Goal: Information Seeking & Learning: Learn about a topic

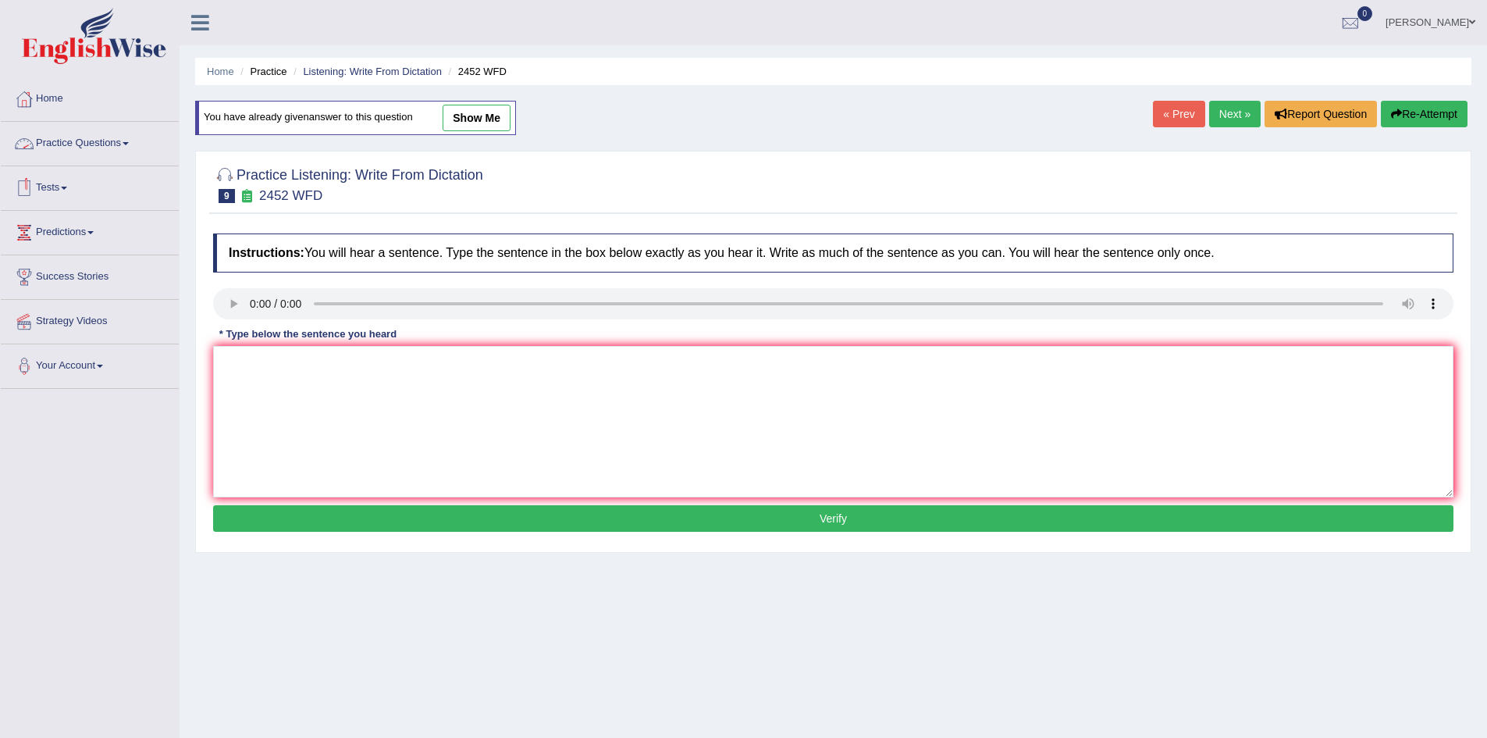
click at [109, 142] on link "Practice Questions" at bounding box center [90, 141] width 178 height 39
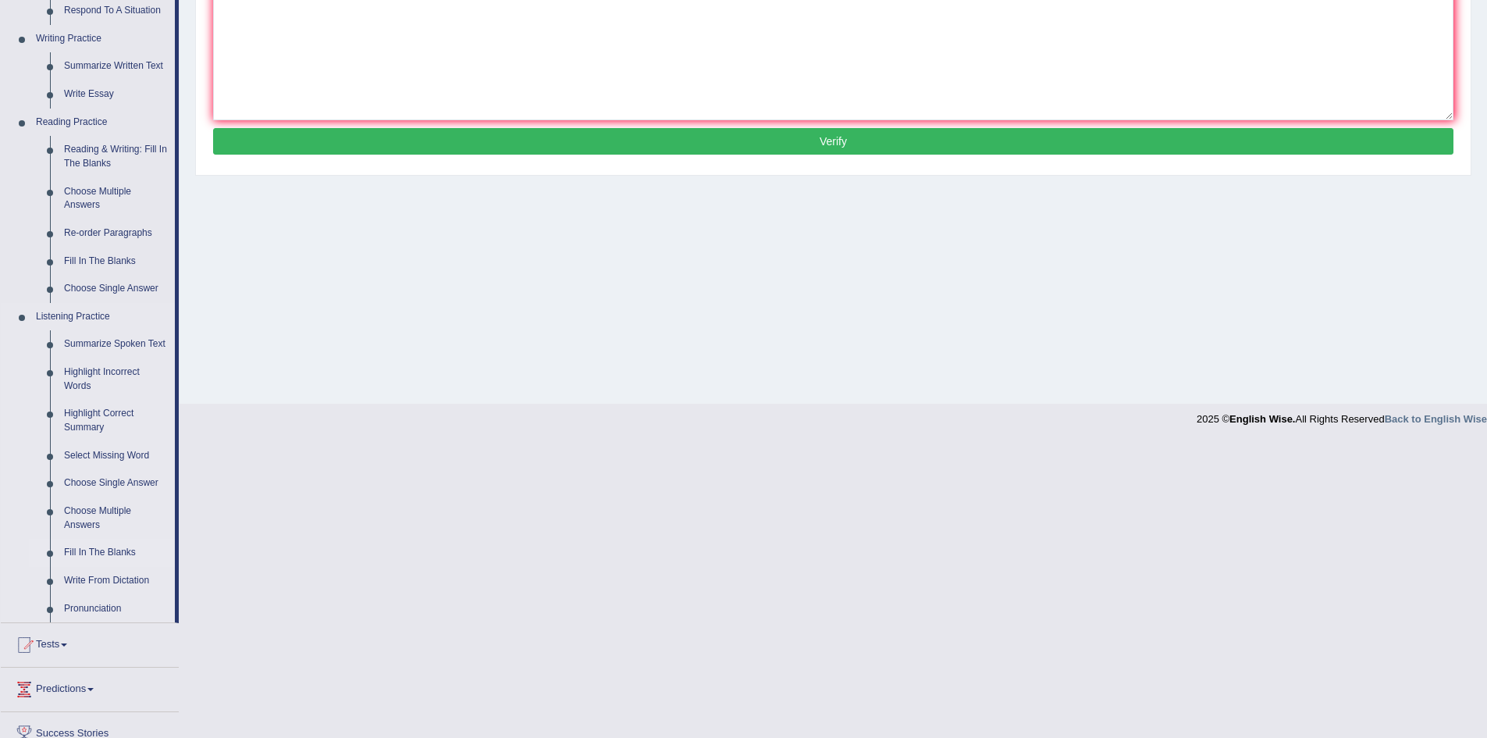
scroll to position [486, 0]
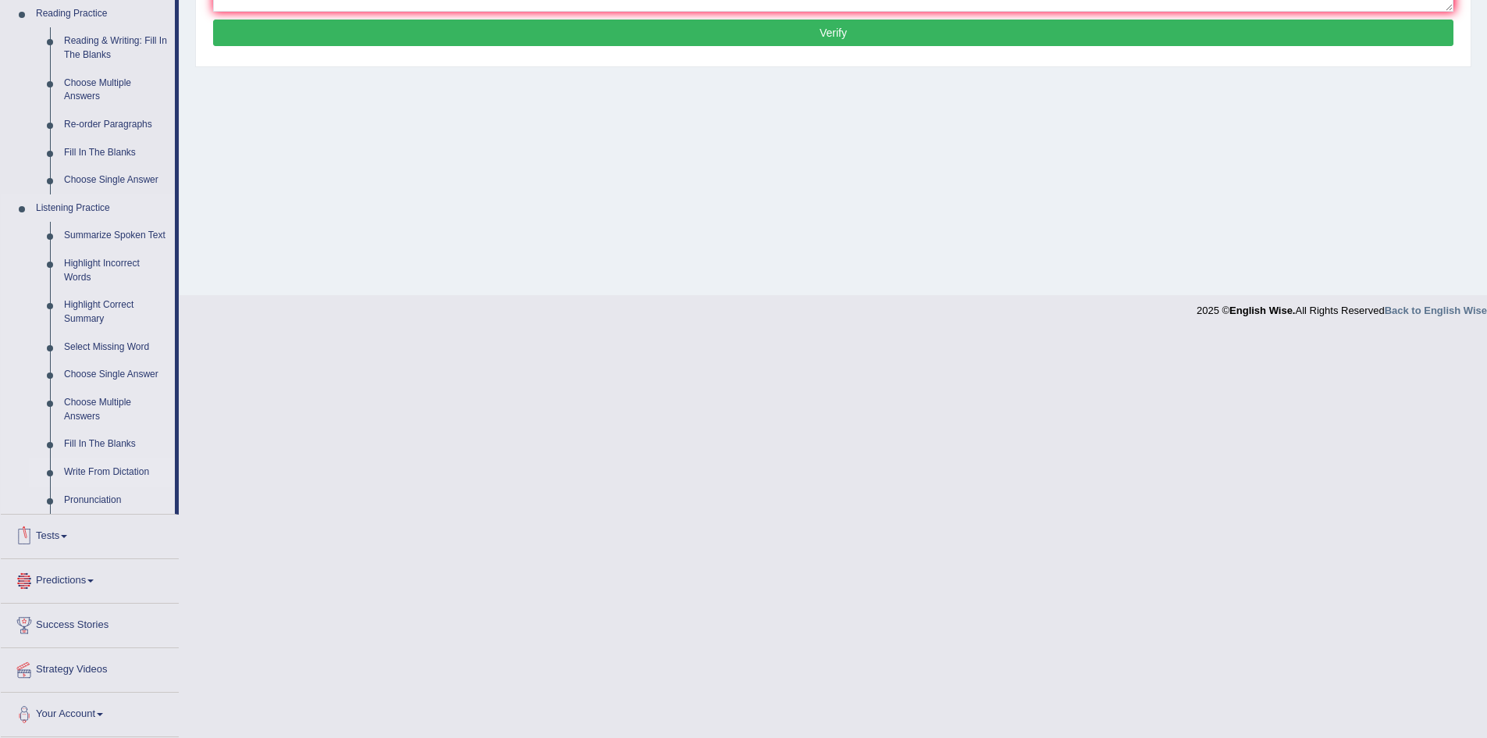
click at [123, 461] on link "Write From Dictation" at bounding box center [116, 472] width 118 height 28
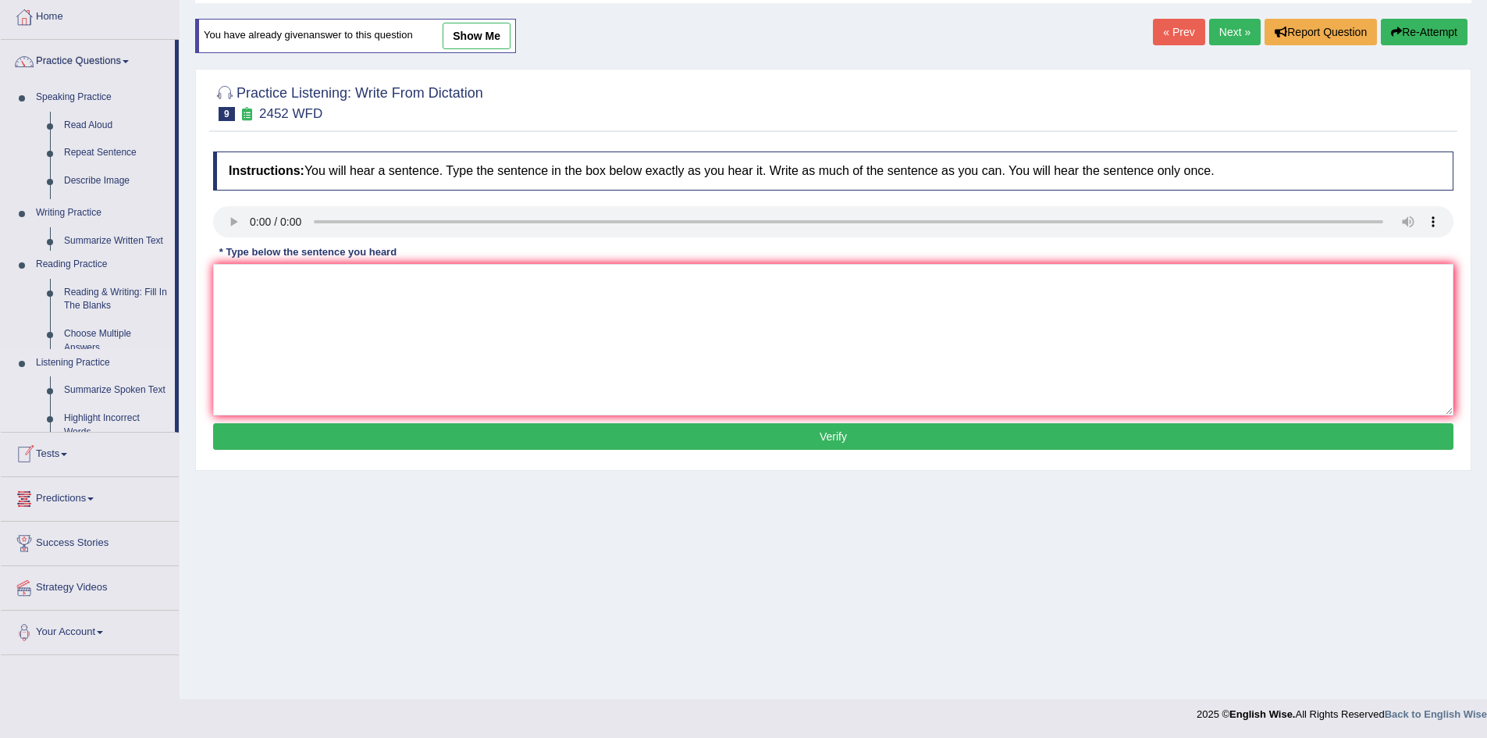
scroll to position [82, 0]
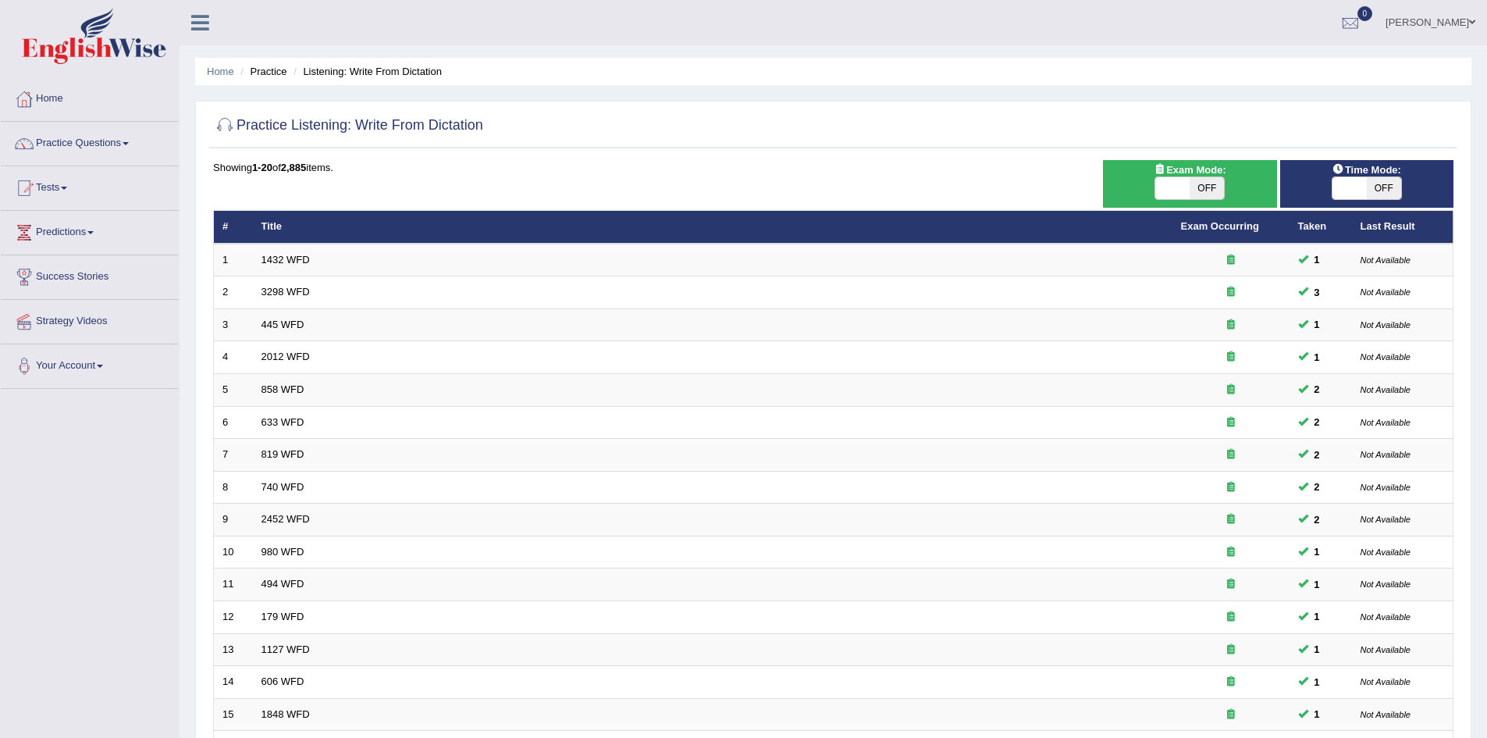
click at [1209, 191] on span "OFF" at bounding box center [1207, 188] width 34 height 22
checkbox input "true"
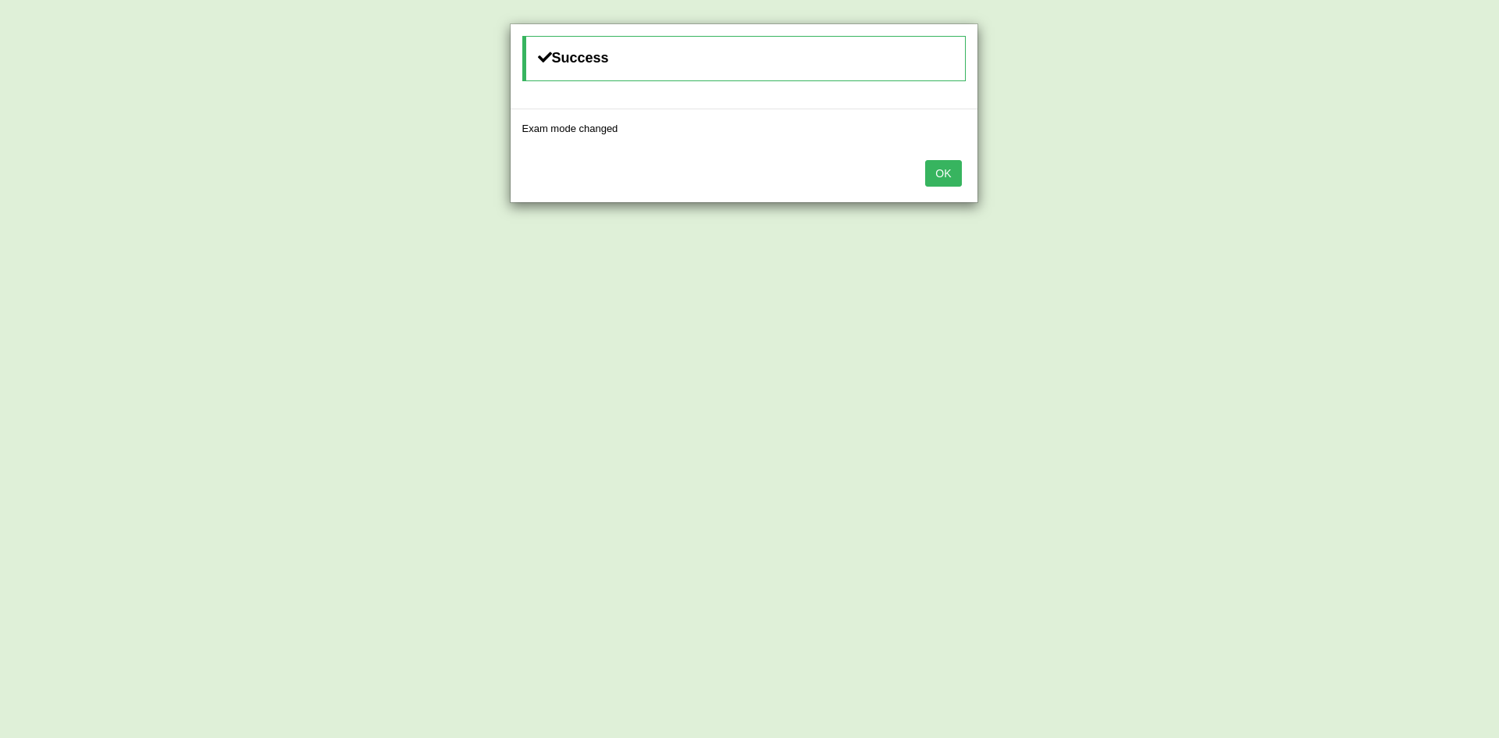
click at [942, 167] on button "OK" at bounding box center [943, 173] width 36 height 27
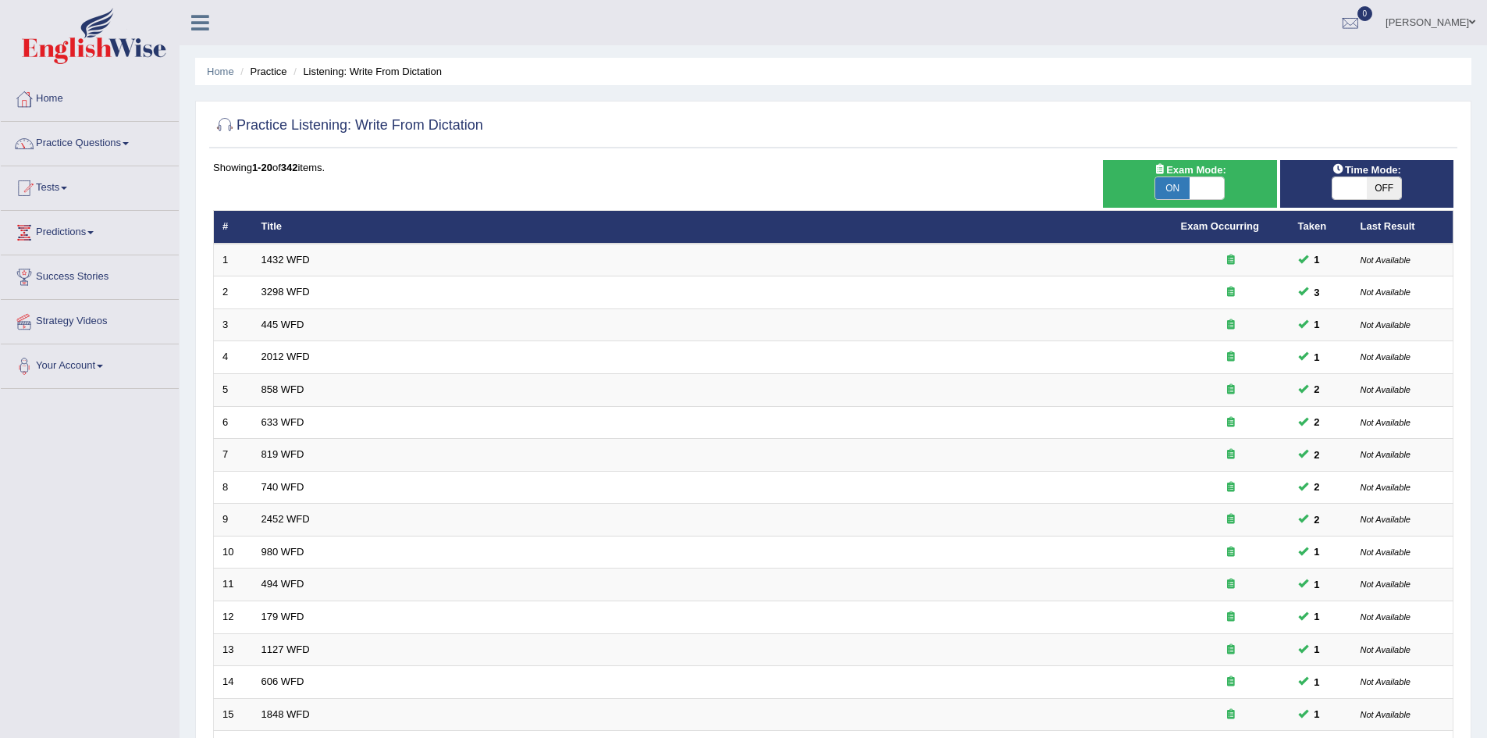
click at [1389, 191] on span "OFF" at bounding box center [1384, 188] width 34 height 22
checkbox input "true"
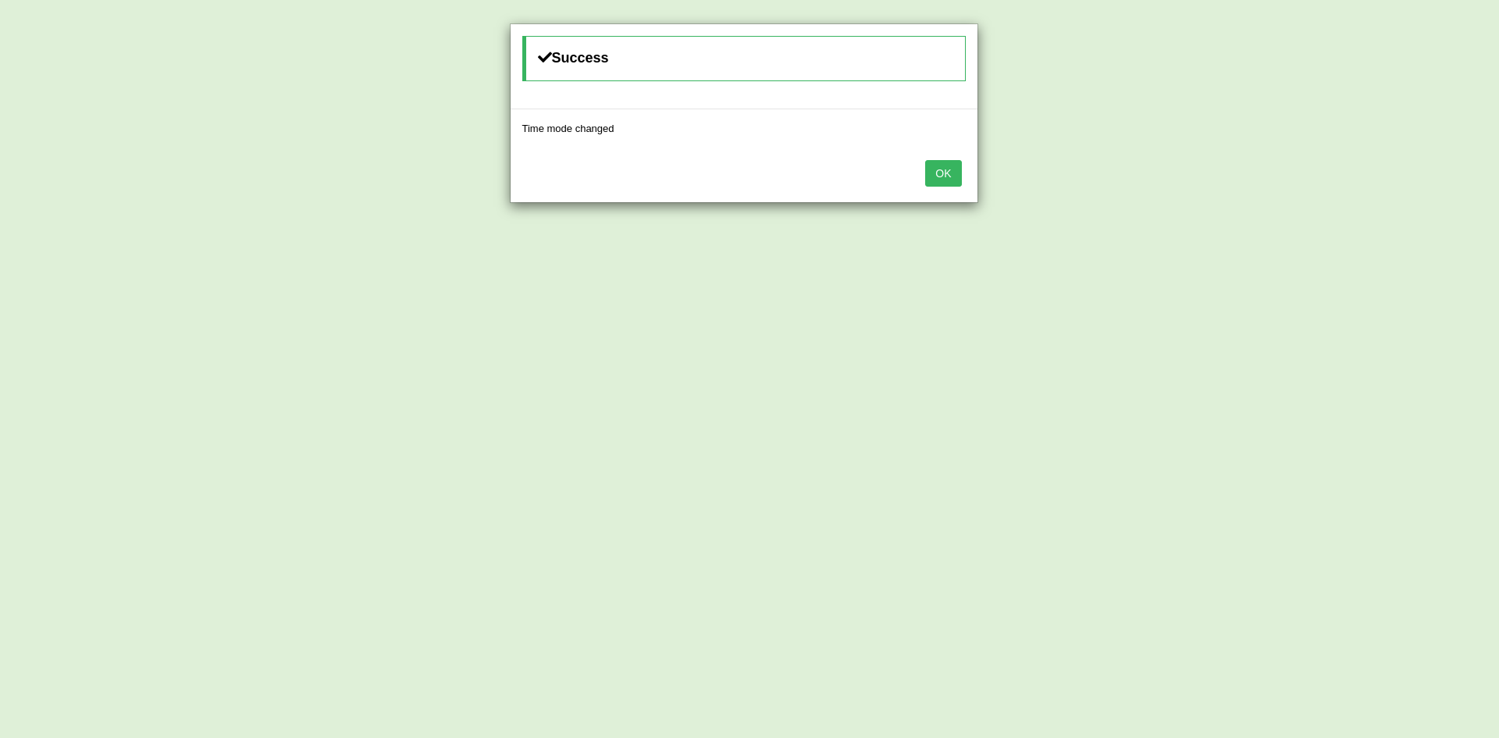
click at [953, 171] on button "OK" at bounding box center [943, 173] width 36 height 27
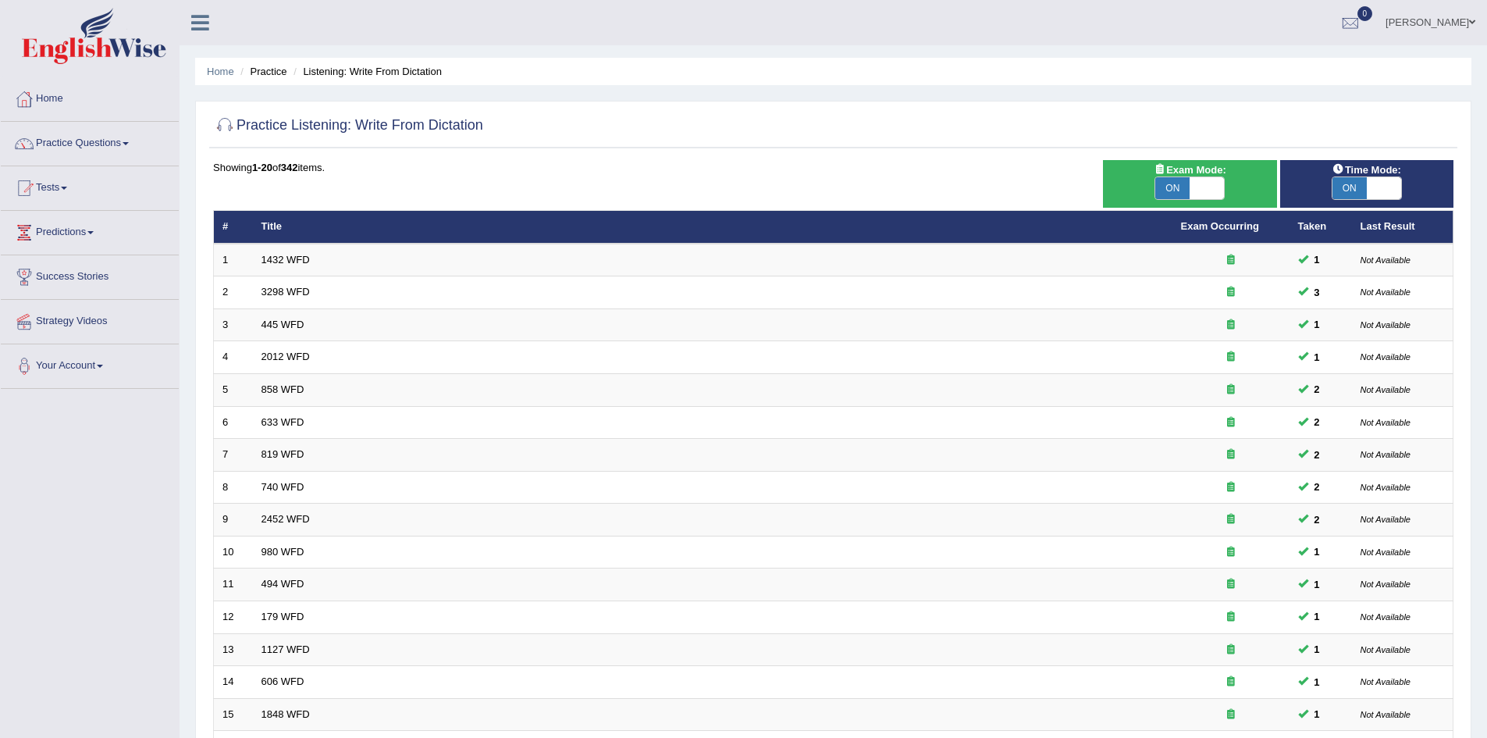
scroll to position [296, 0]
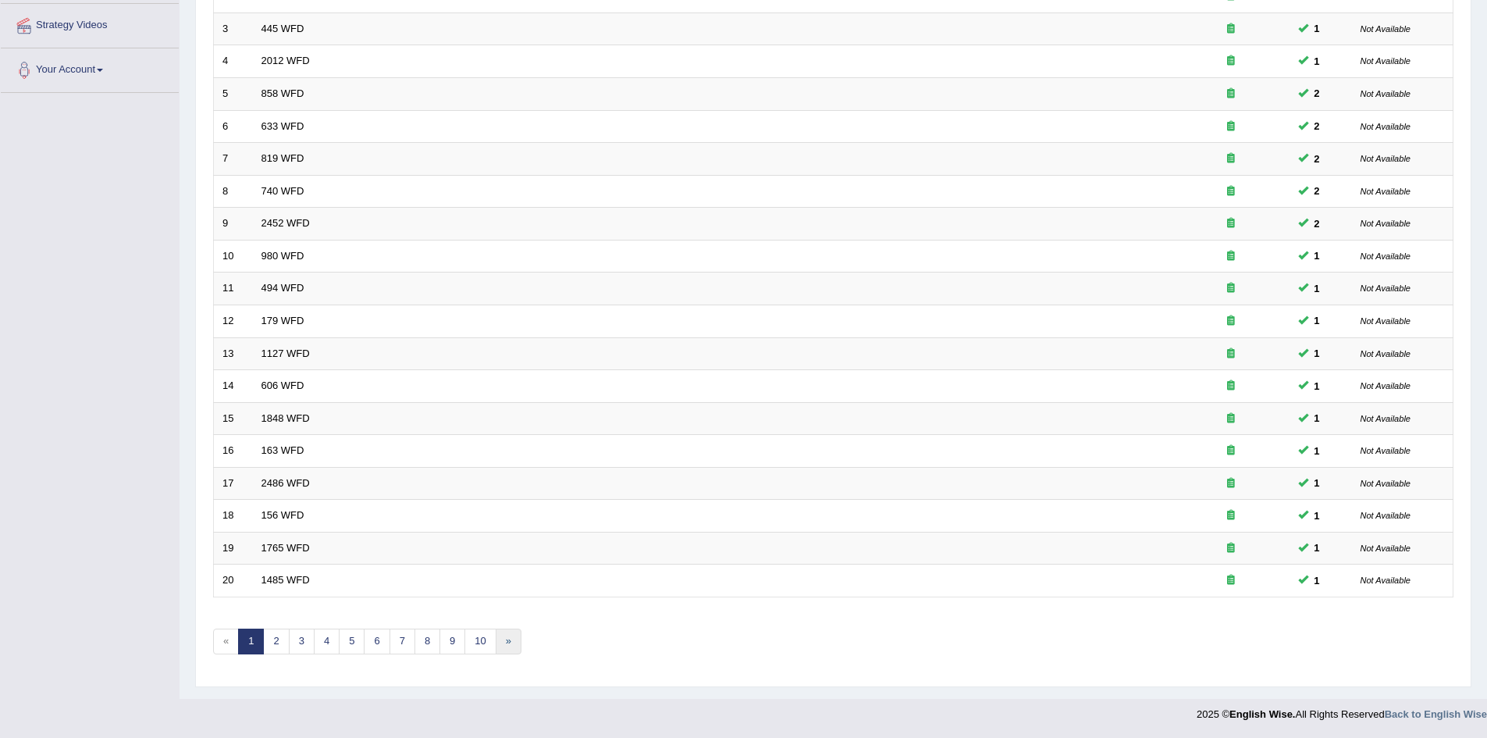
click at [511, 637] on link "»" at bounding box center [509, 642] width 26 height 26
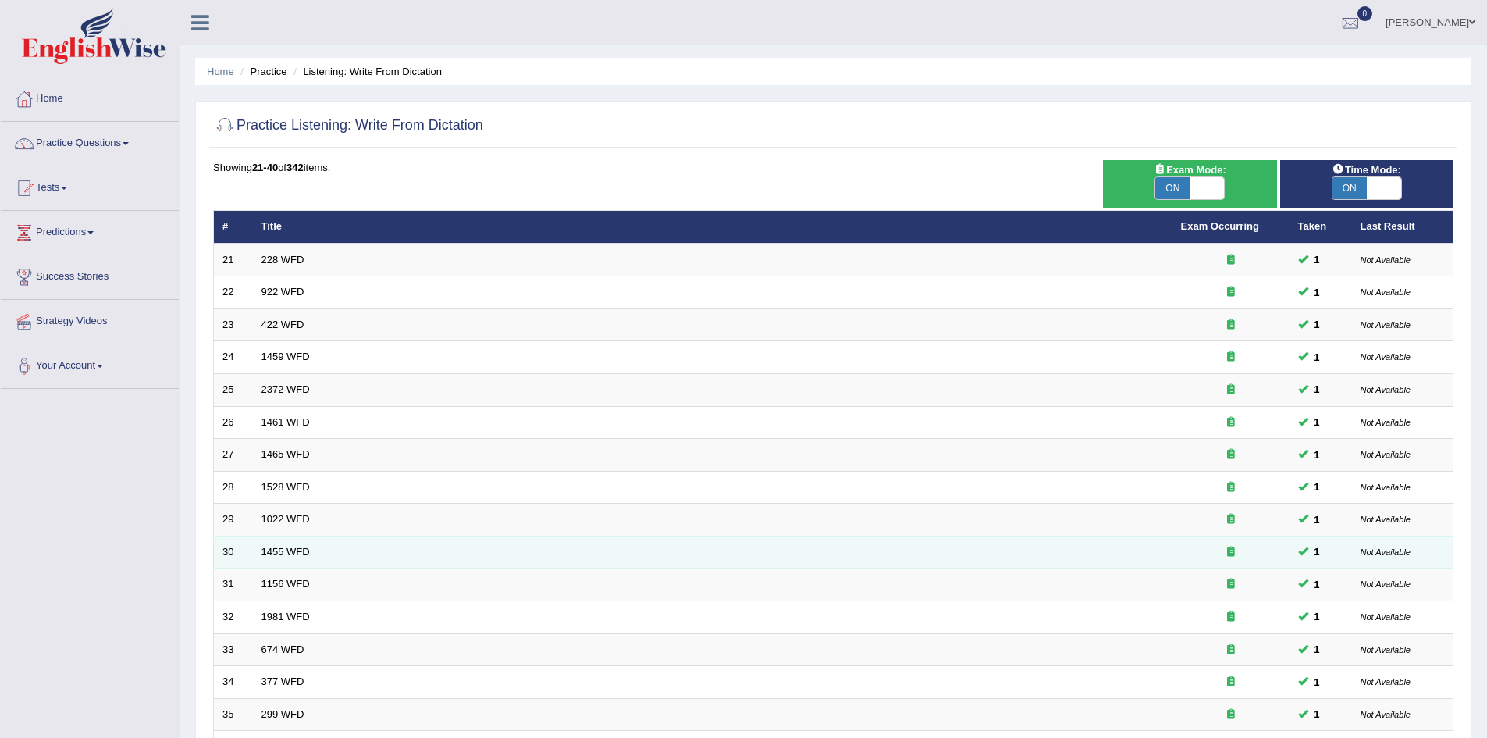
scroll to position [296, 0]
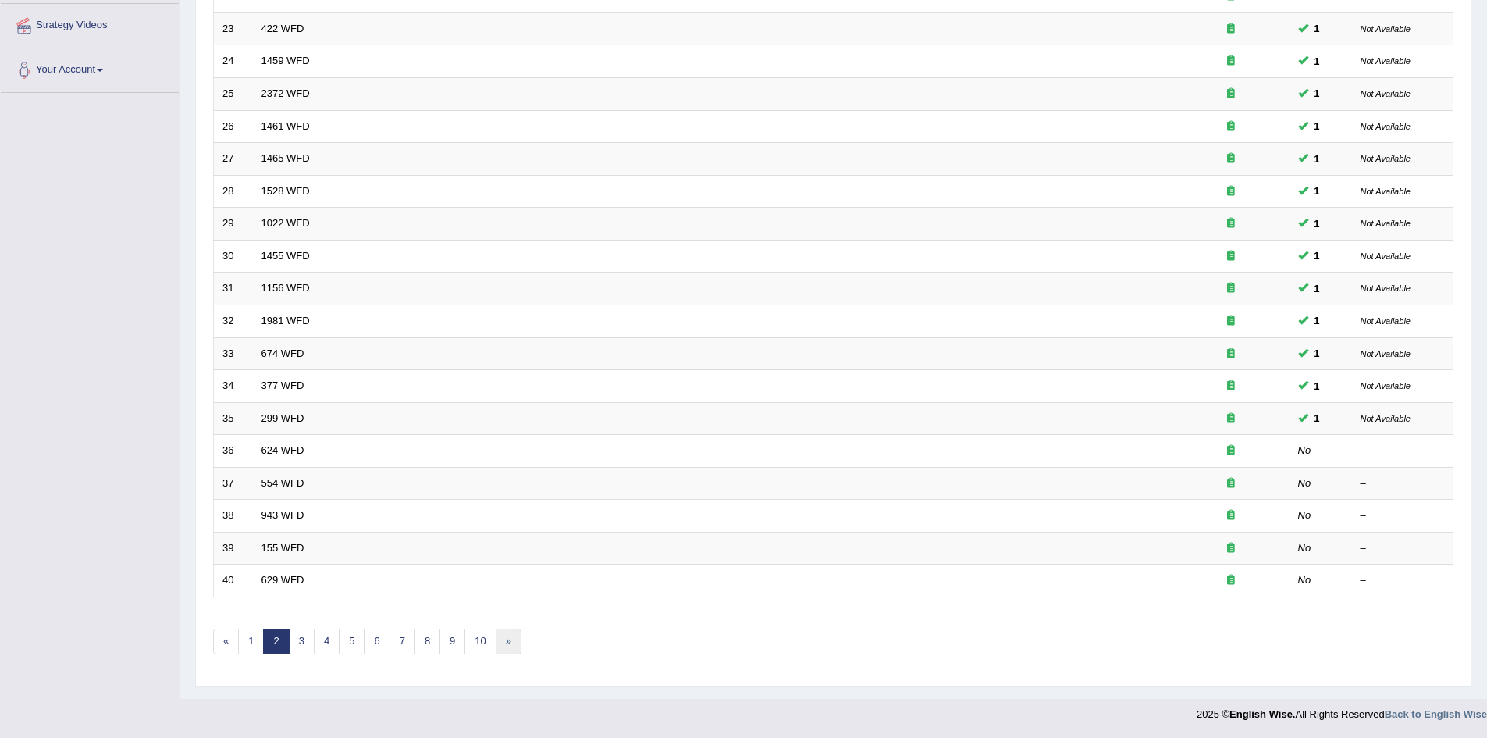
click at [510, 649] on link "»" at bounding box center [509, 642] width 26 height 26
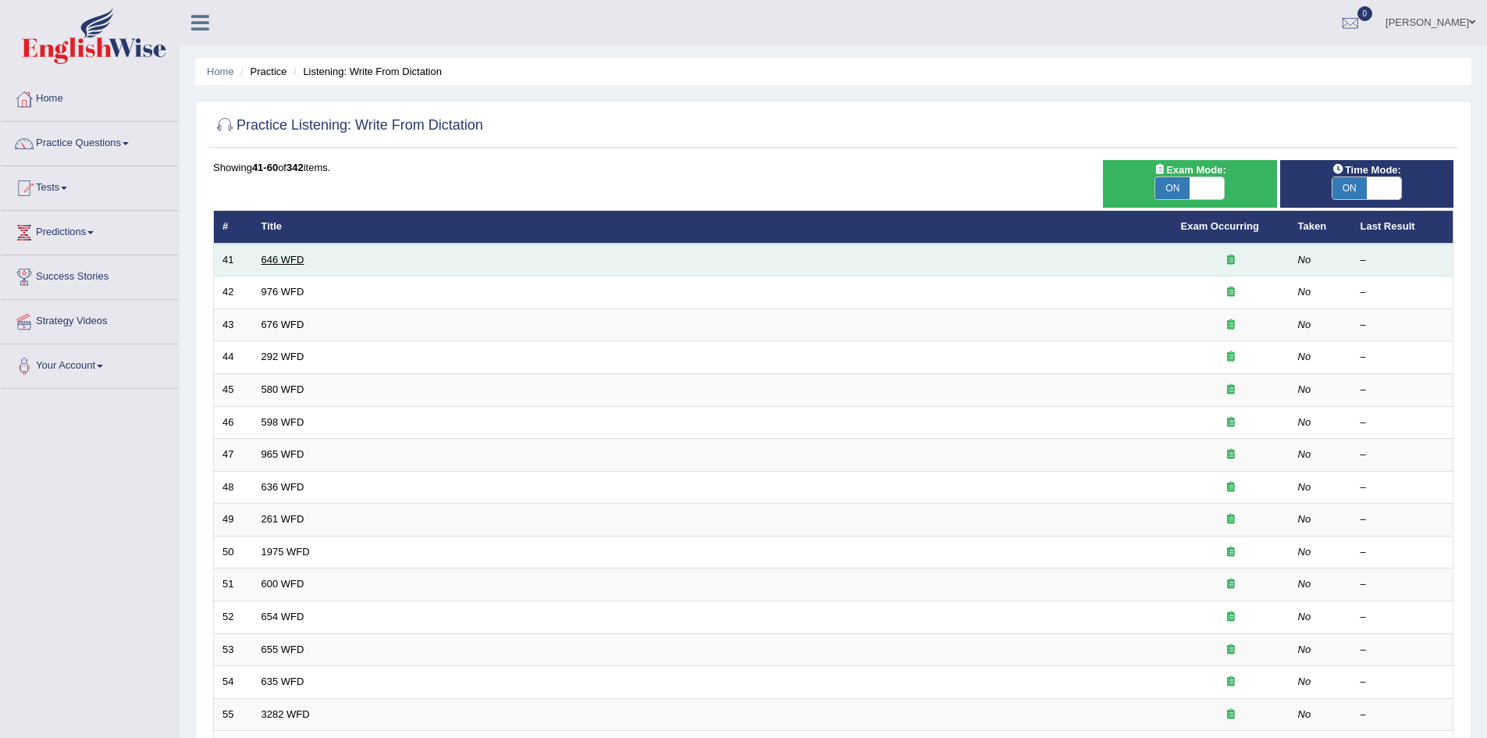
click at [284, 254] on link "646 WFD" at bounding box center [283, 260] width 43 height 12
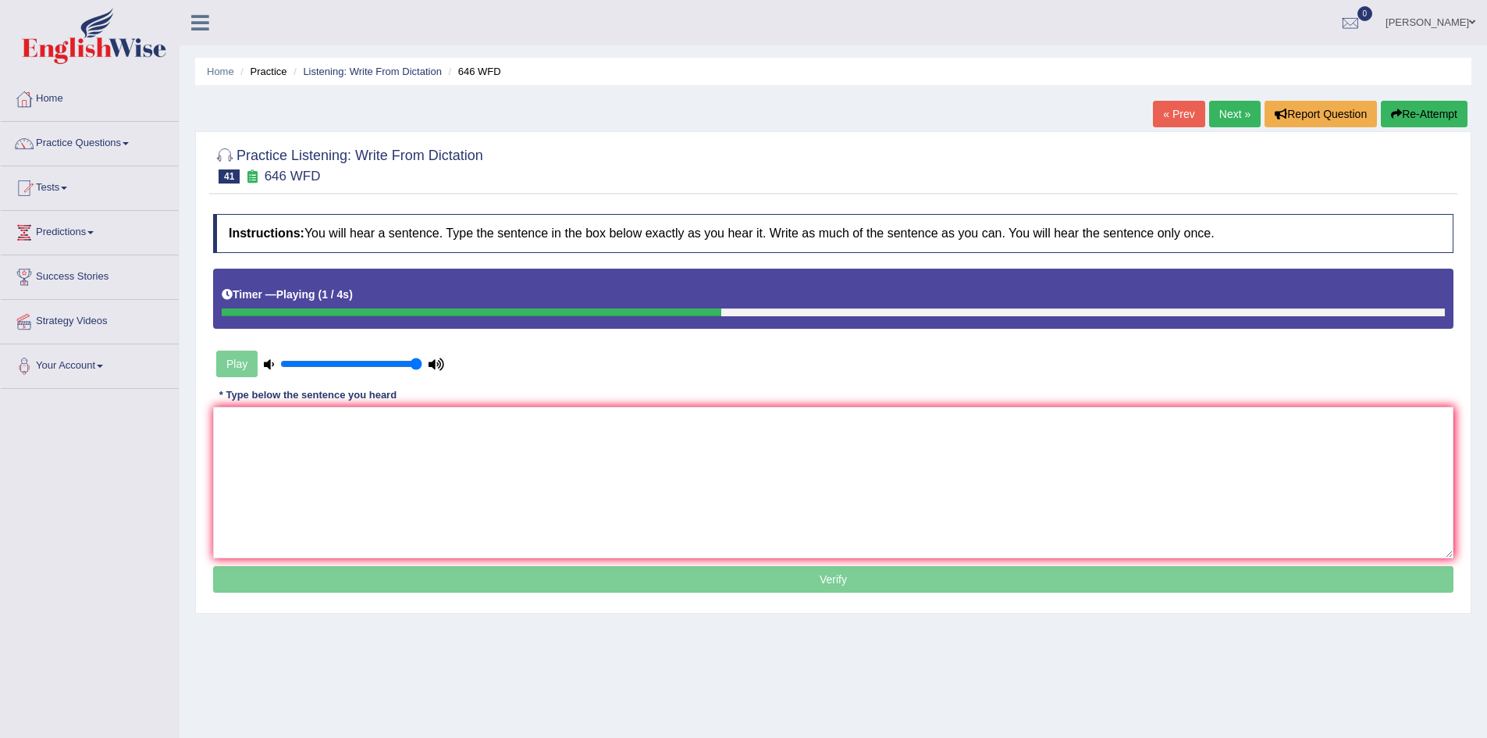
scroll to position [82, 0]
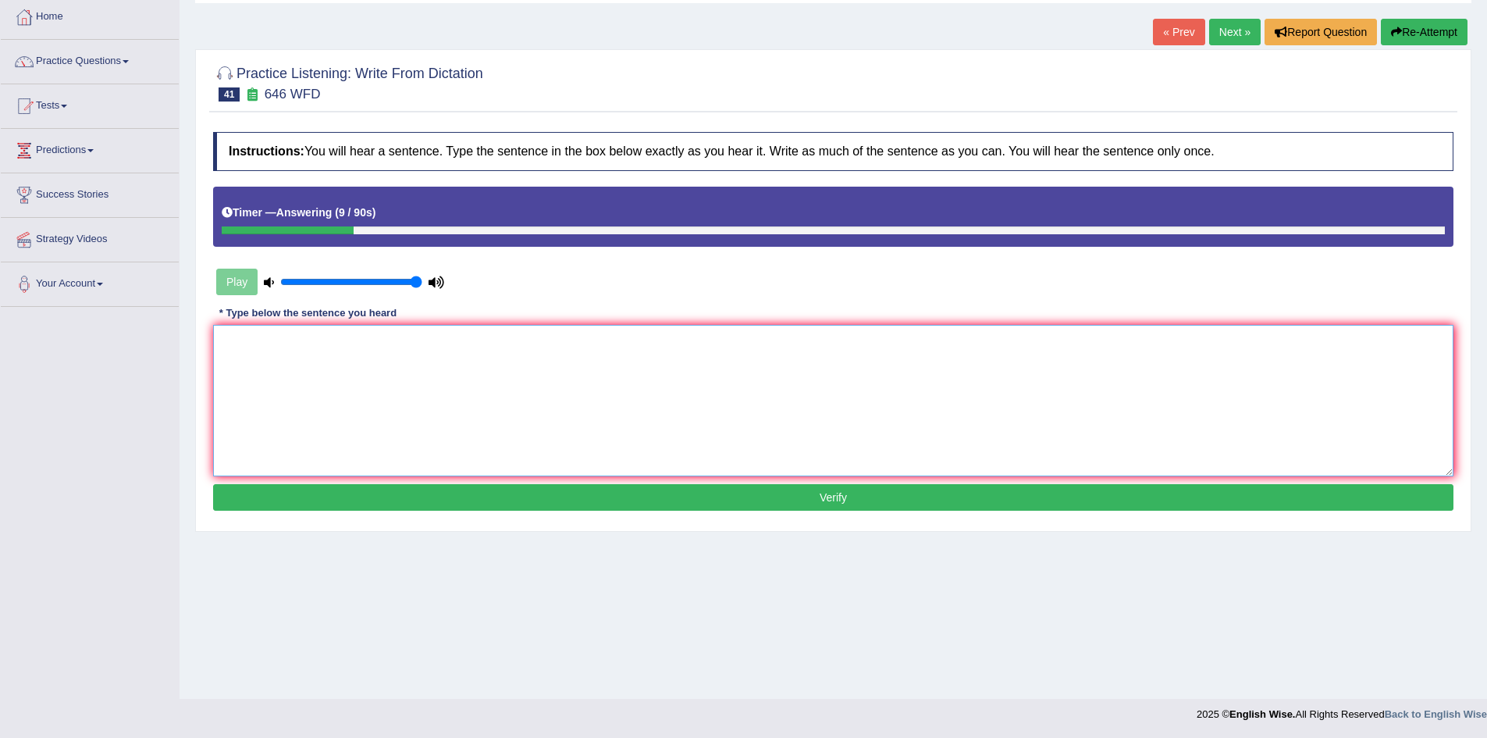
click at [417, 436] on textarea at bounding box center [833, 400] width 1241 height 151
click at [227, 343] on textarea "the industril revo in eirpo by steam tech" at bounding box center [833, 400] width 1241 height 151
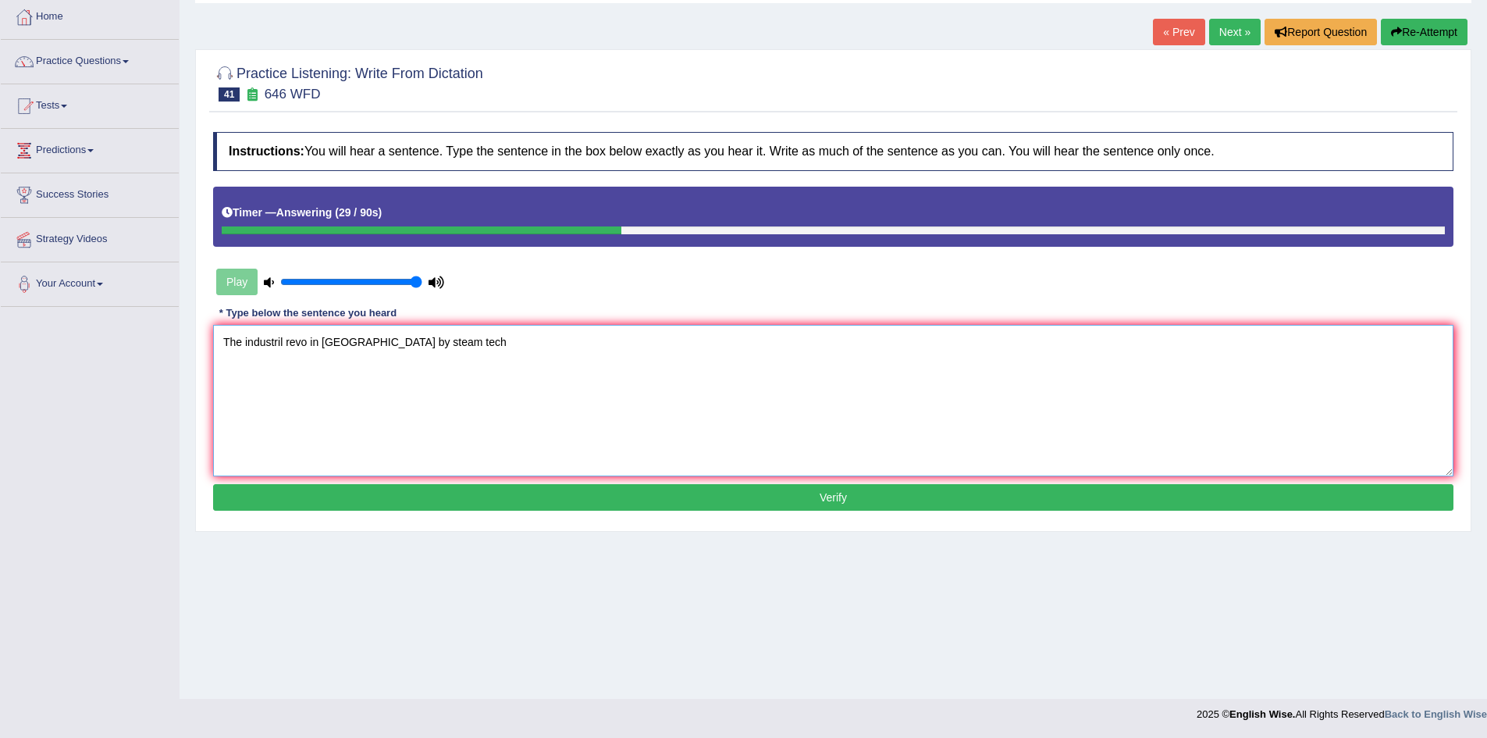
click at [280, 345] on textarea "The industril revo in eirpo by steam tech" at bounding box center [833, 400] width 1241 height 151
click at [312, 346] on textarea "The industrial revo in eirpo by steam tech" at bounding box center [833, 400] width 1241 height 151
click at [369, 344] on textarea "The industrial revolution in eirpo by steam tech" at bounding box center [833, 400] width 1241 height 151
drag, startPoint x: 401, startPoint y: 376, endPoint x: 365, endPoint y: 351, distance: 43.6
click at [365, 351] on textarea "The industrial revolution in eirpo by steam tech" at bounding box center [833, 400] width 1241 height 151
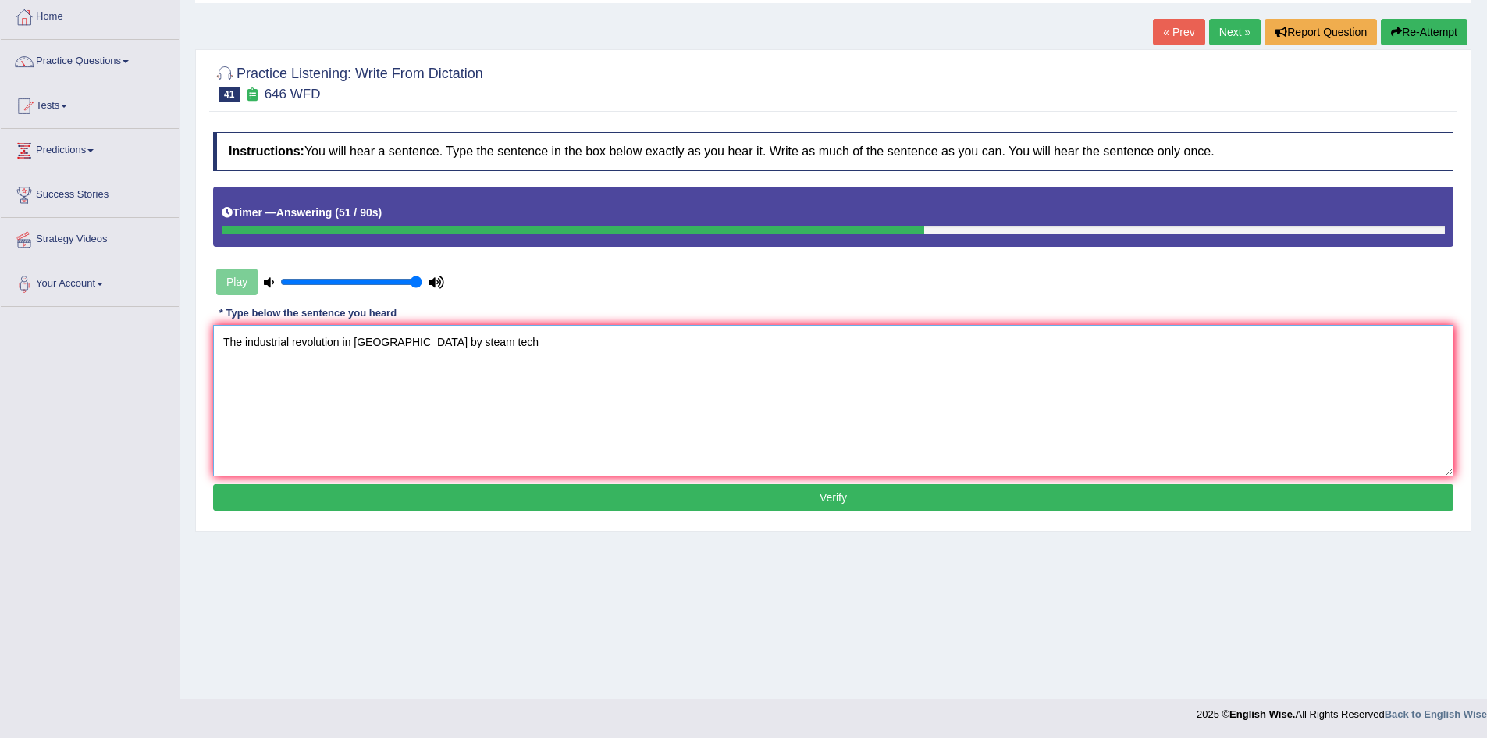
click at [365, 351] on textarea "The industrial revolution in eirpo by steam tech" at bounding box center [833, 400] width 1241 height 151
click at [366, 350] on textarea "The industrial revolution in eirpo by steam tech" at bounding box center [833, 400] width 1241 height 151
click at [466, 348] on textarea "The industrial revolution in Europe by steam tech" at bounding box center [833, 400] width 1241 height 151
type textarea "The industrial revolution in Europe by steam technology."
click at [547, 493] on button "Verify" at bounding box center [833, 497] width 1241 height 27
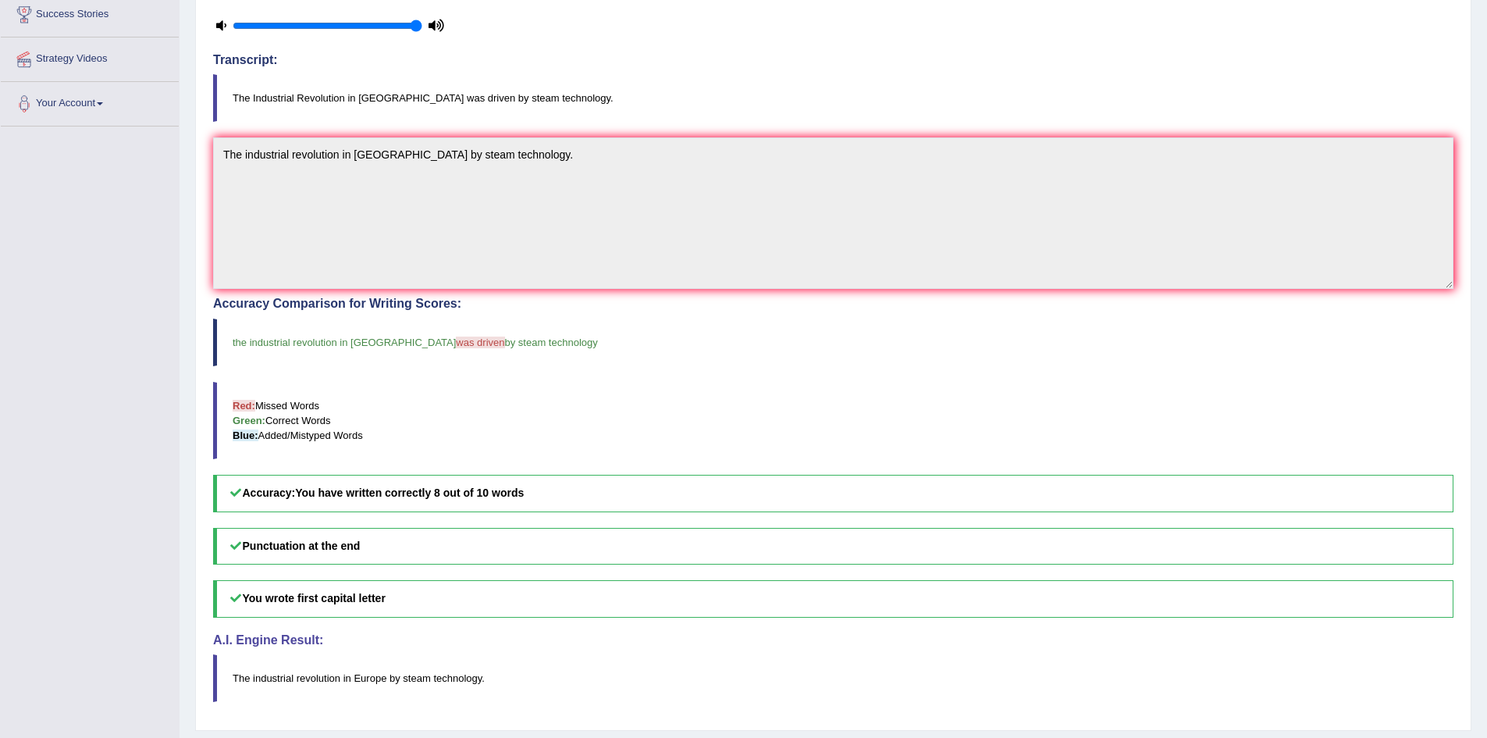
scroll to position [0, 0]
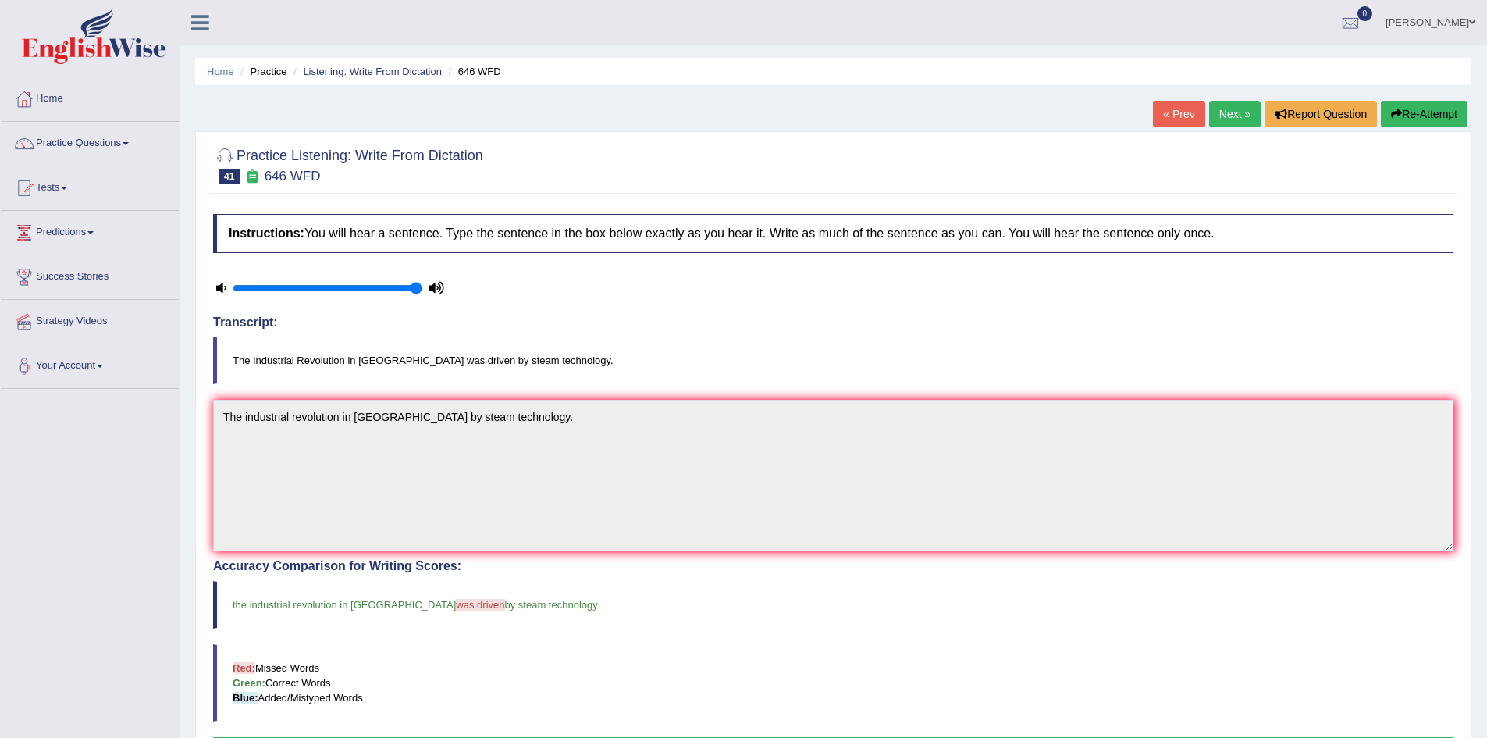
click at [1239, 112] on link "Next »" at bounding box center [1235, 114] width 52 height 27
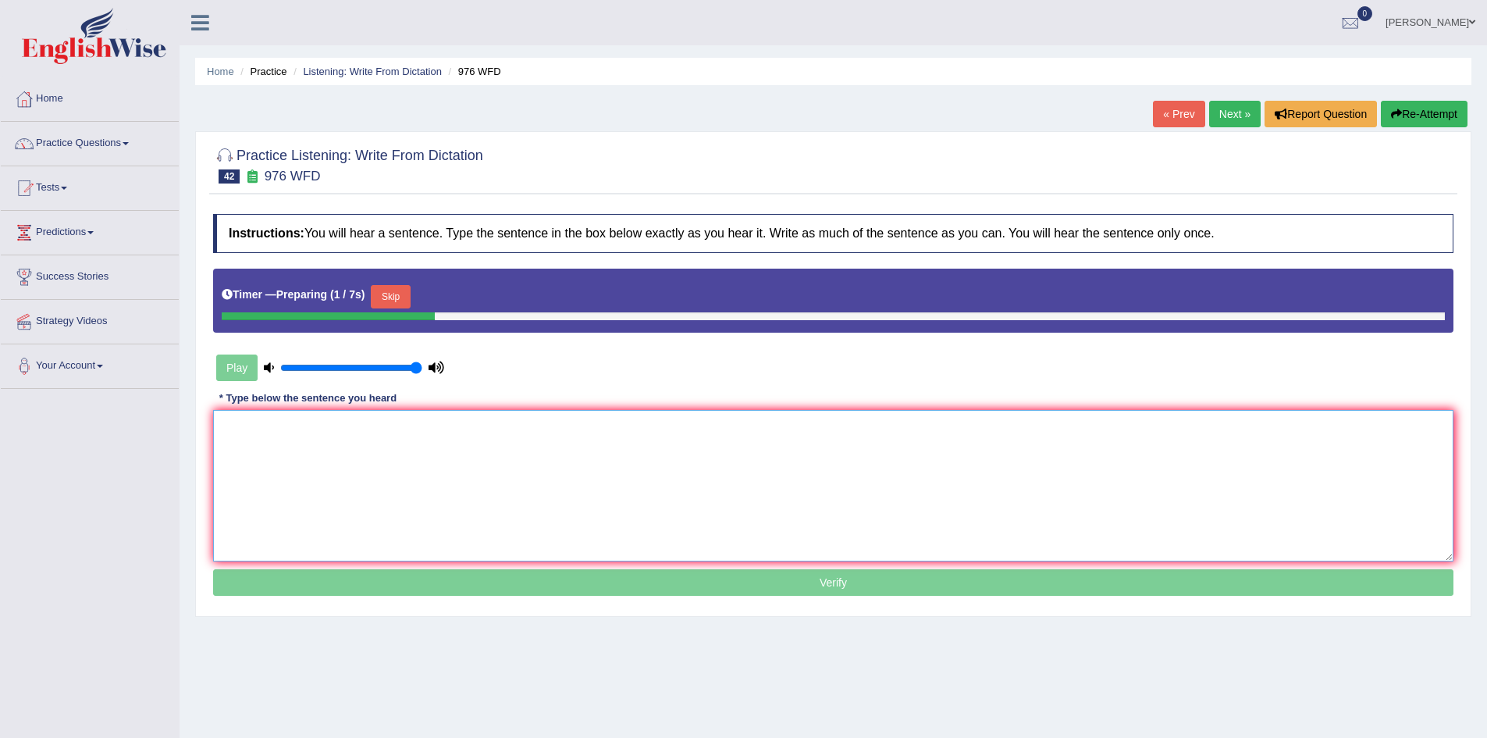
click at [461, 491] on textarea at bounding box center [833, 485] width 1241 height 151
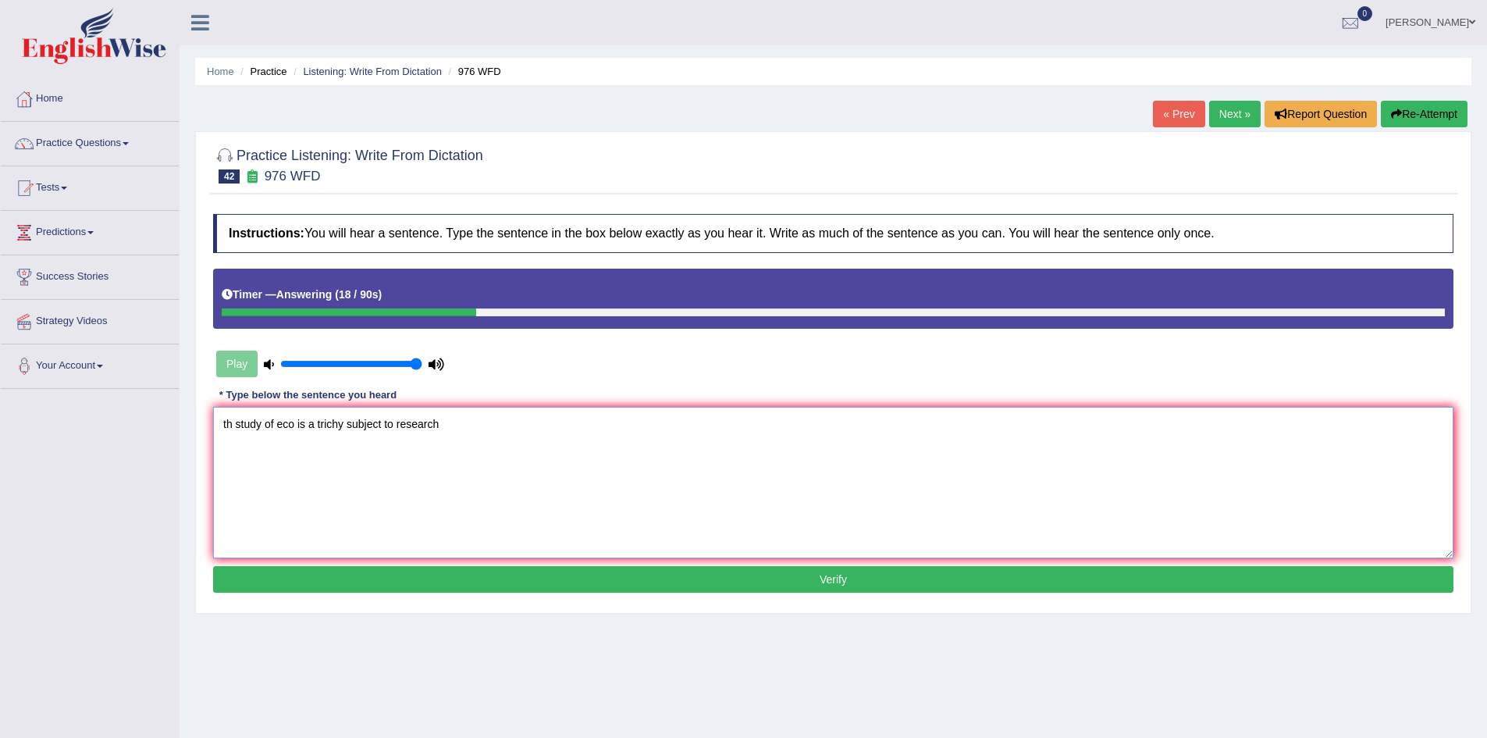
click at [230, 417] on textarea "th study of eco is a trichy subject to research" at bounding box center [833, 482] width 1241 height 151
click at [281, 426] on textarea "The study of eco is a trichy subject to research" at bounding box center [833, 482] width 1241 height 151
click at [322, 422] on textarea "The study of the eco is a trichy subject to research" at bounding box center [833, 482] width 1241 height 151
click at [497, 422] on textarea "The study of the economy is a tricky subject to research" at bounding box center [833, 482] width 1241 height 151
type textarea "The study of the economy is a tricky subject to research."
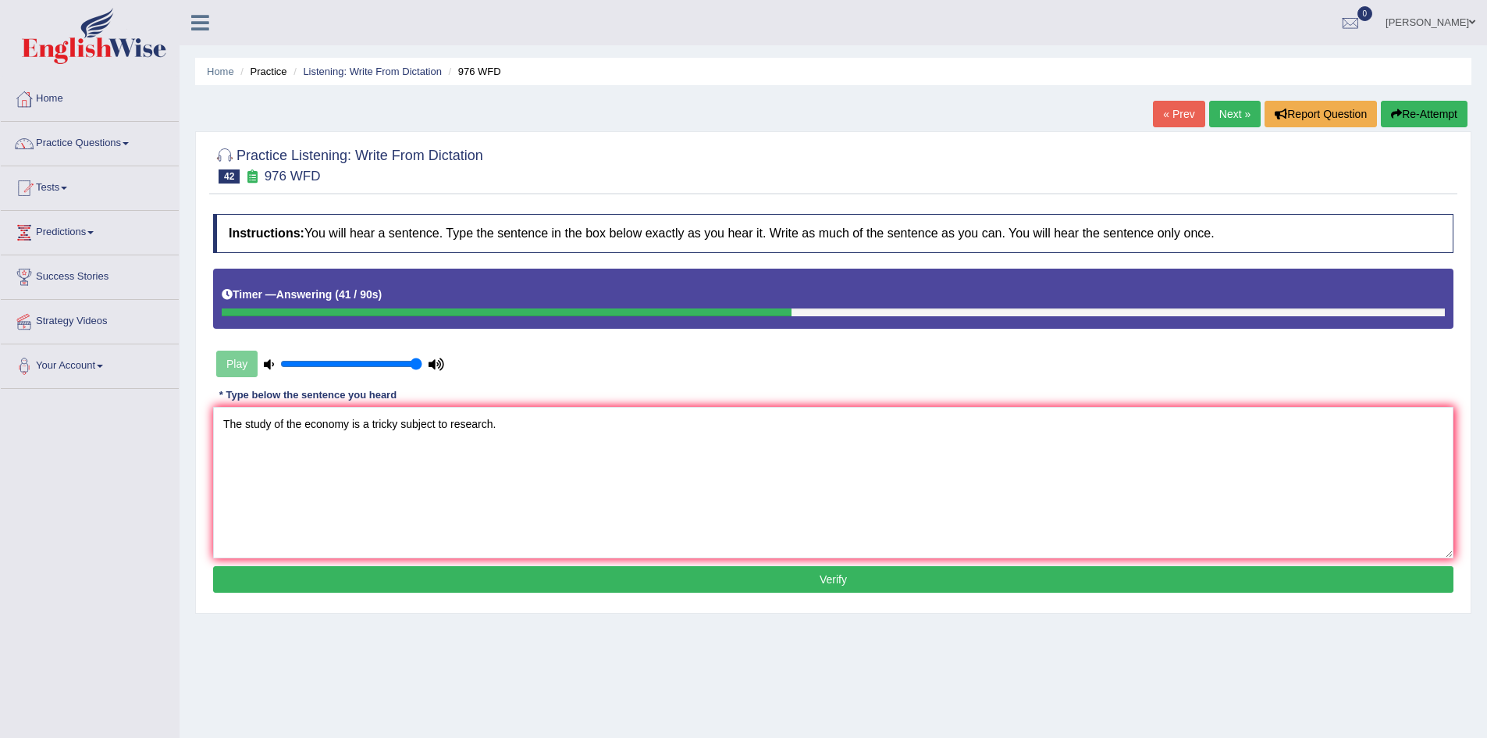
click at [551, 584] on button "Verify" at bounding box center [833, 579] width 1241 height 27
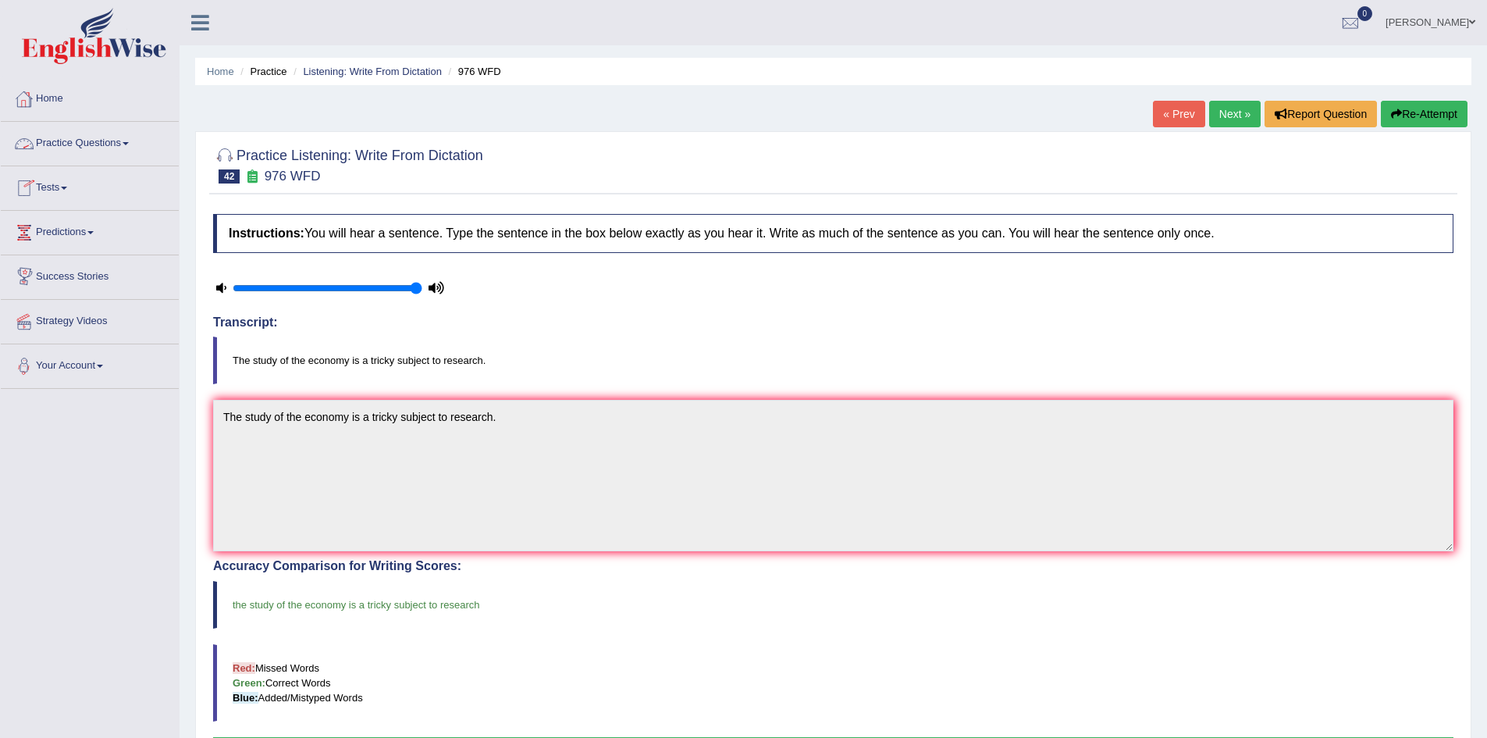
click at [96, 139] on link "Practice Questions" at bounding box center [90, 141] width 178 height 39
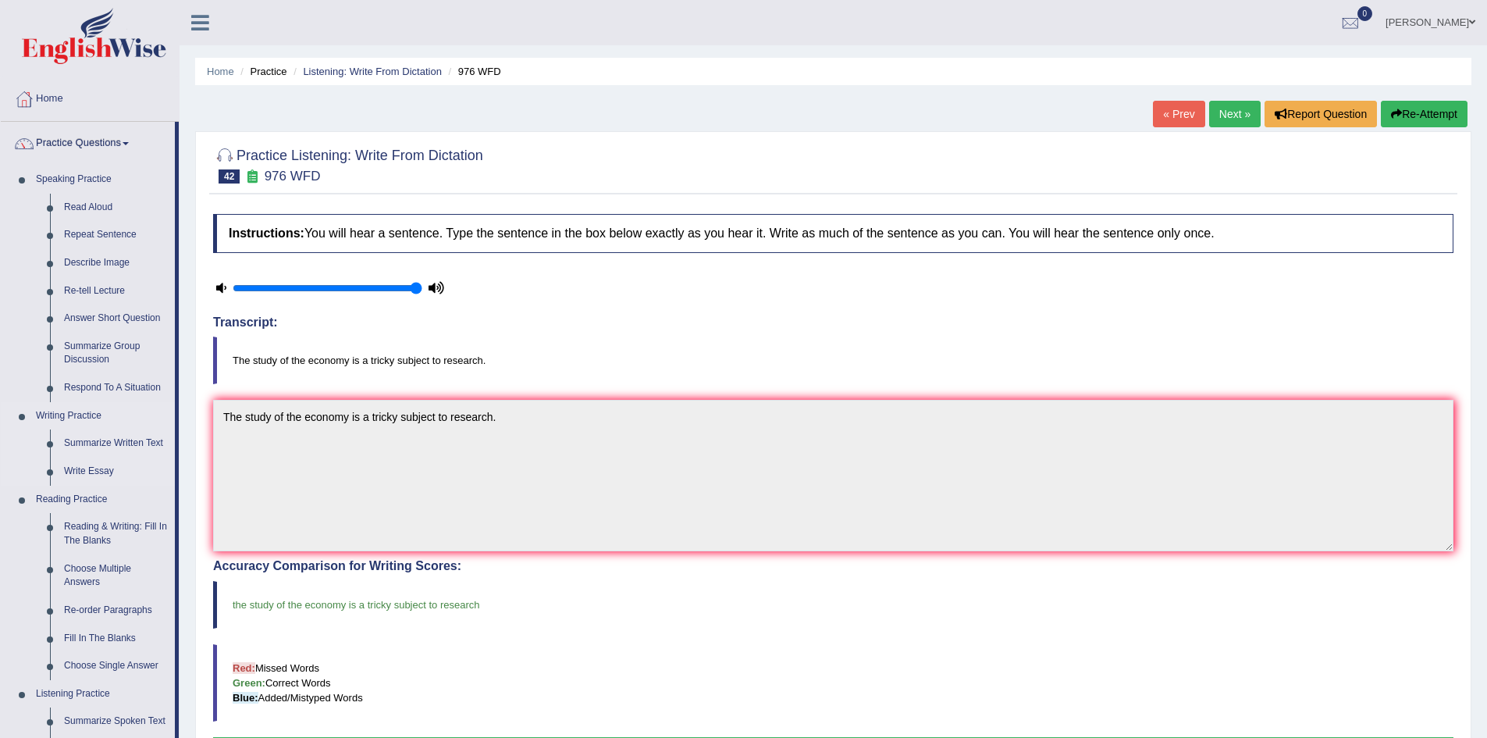
scroll to position [486, 0]
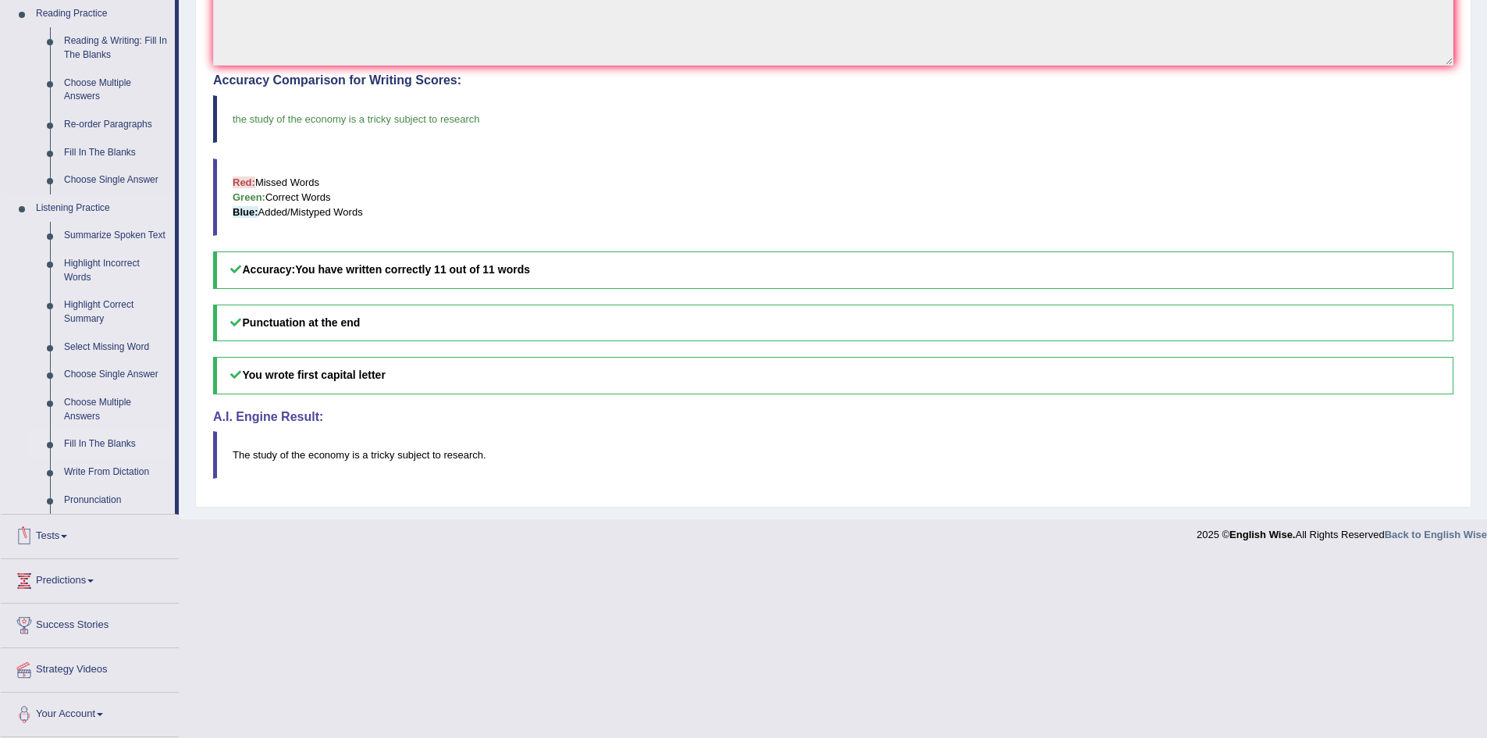
click at [106, 437] on link "Fill In The Blanks" at bounding box center [116, 444] width 118 height 28
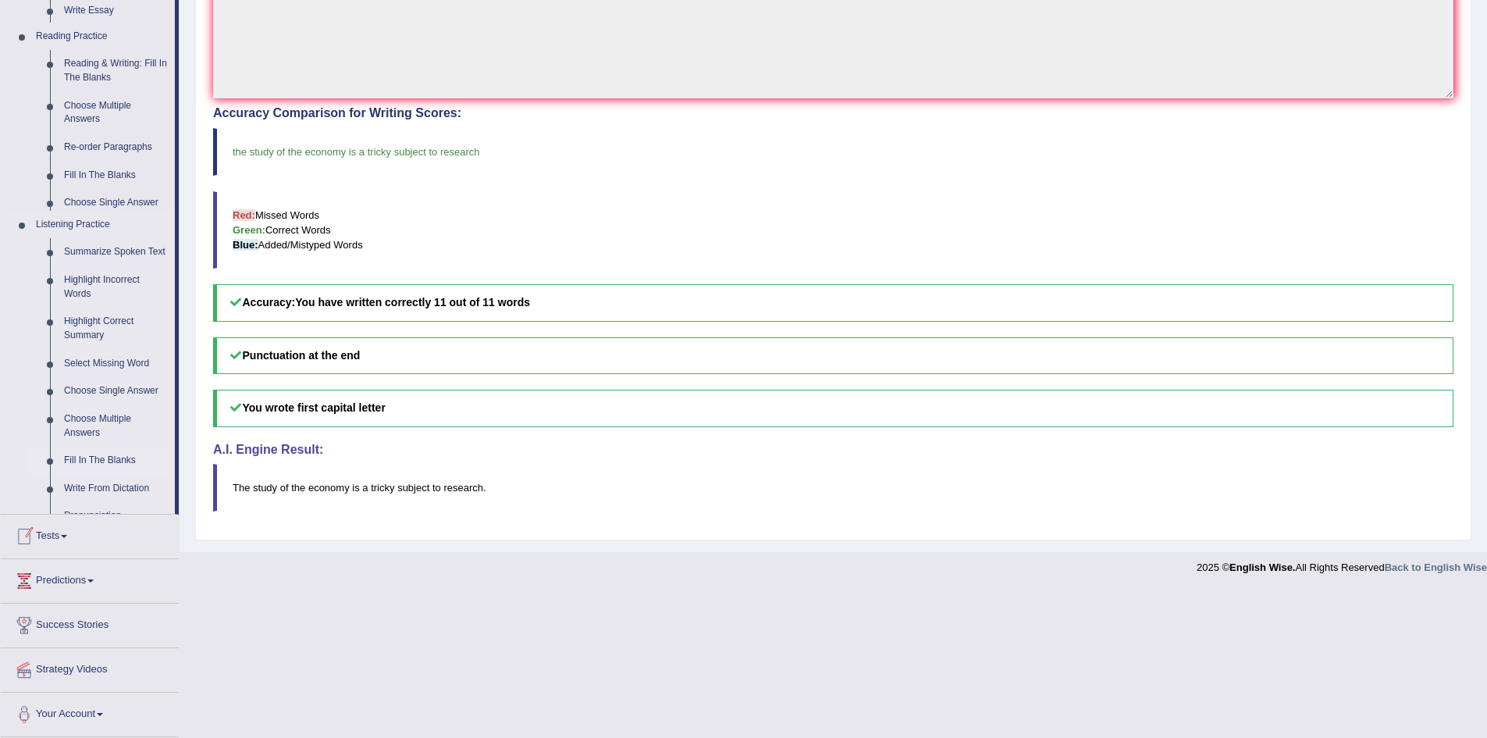
scroll to position [306, 0]
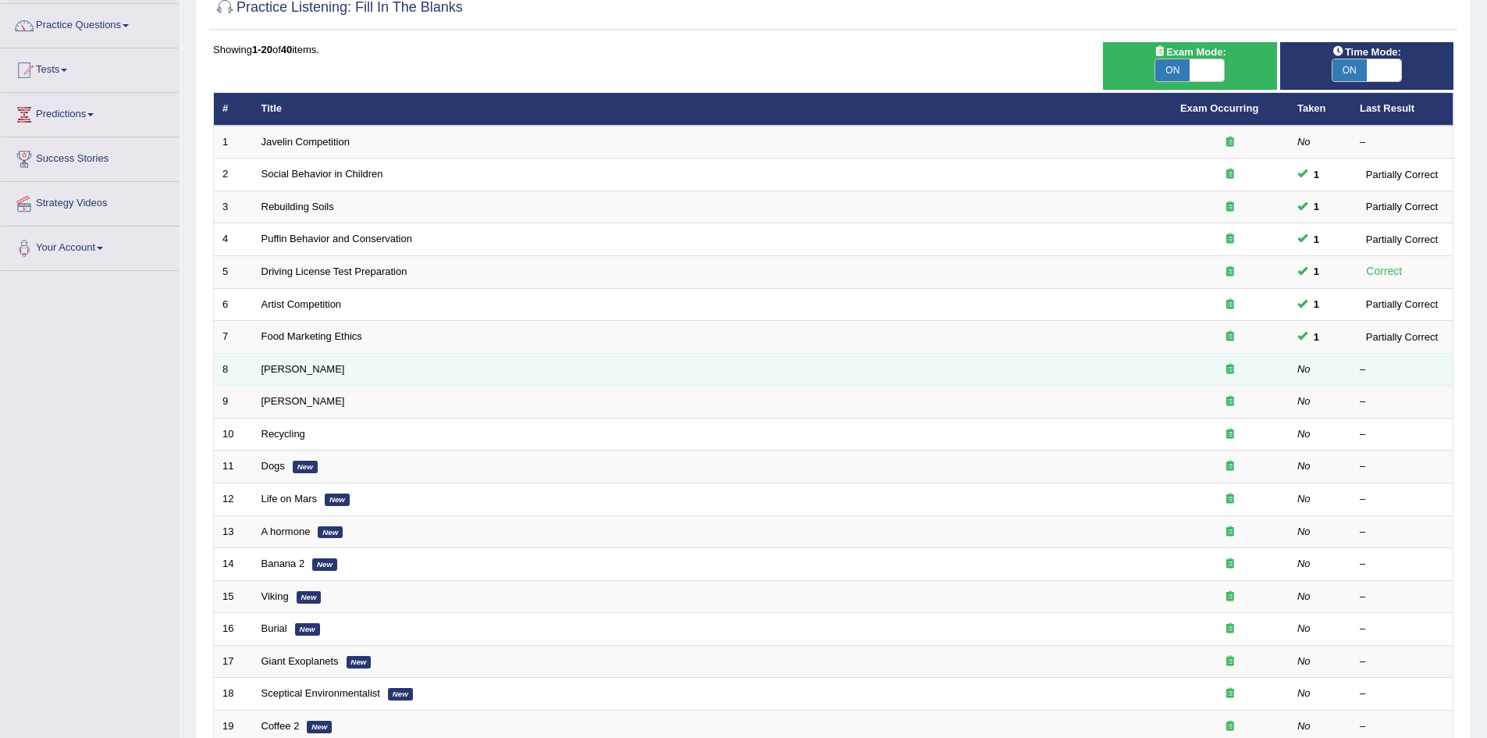
scroll to position [122, 0]
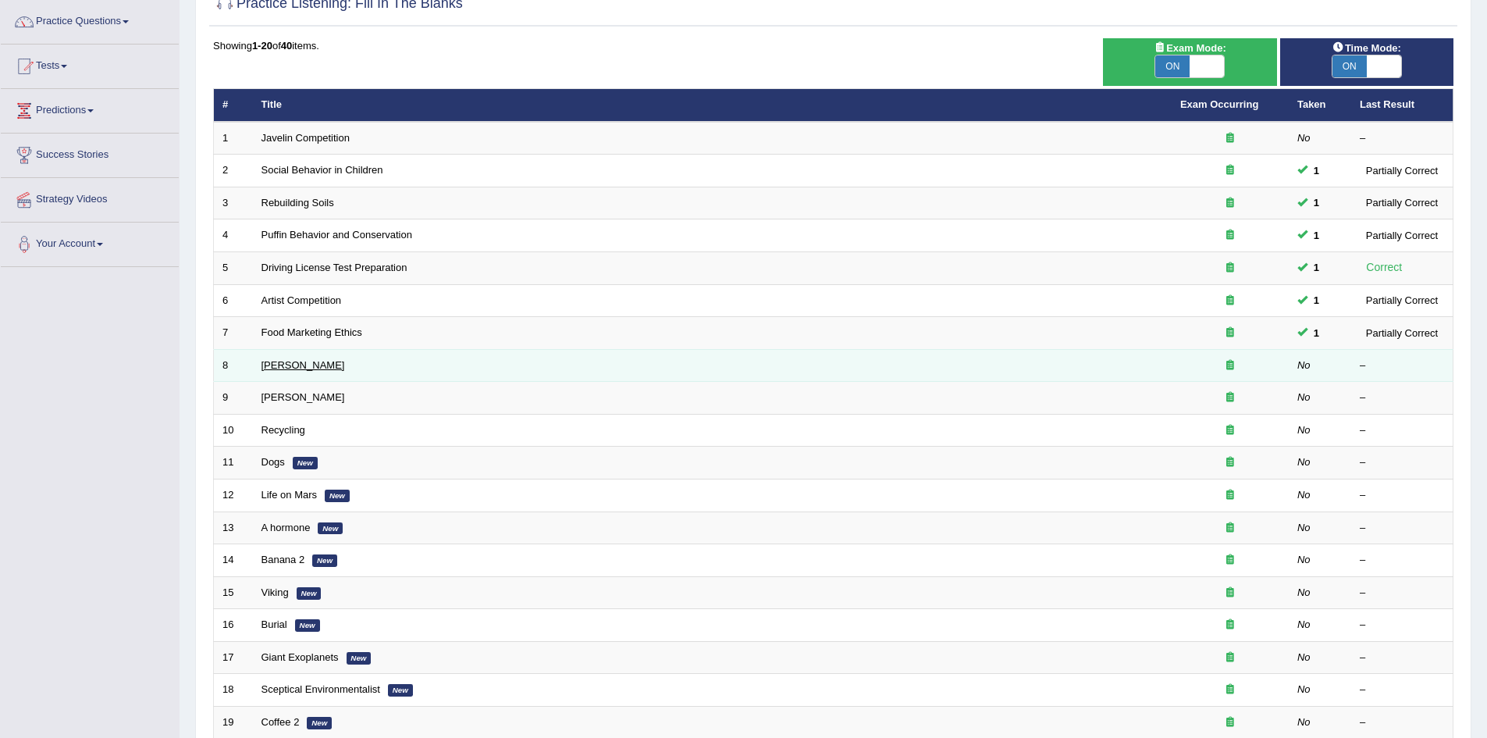
click at [266, 370] on link "Curie" at bounding box center [304, 365] width 84 height 12
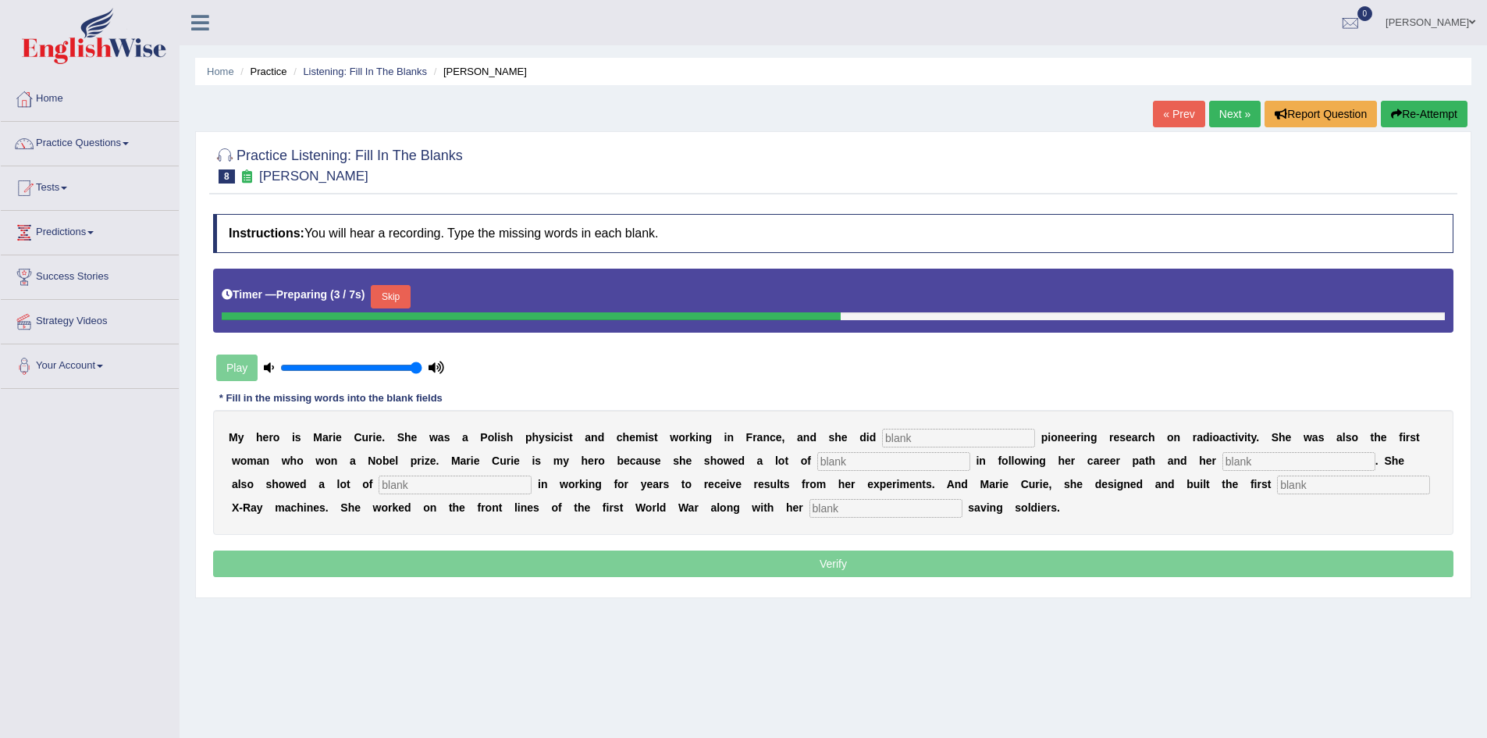
click at [236, 369] on div "Play" at bounding box center [330, 367] width 234 height 39
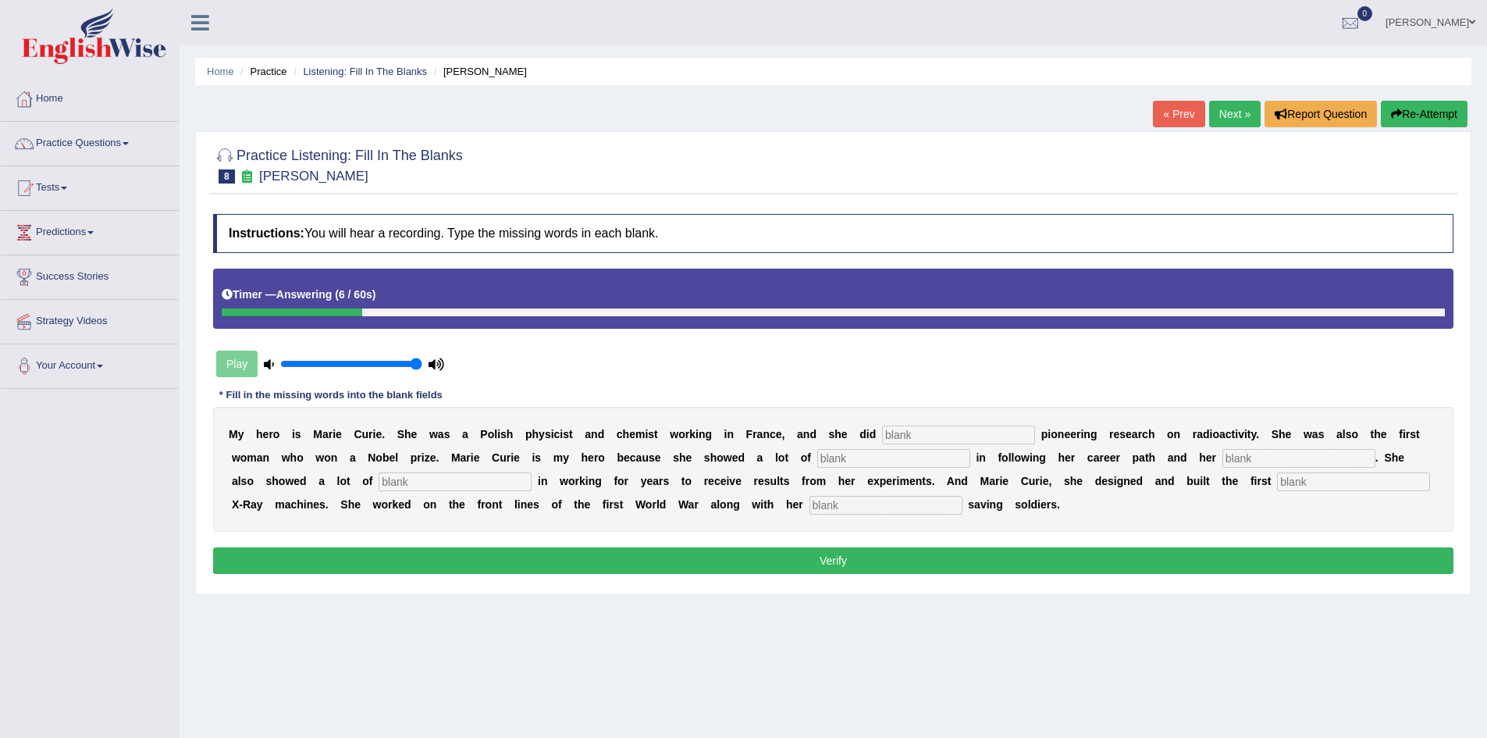
click at [911, 429] on input "text" at bounding box center [958, 435] width 153 height 19
type input "conducted"
click at [835, 454] on input "text" at bounding box center [893, 458] width 153 height 19
type input "determination"
click at [1255, 460] on input "text" at bounding box center [1299, 458] width 153 height 19
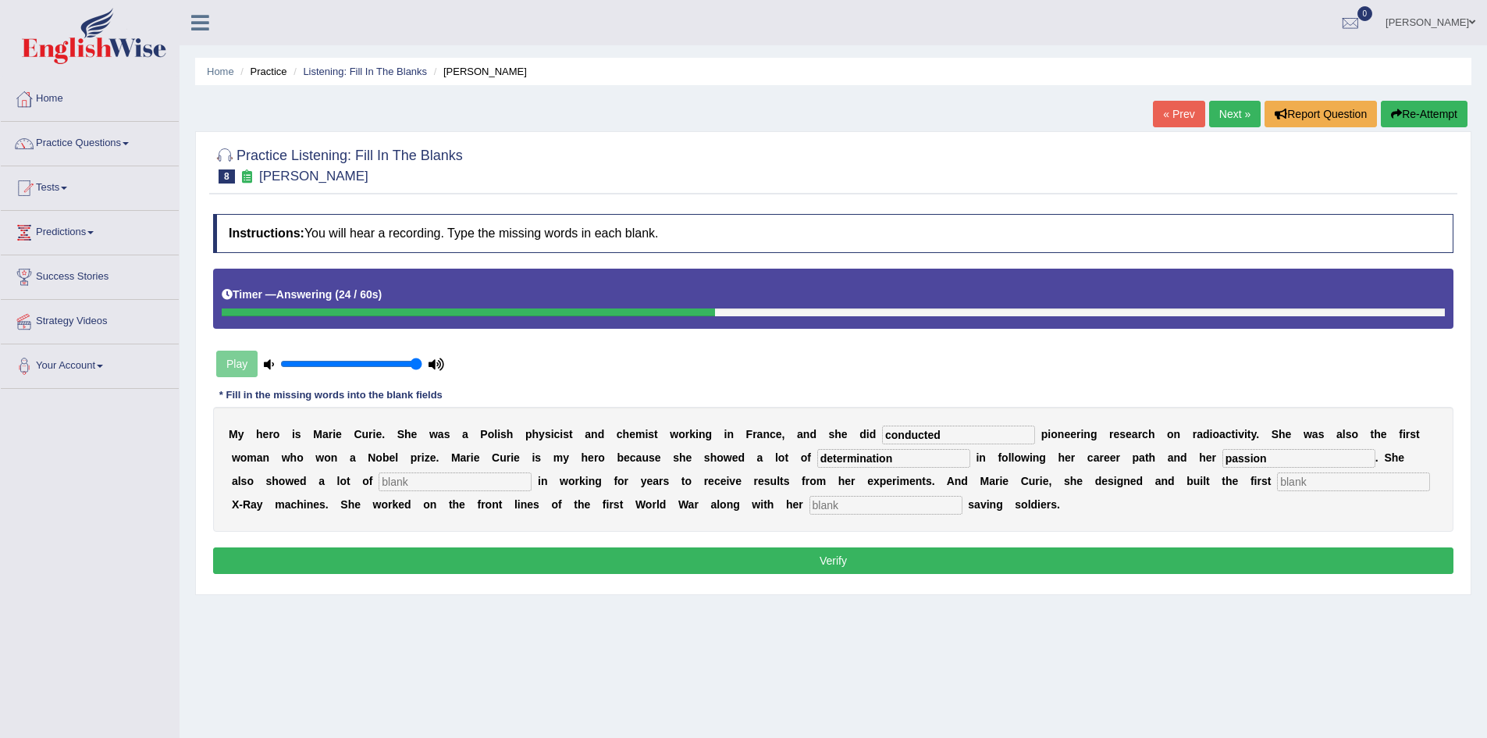
type input "passion"
click at [511, 473] on input "text" at bounding box center [455, 481] width 153 height 19
type input "patience"
click at [1292, 482] on input "text" at bounding box center [1353, 481] width 153 height 19
drag, startPoint x: 917, startPoint y: 481, endPoint x: 906, endPoint y: 506, distance: 27.0
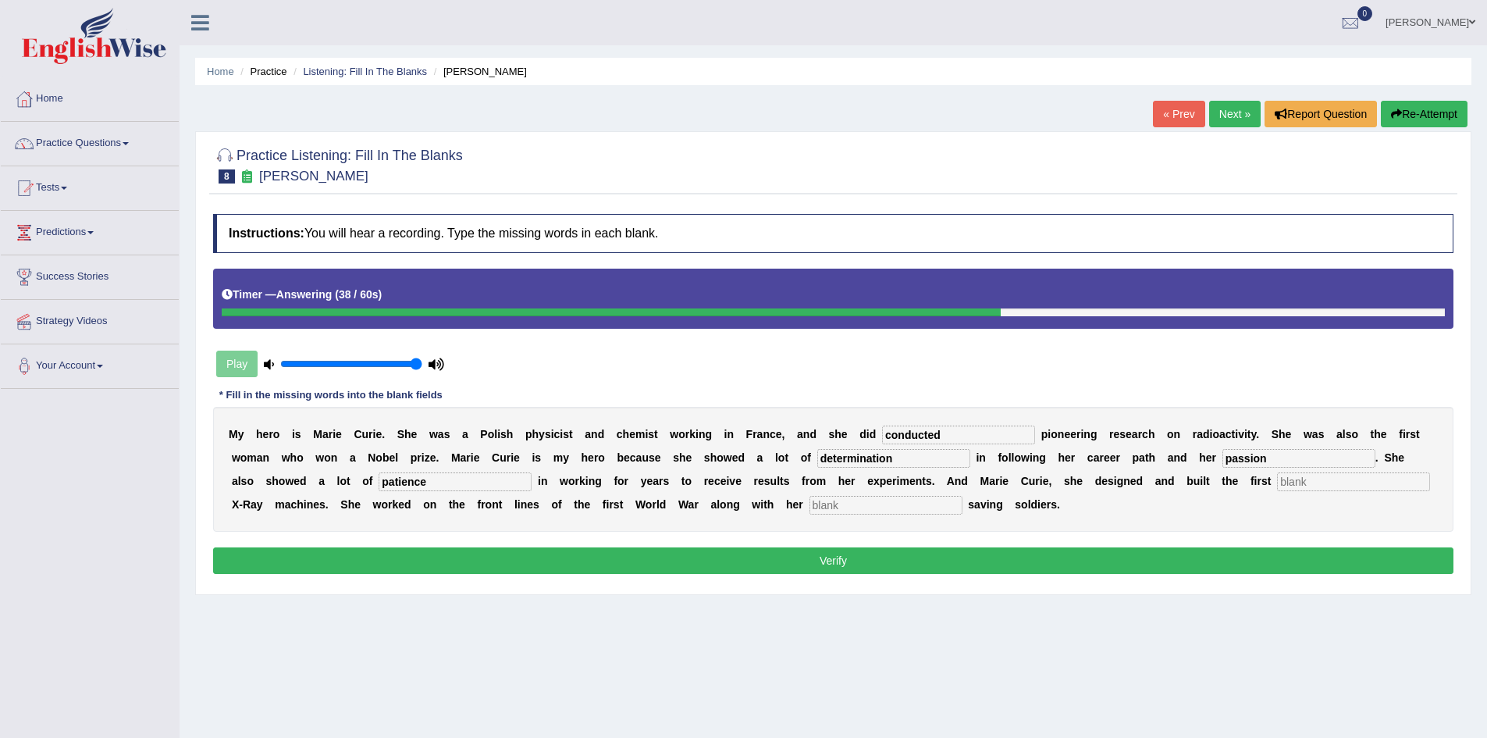
click at [906, 506] on div "M y h e r o i s M a r i e C u r i e . S h e w a s a P o l i s h p h y s i c i s…" at bounding box center [833, 469] width 1241 height 125
click at [906, 506] on input "text" at bounding box center [886, 505] width 153 height 19
type input "built"
click at [1320, 483] on input "text" at bounding box center [1353, 481] width 153 height 19
type input "lines"
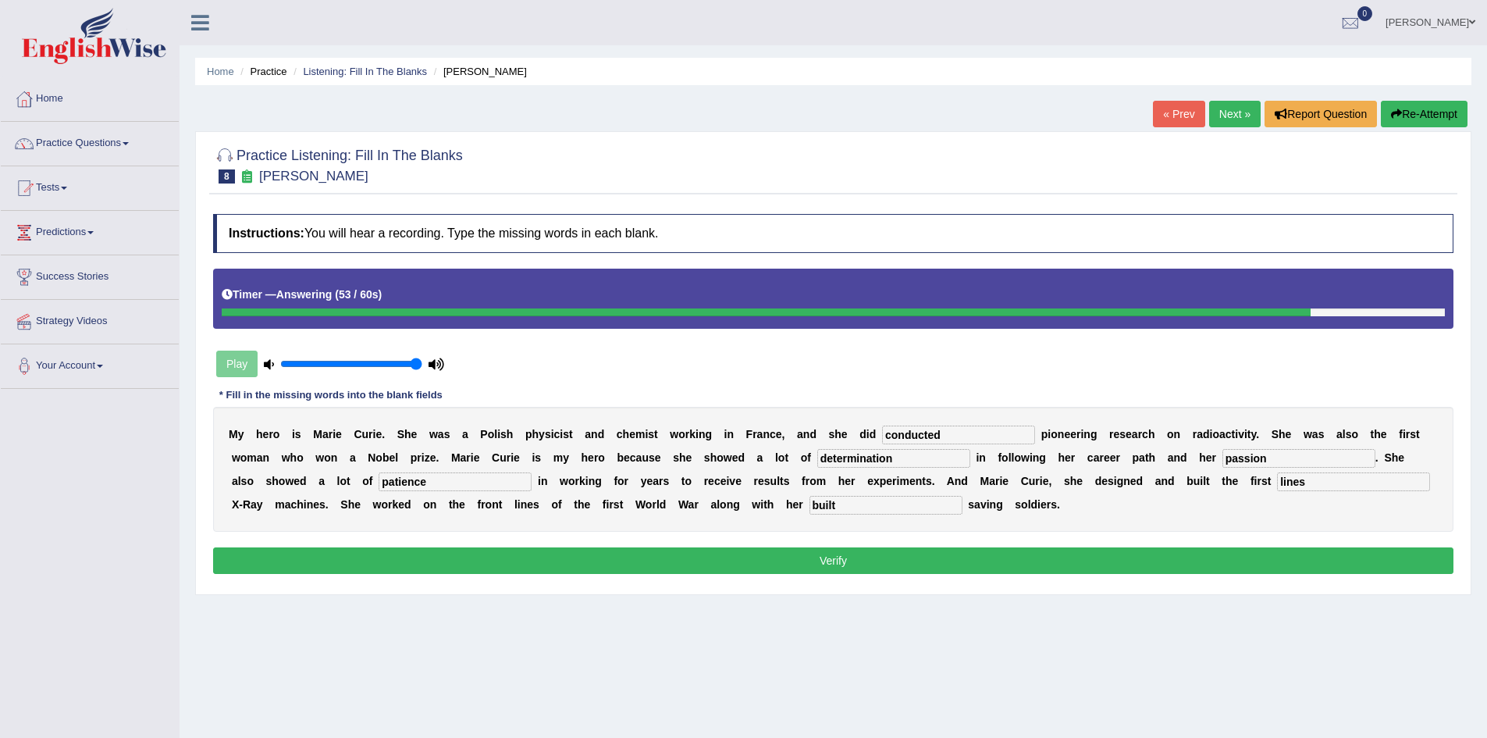
click at [997, 556] on button "Verify" at bounding box center [833, 560] width 1241 height 27
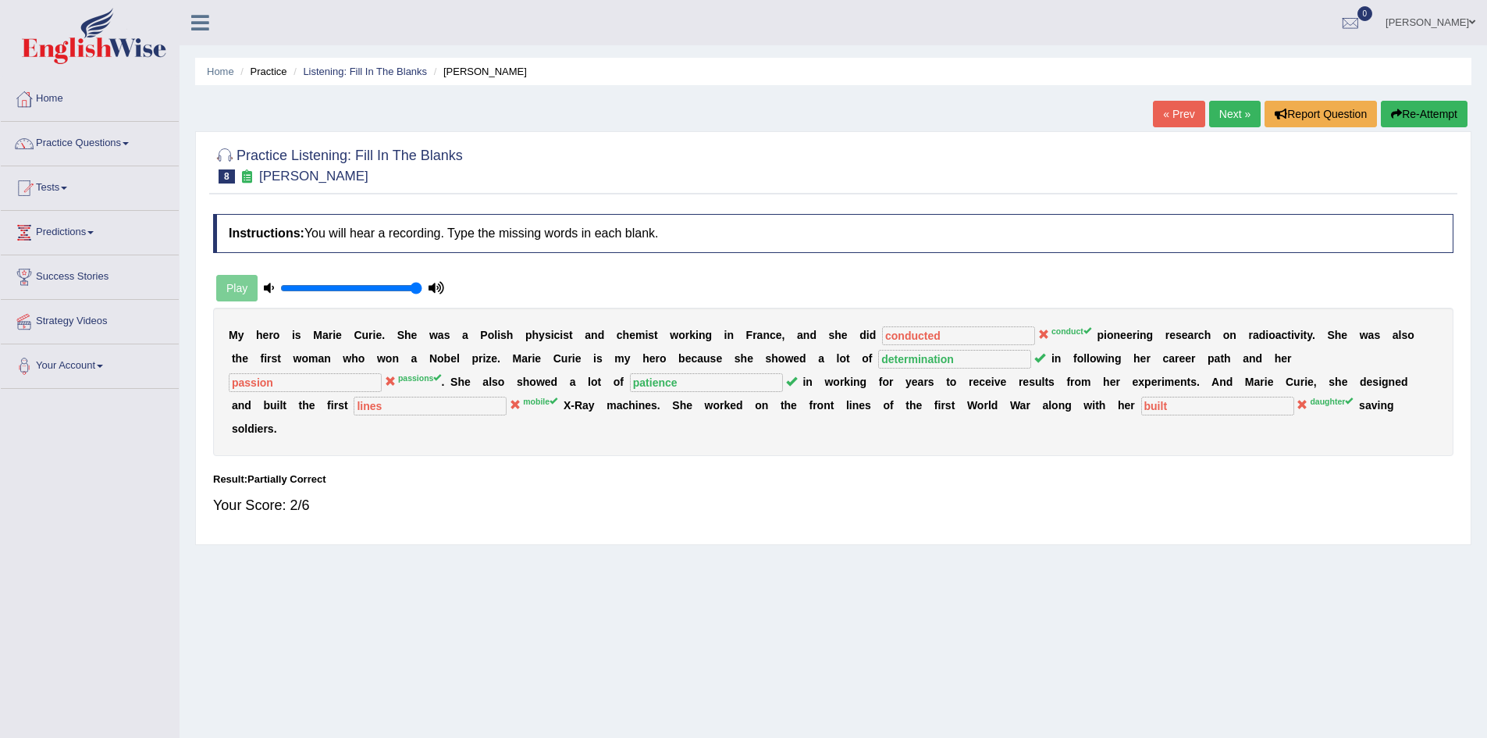
click at [1236, 115] on link "Next »" at bounding box center [1235, 114] width 52 height 27
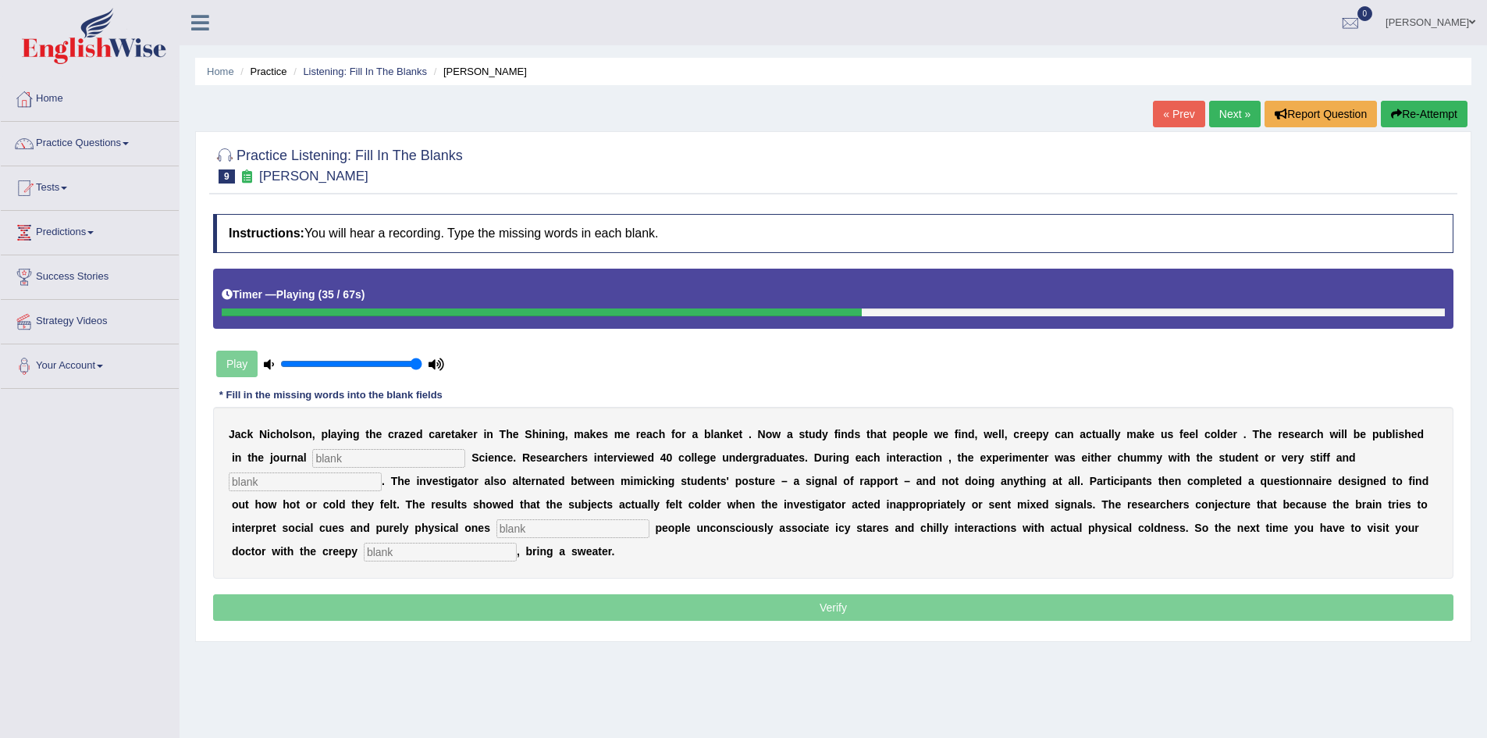
click at [620, 308] on div at bounding box center [542, 312] width 640 height 8
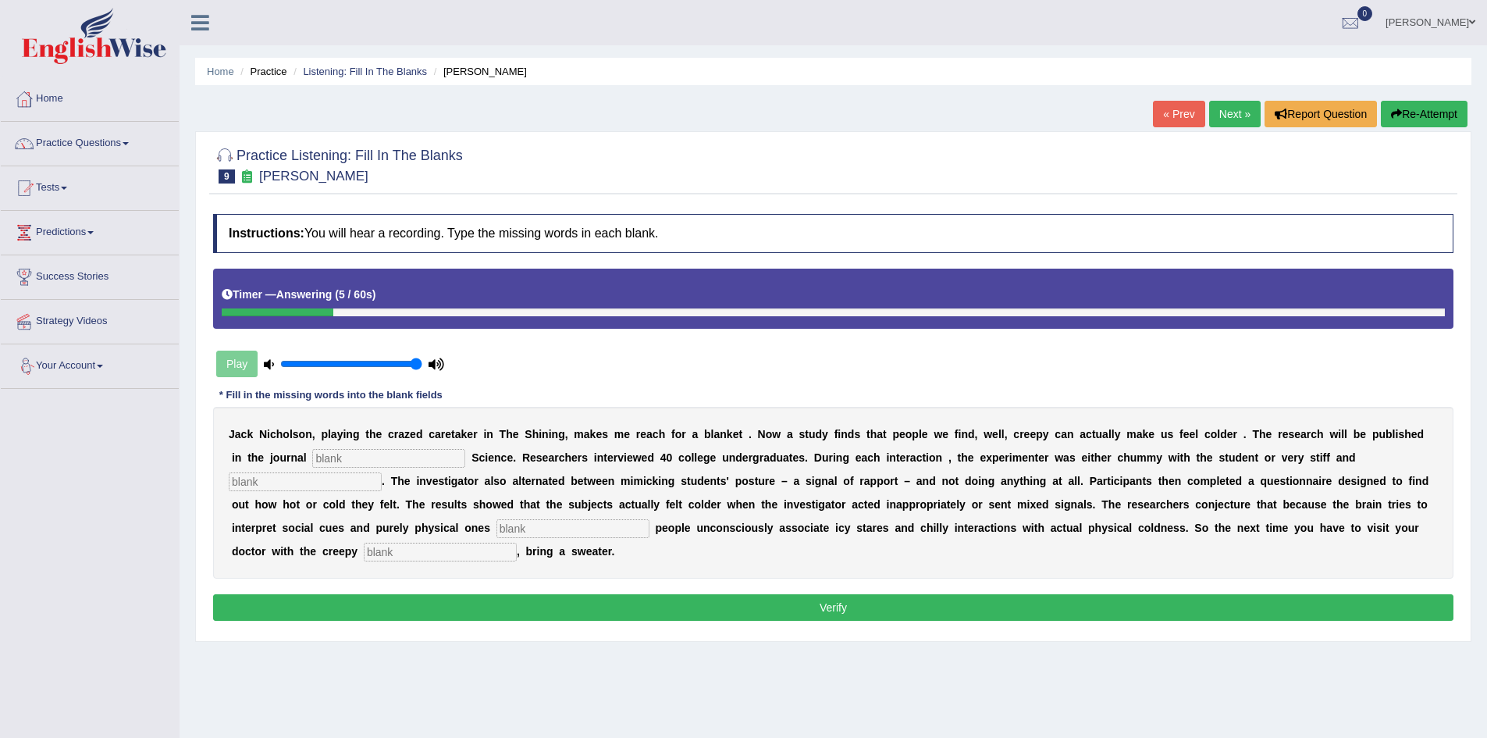
click at [416, 449] on input "text" at bounding box center [388, 458] width 153 height 19
type input "psychological"
click at [614, 519] on input "text" at bounding box center [573, 528] width 153 height 19
click at [558, 531] on input "simultaniouly" at bounding box center [573, 528] width 153 height 19
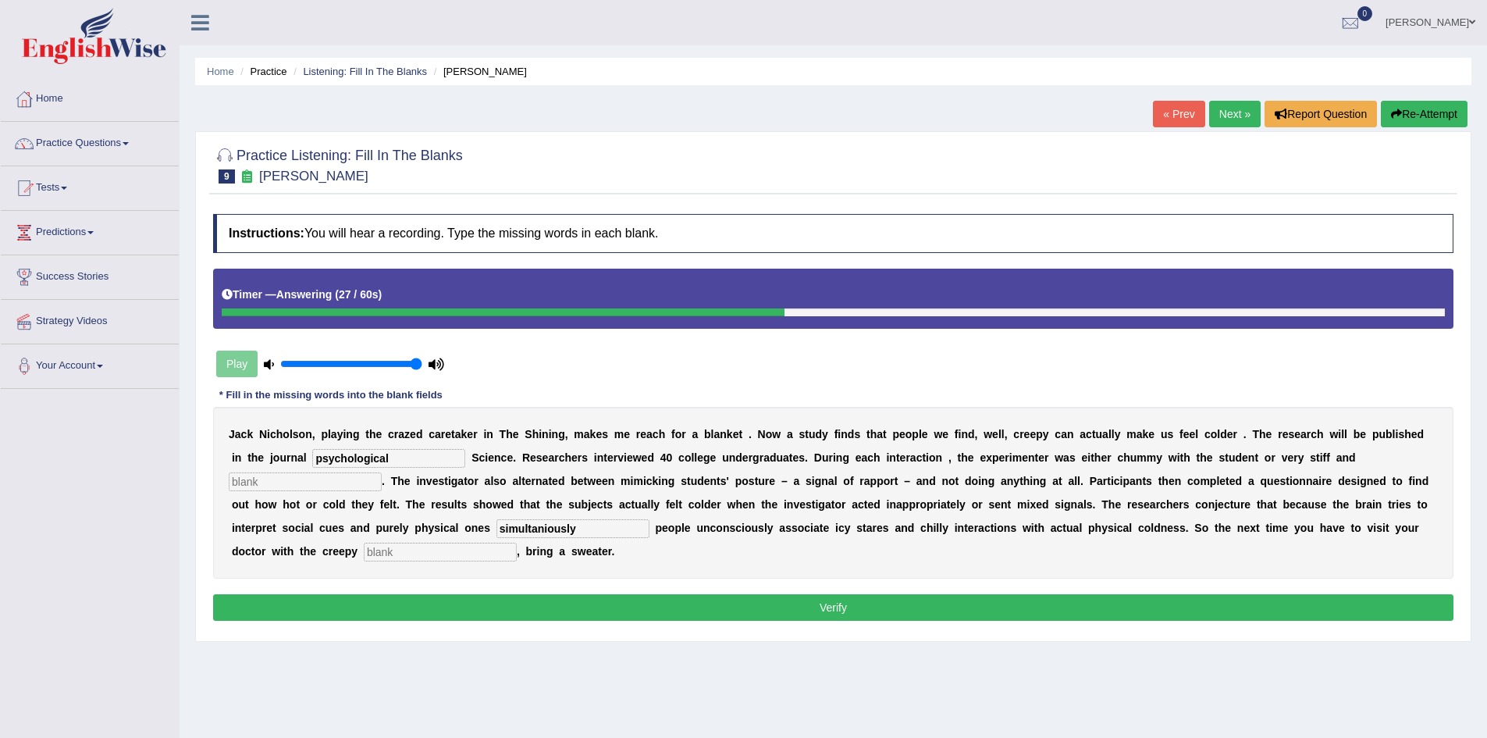
type input "simultaniously"
click at [465, 556] on input "text" at bounding box center [440, 552] width 153 height 19
type input "receptionist"
click at [443, 602] on button "Verify" at bounding box center [833, 607] width 1241 height 27
click at [337, 483] on input "text" at bounding box center [305, 481] width 153 height 19
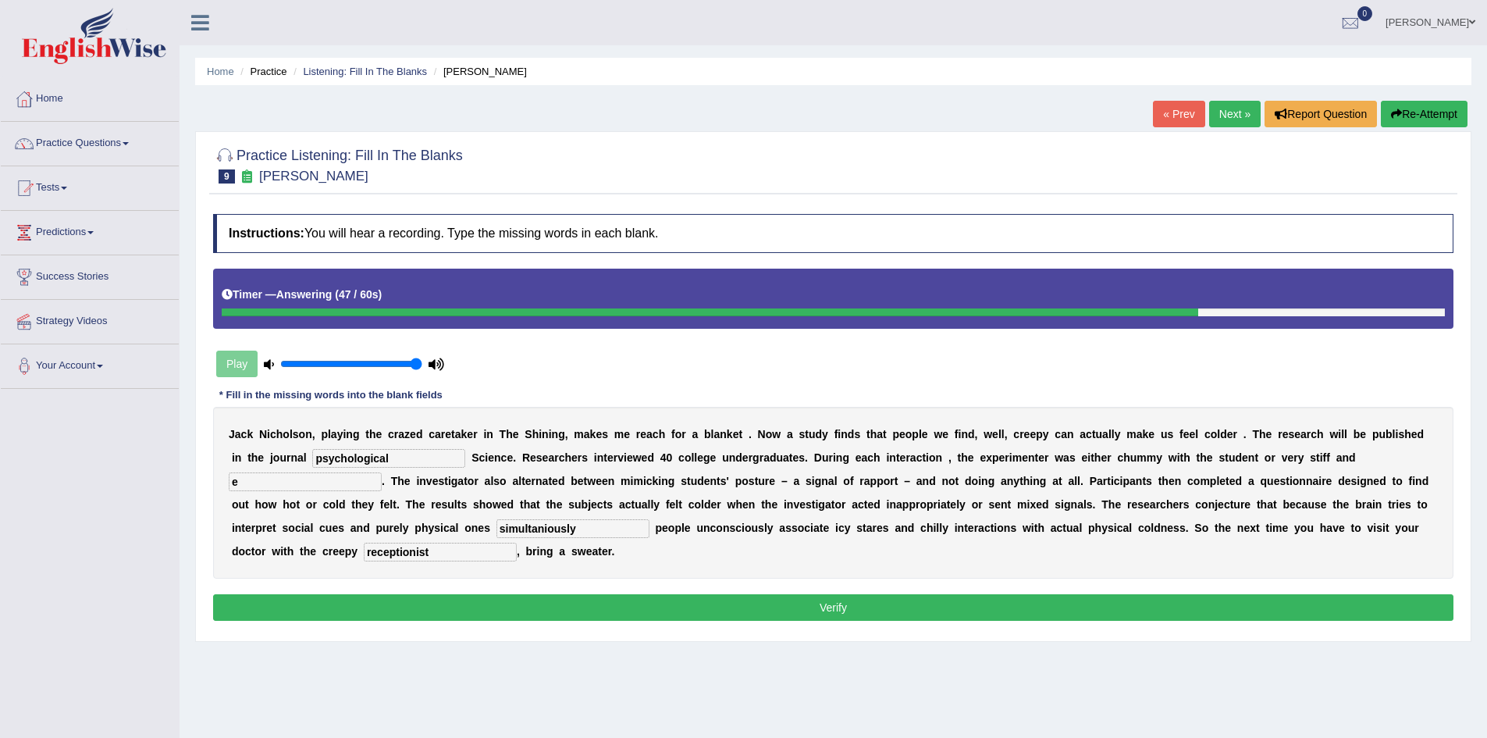
type input "e"
click at [383, 607] on button "Verify" at bounding box center [833, 607] width 1241 height 27
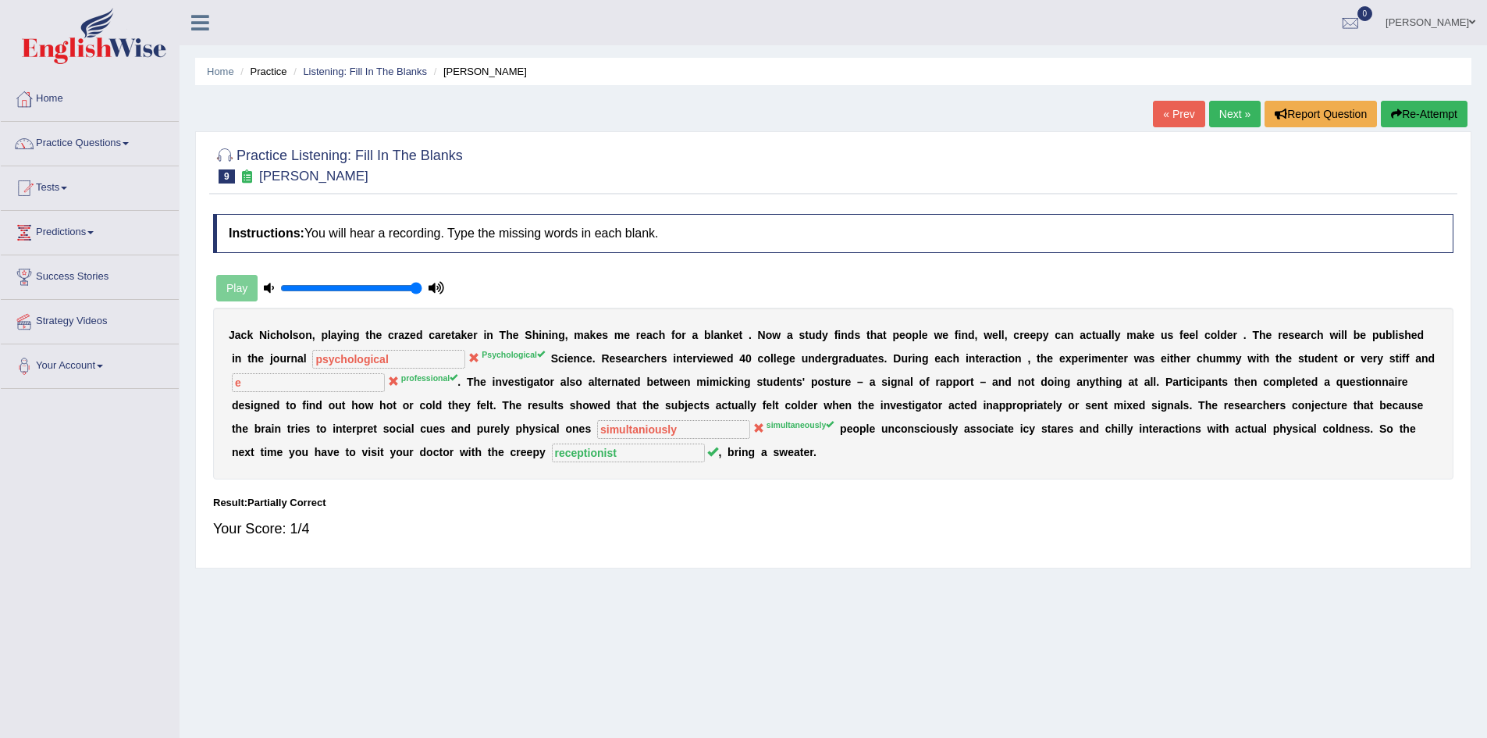
click at [1234, 117] on link "Next »" at bounding box center [1235, 114] width 52 height 27
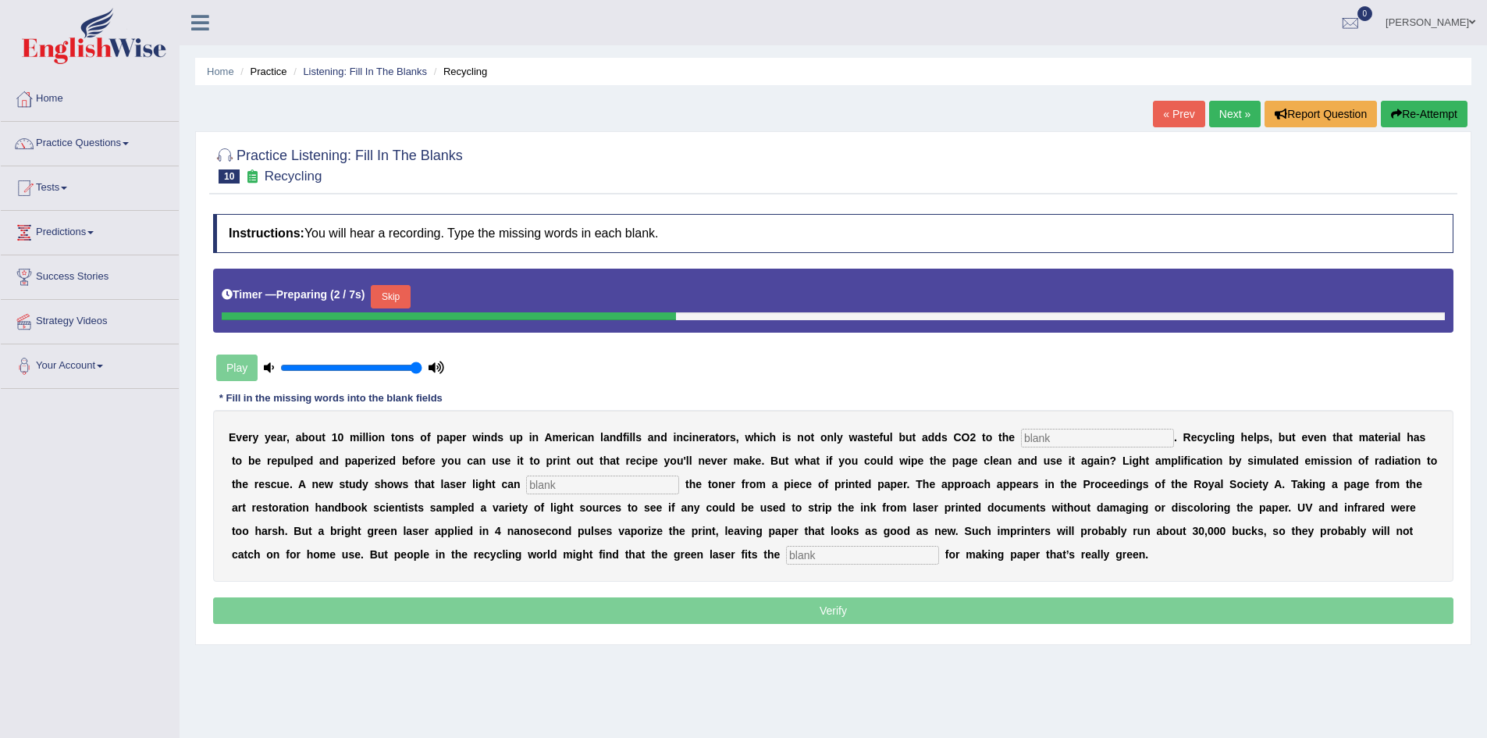
click at [400, 286] on button "Skip" at bounding box center [390, 296] width 39 height 23
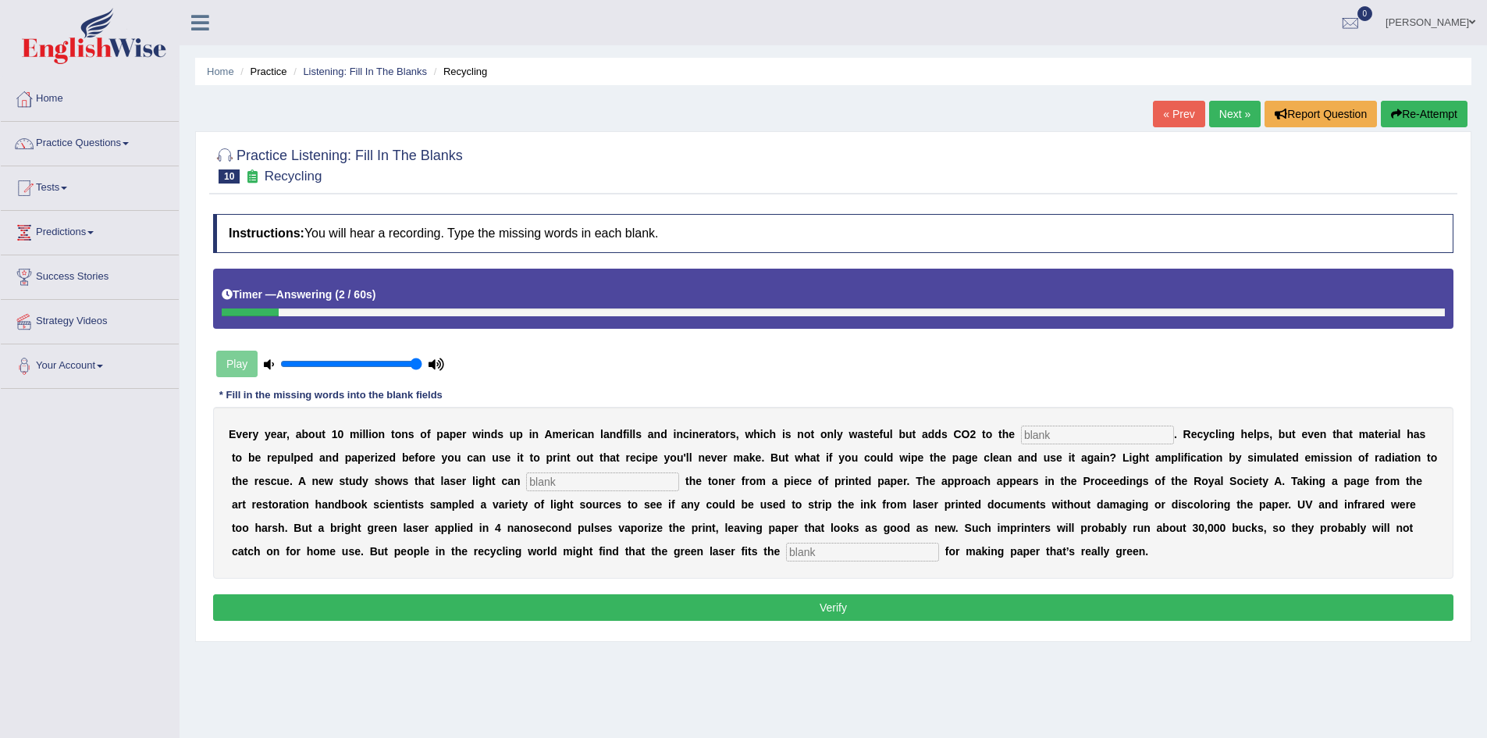
click at [1109, 436] on input "text" at bounding box center [1097, 435] width 153 height 19
type input "atmosphere"
drag, startPoint x: 653, startPoint y: 472, endPoint x: 650, endPoint y: 479, distance: 8.2
click at [650, 479] on input "text" at bounding box center [602, 481] width 153 height 19
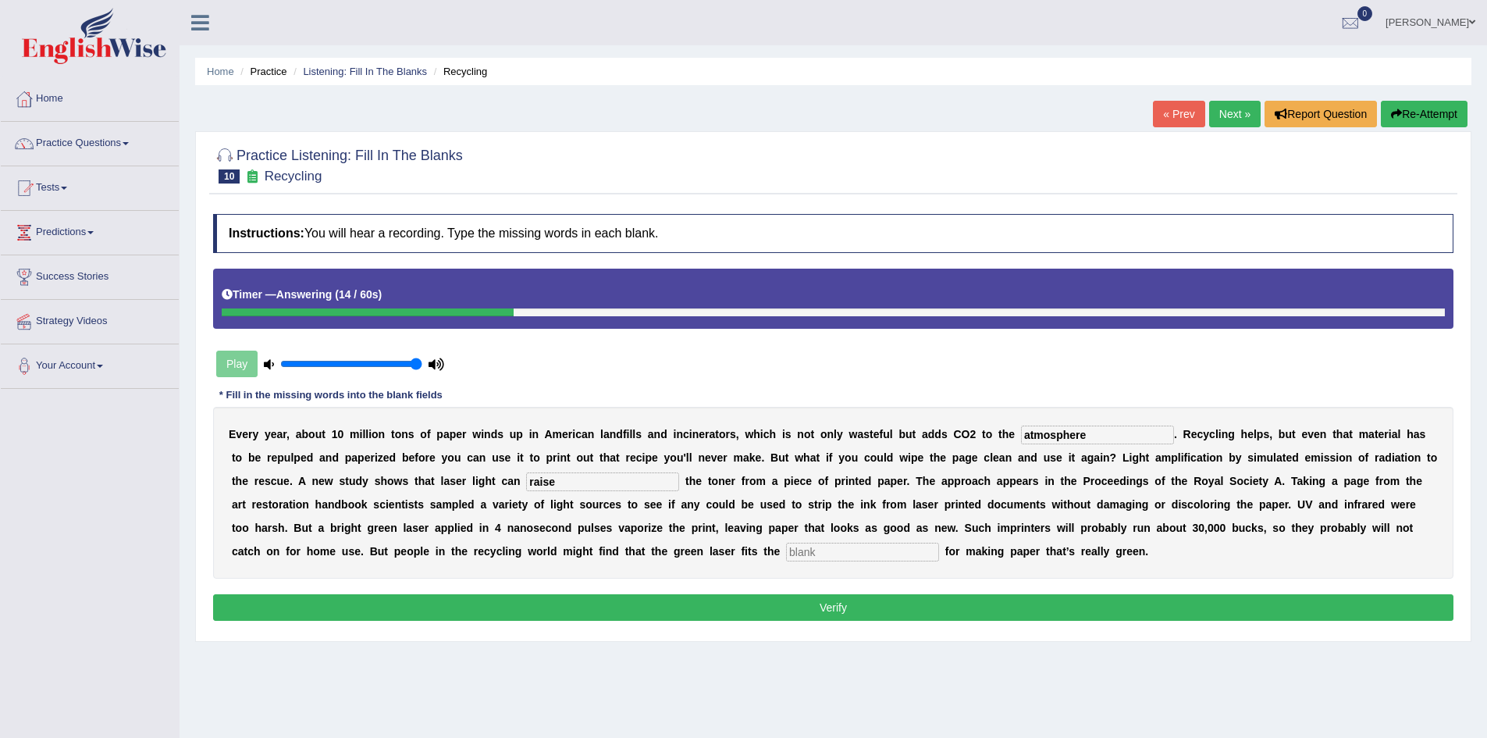
click at [858, 559] on input "text" at bounding box center [862, 552] width 153 height 19
click at [593, 479] on input "raise" at bounding box center [602, 481] width 153 height 19
type input "r"
type input "erase"
click at [831, 553] on input "text" at bounding box center [862, 552] width 153 height 19
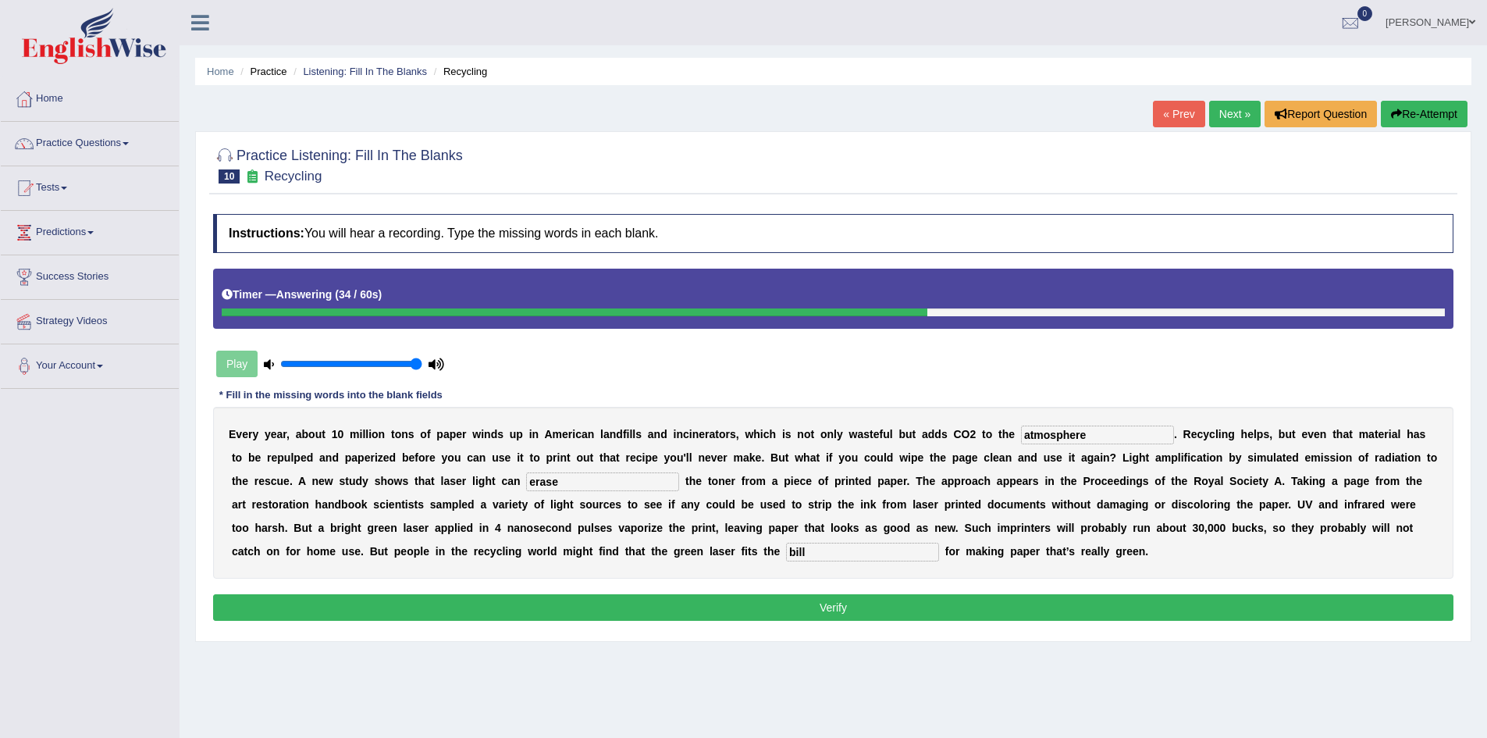
type input "bill"
click at [913, 603] on button "Verify" at bounding box center [833, 607] width 1241 height 27
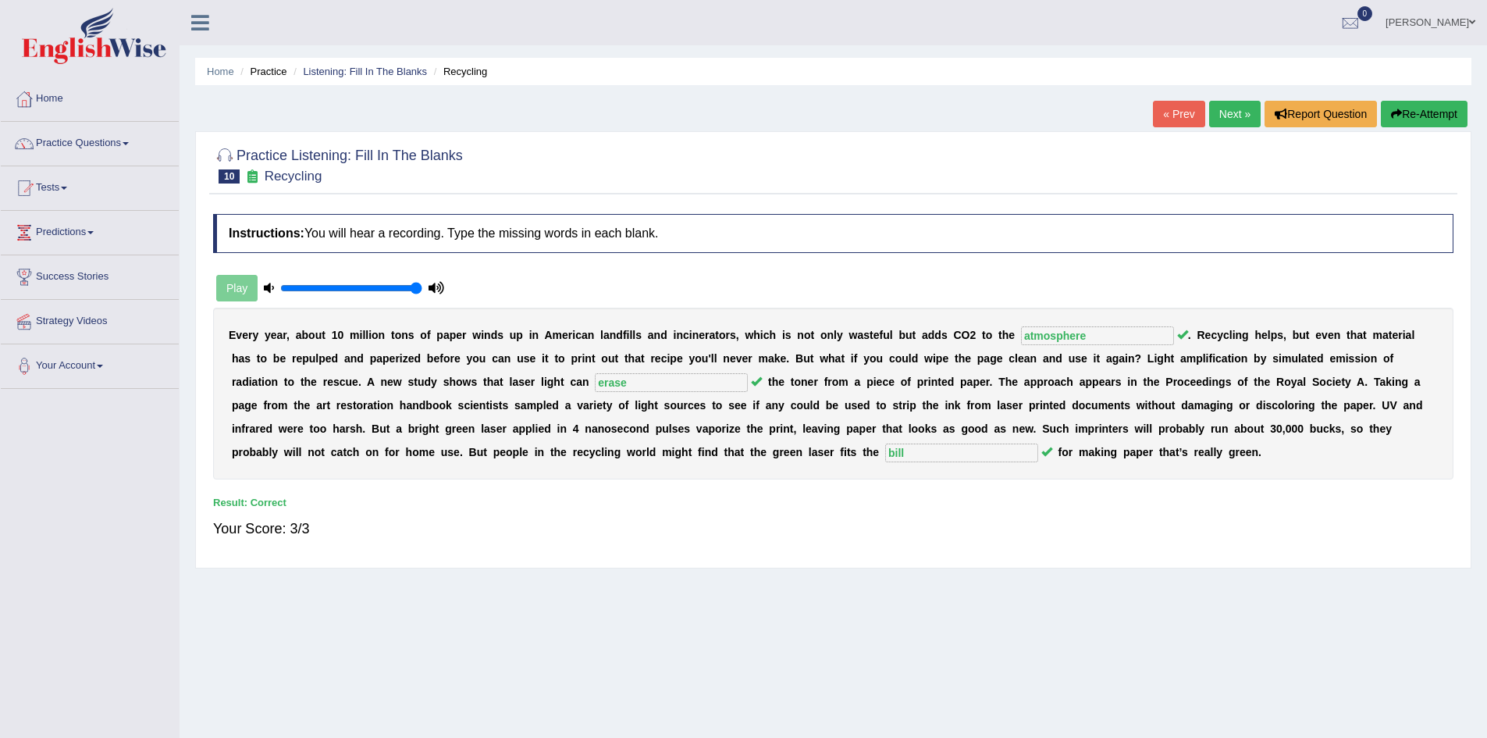
click at [1225, 106] on link "Next »" at bounding box center [1235, 114] width 52 height 27
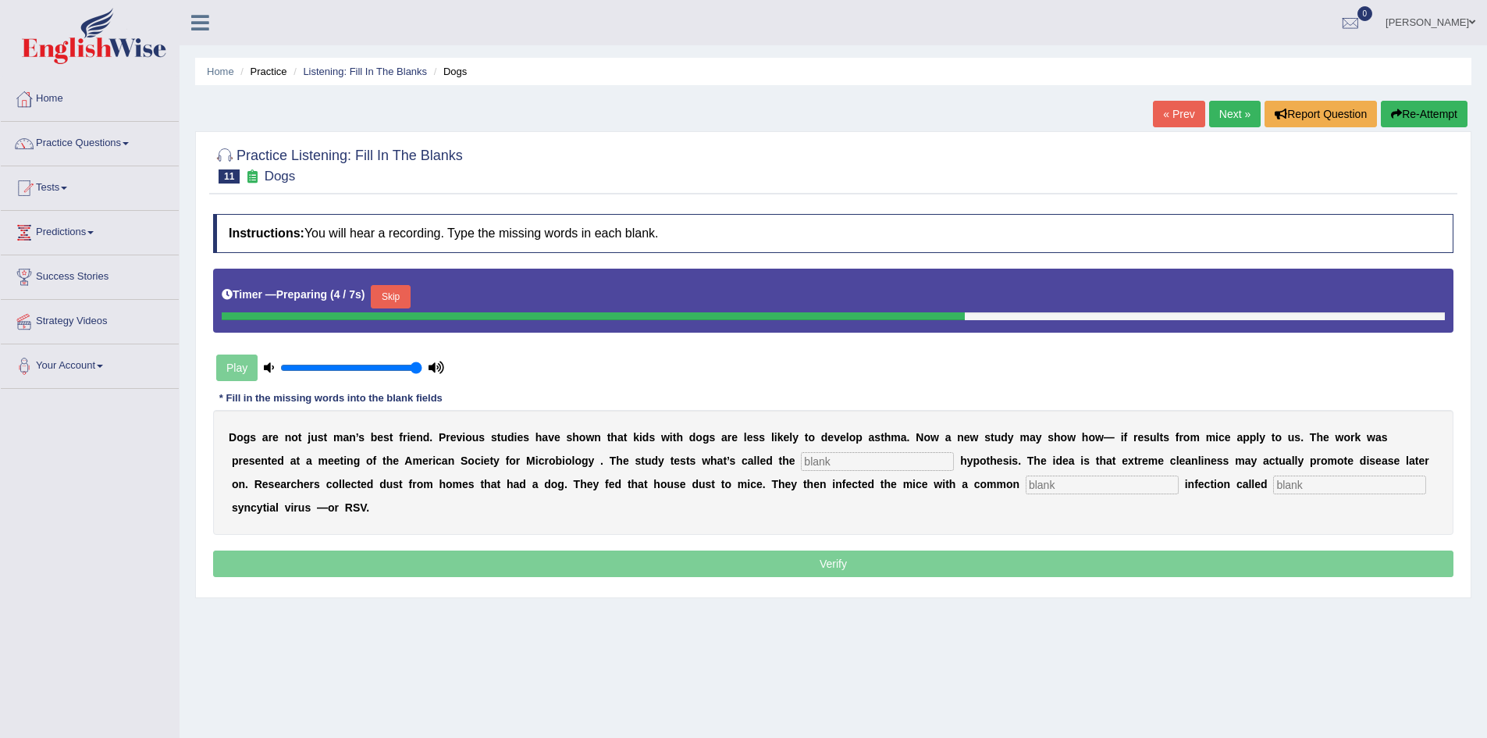
click at [397, 289] on button "Skip" at bounding box center [390, 296] width 39 height 23
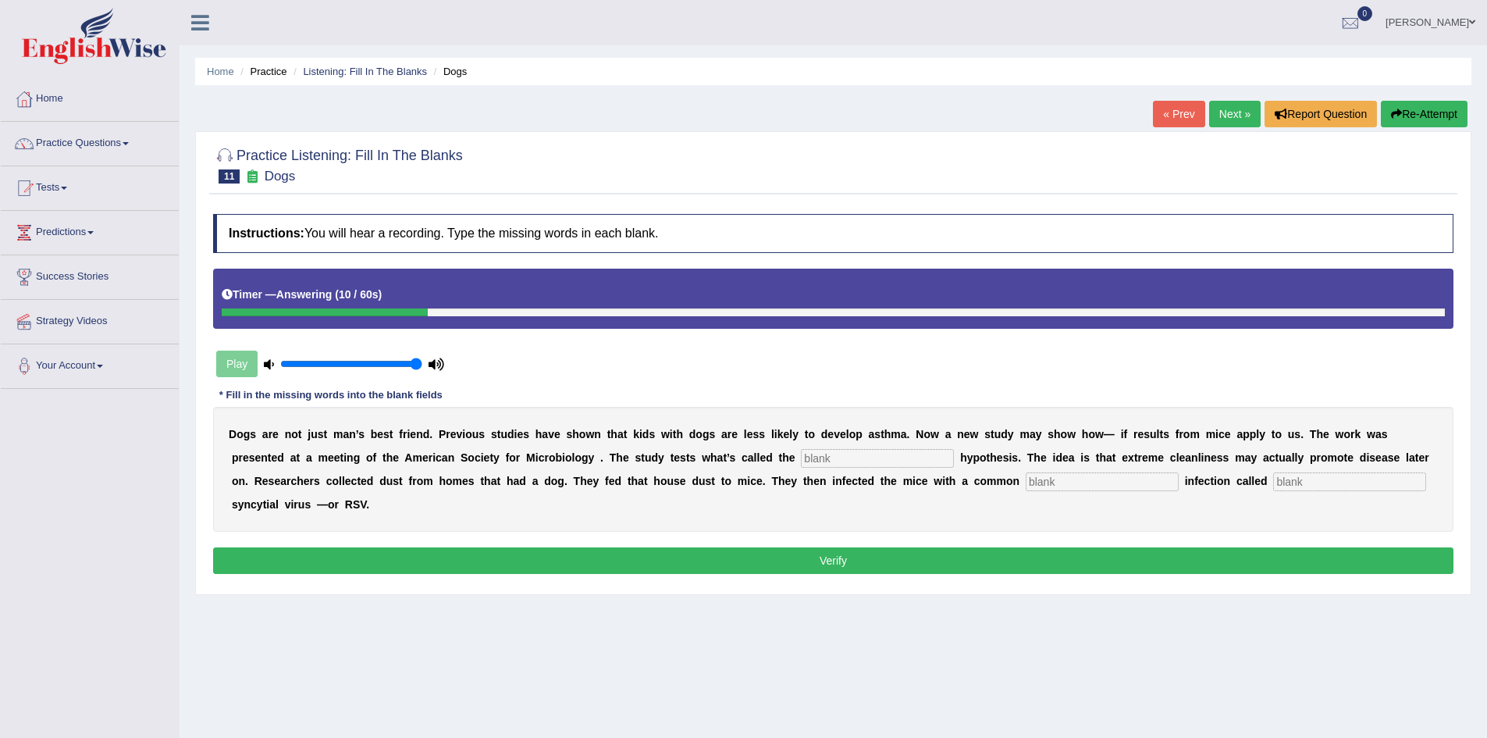
click at [819, 454] on input "text" at bounding box center [877, 458] width 153 height 19
type input "hygiene"
click at [1057, 483] on input "text" at bounding box center [1102, 481] width 153 height 19
type input "child"
click at [1337, 479] on input "text" at bounding box center [1349, 481] width 153 height 19
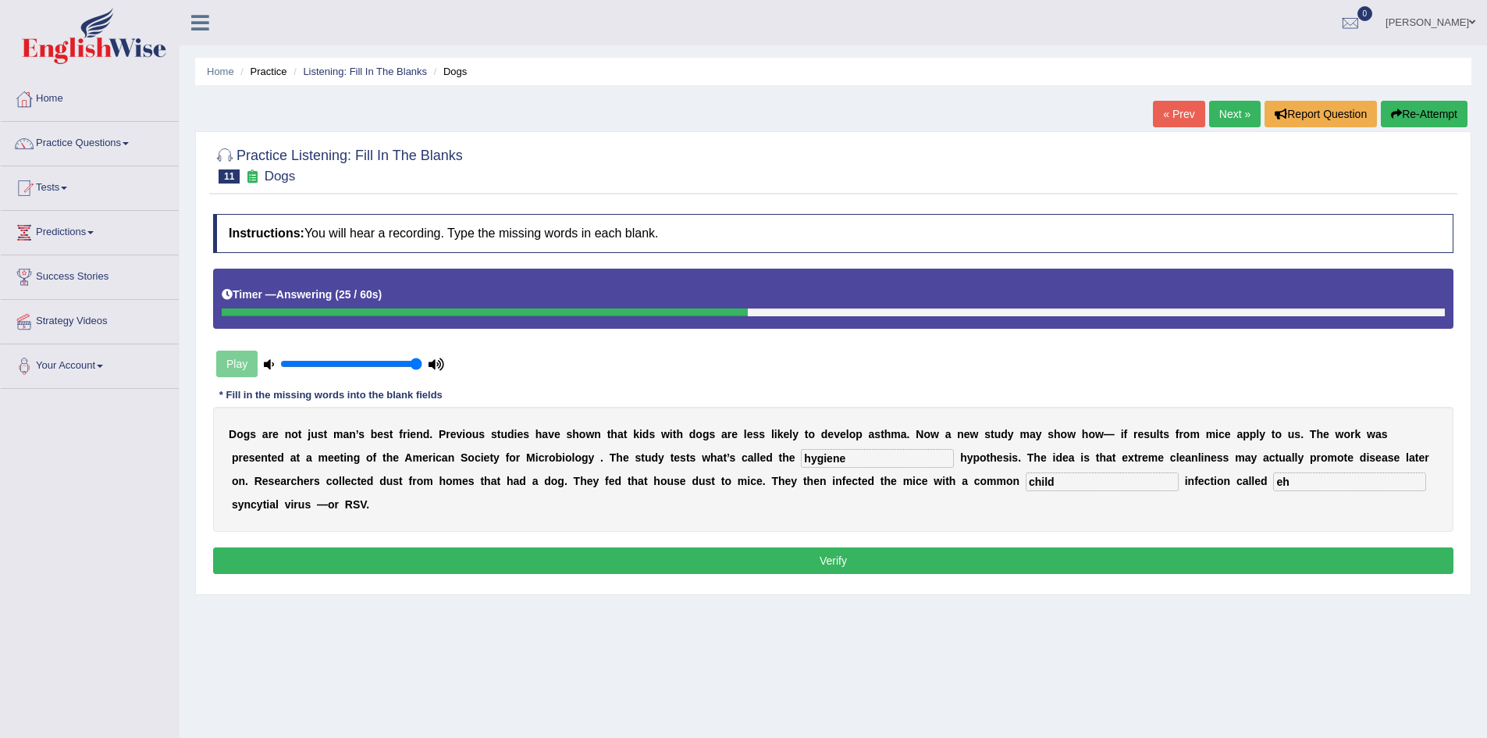
type input "eh"
click at [1084, 557] on button "Verify" at bounding box center [833, 560] width 1241 height 27
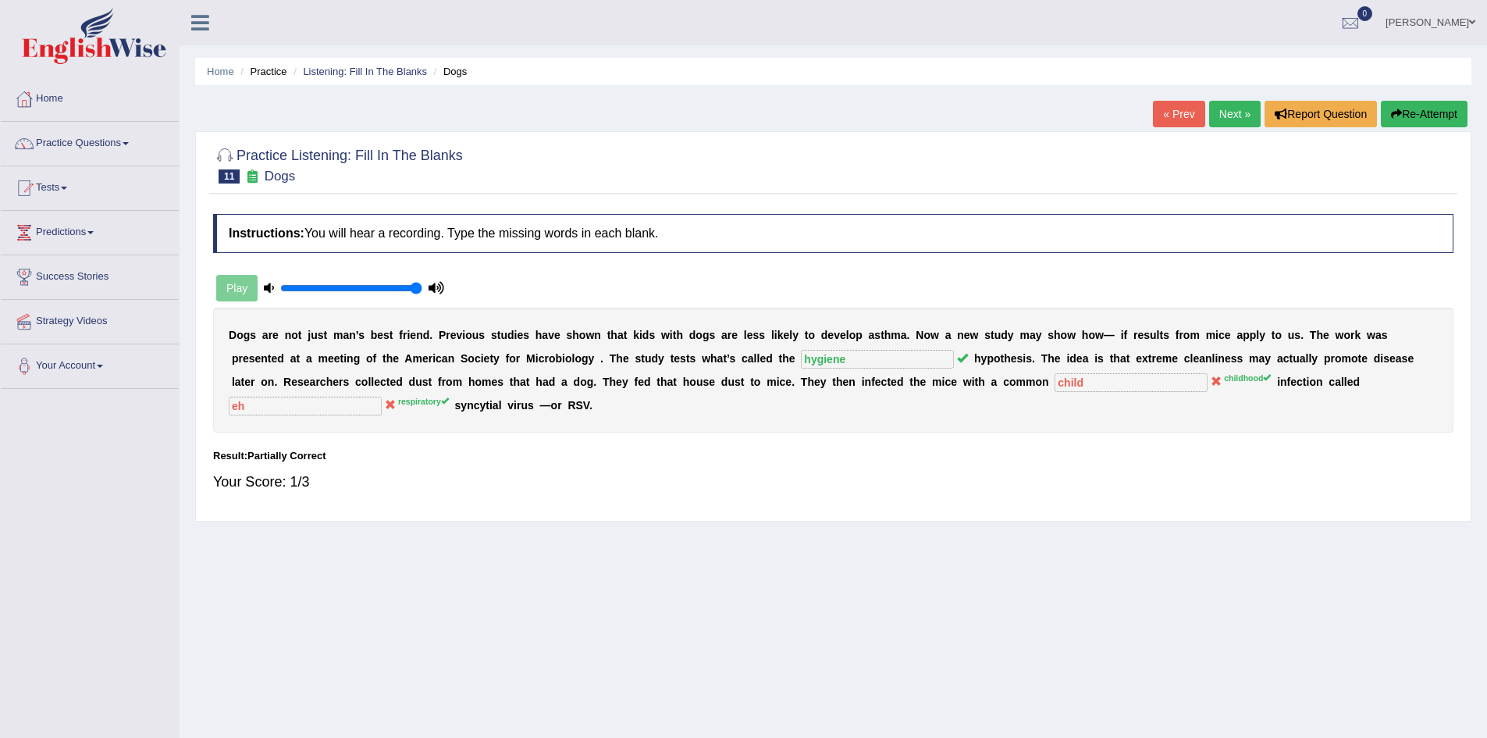
click at [239, 301] on div "Play" at bounding box center [330, 288] width 234 height 39
click at [239, 297] on div "Play" at bounding box center [330, 288] width 234 height 39
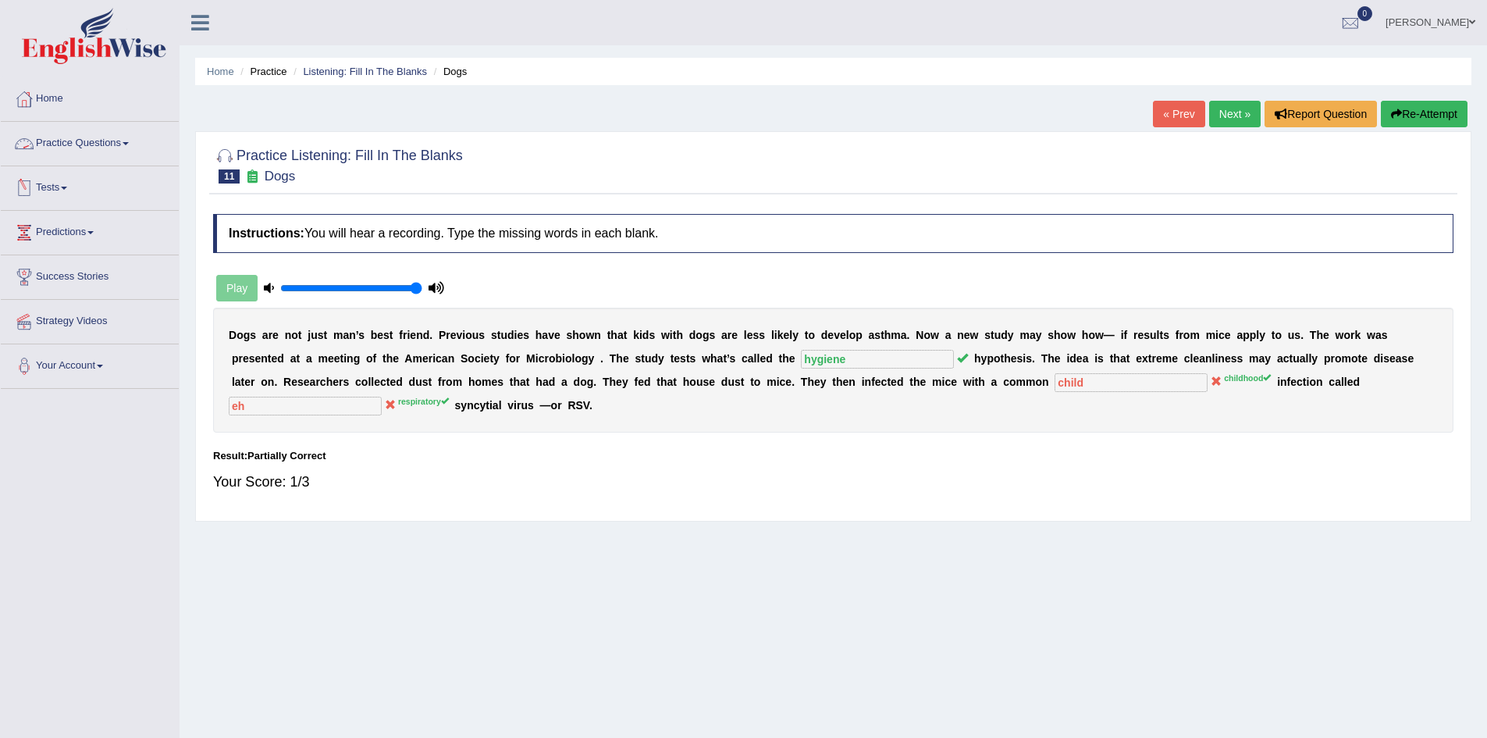
click at [111, 144] on link "Practice Questions" at bounding box center [90, 141] width 178 height 39
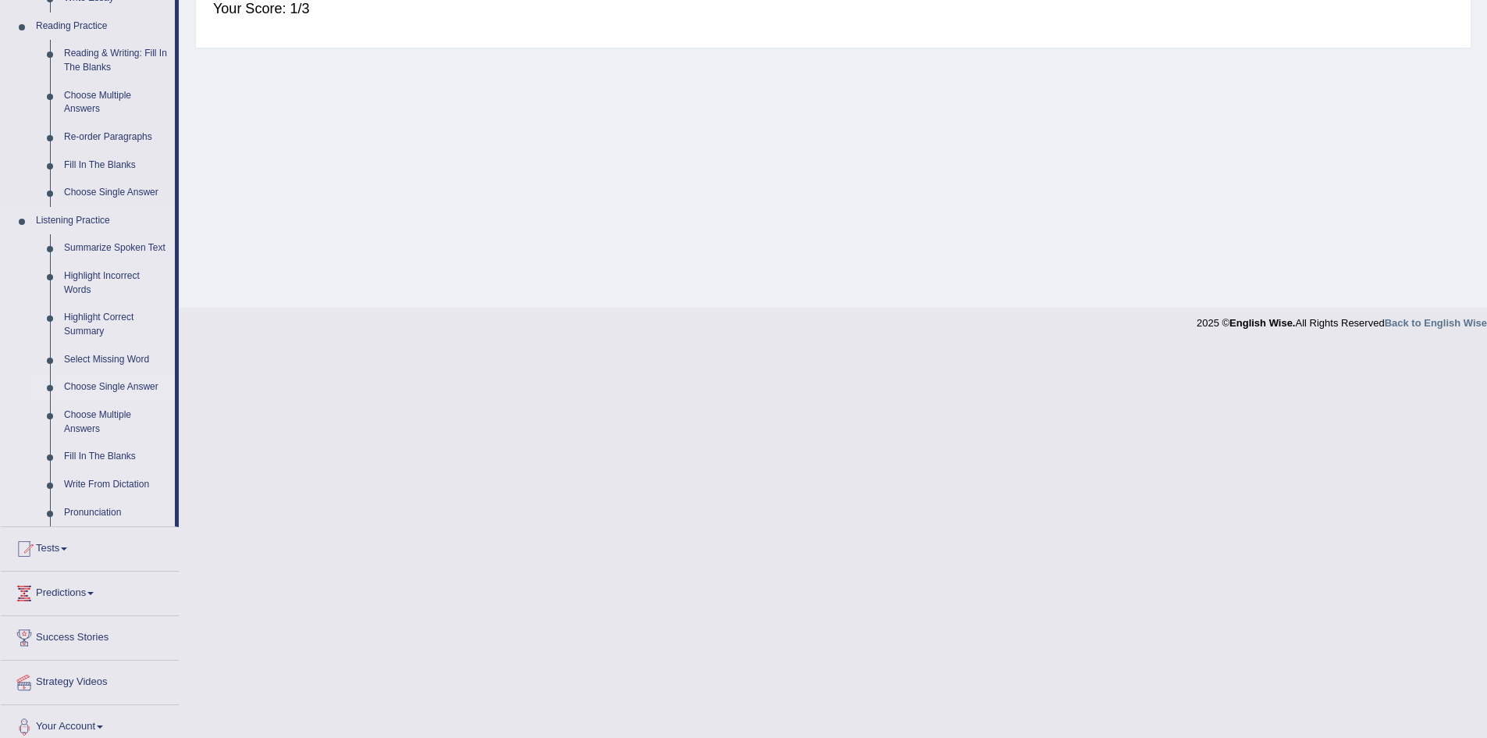
scroll to position [486, 0]
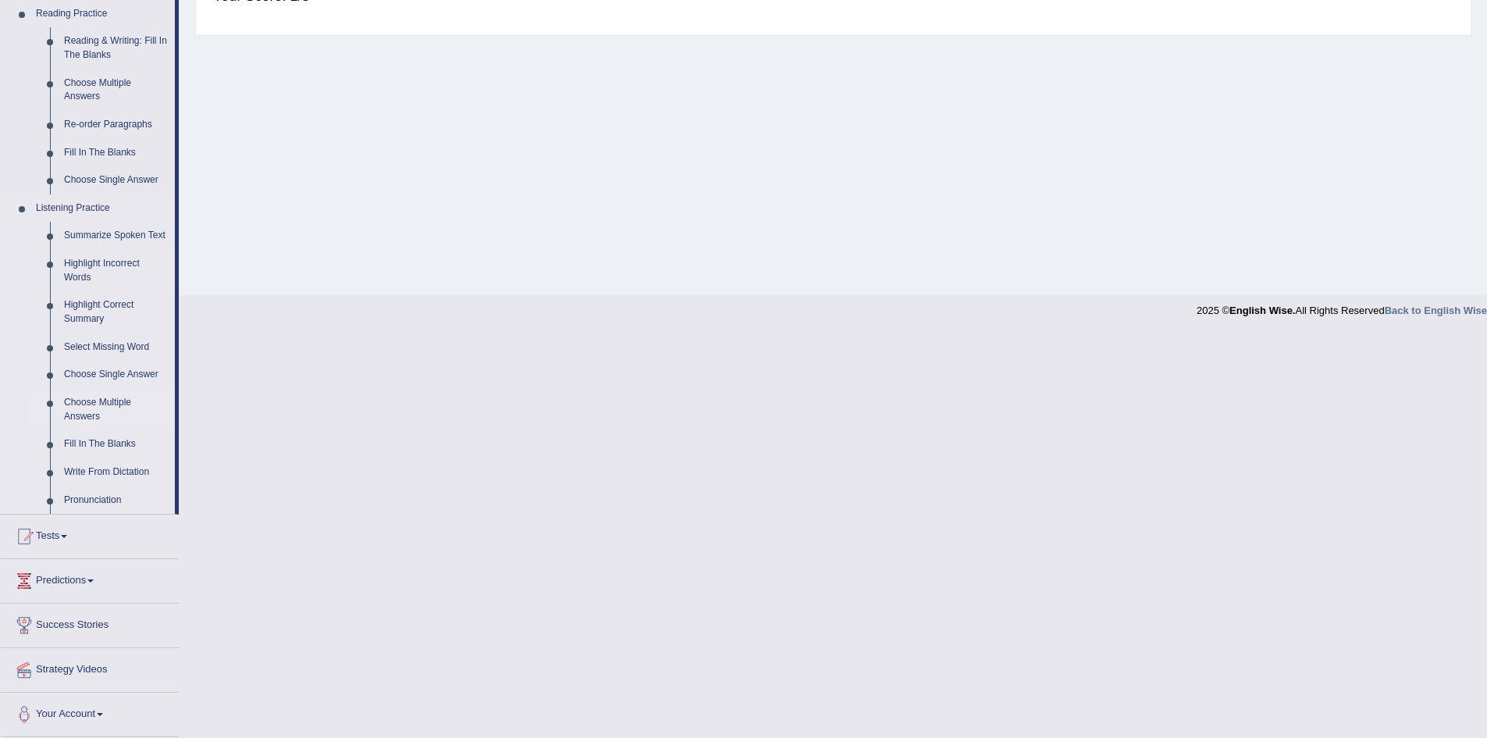
click at [101, 398] on link "Choose Multiple Answers" at bounding box center [116, 409] width 118 height 41
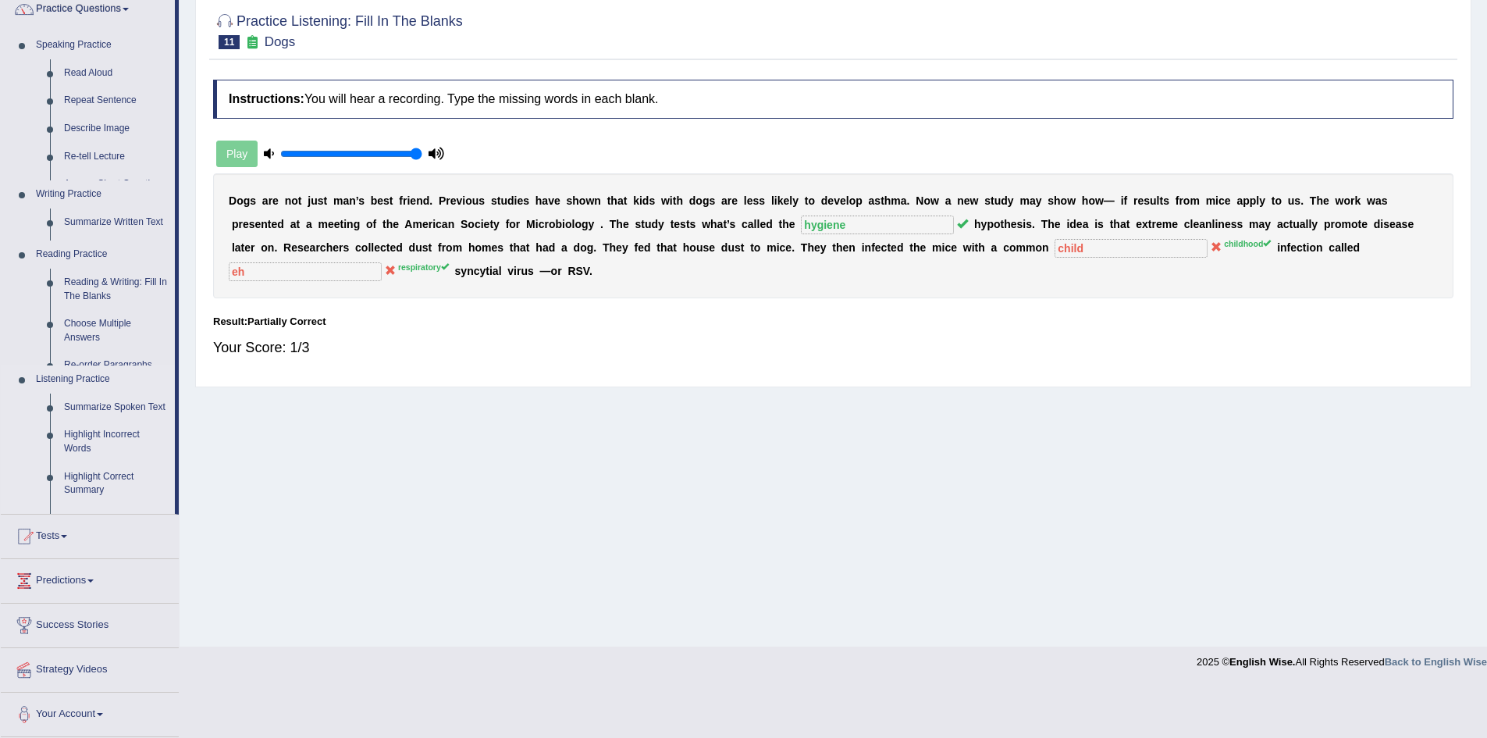
scroll to position [82, 0]
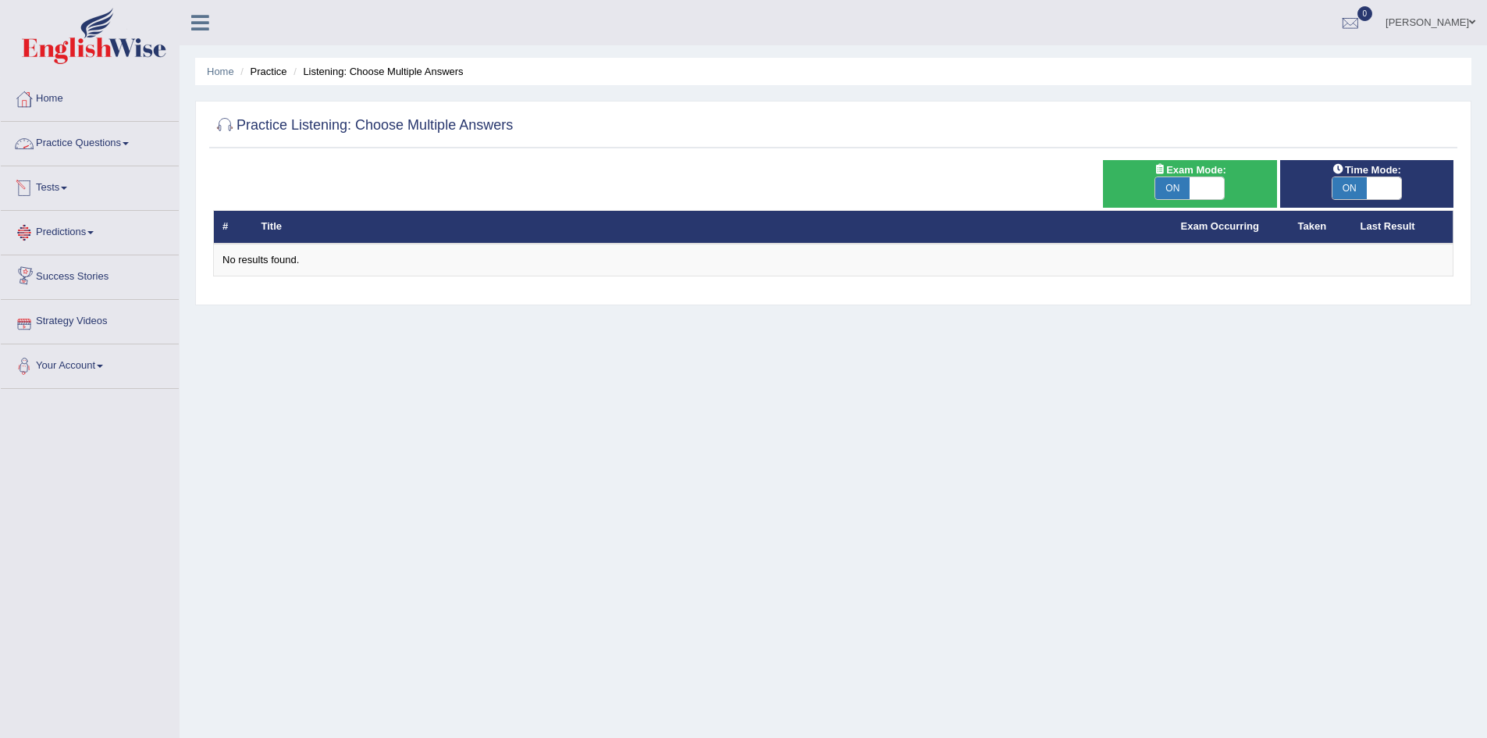
click at [100, 141] on link "Practice Questions" at bounding box center [90, 141] width 178 height 39
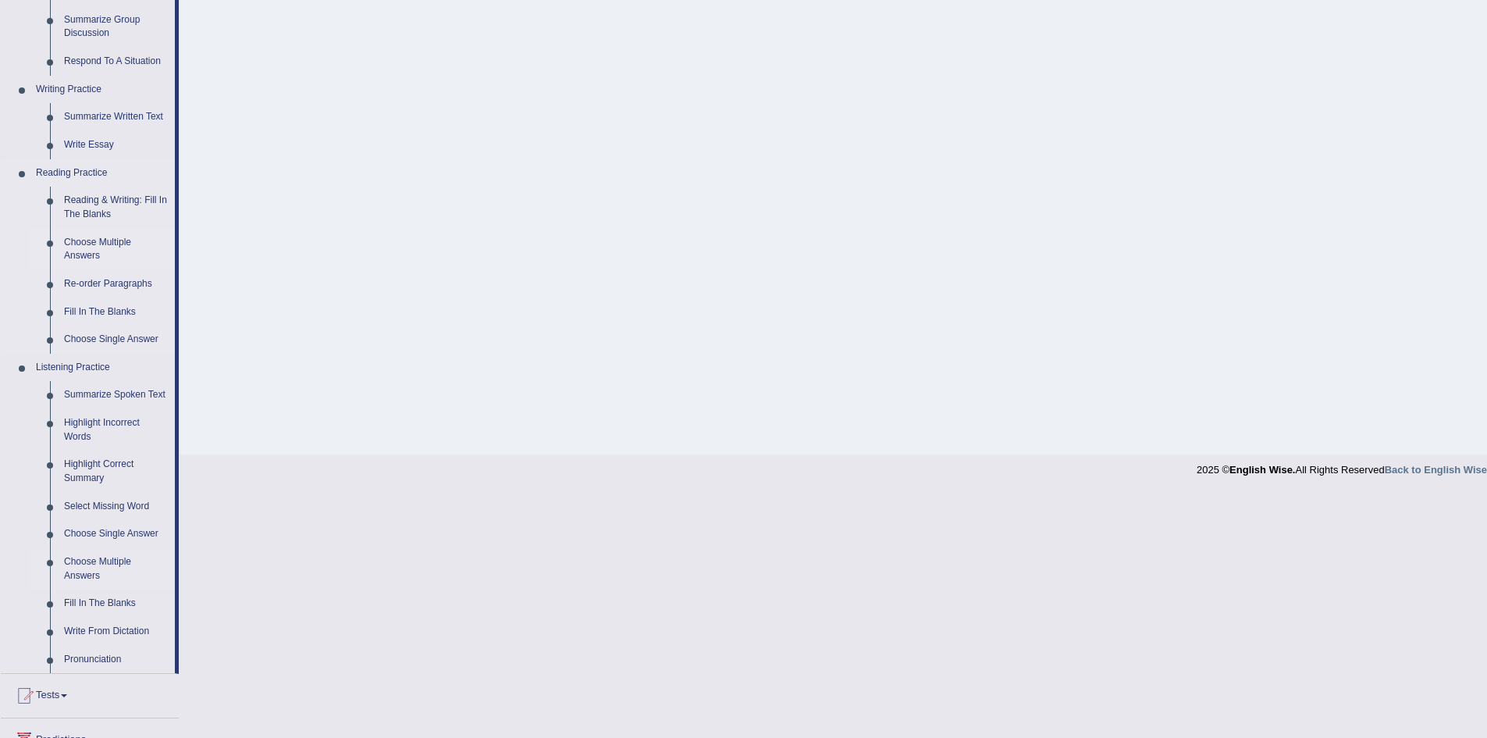
scroll to position [327, 0]
click at [90, 598] on link "Fill In The Blanks" at bounding box center [116, 603] width 118 height 28
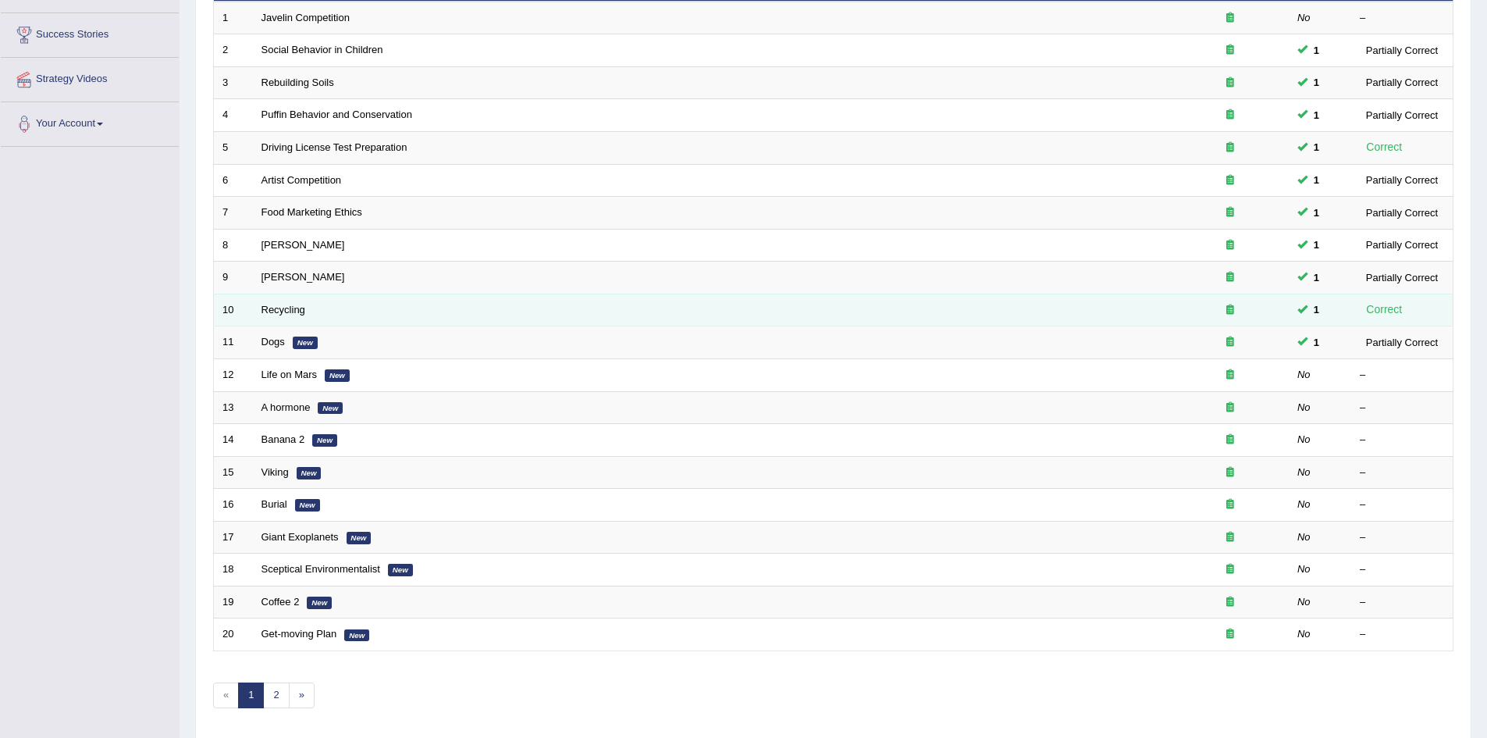
scroll to position [244, 0]
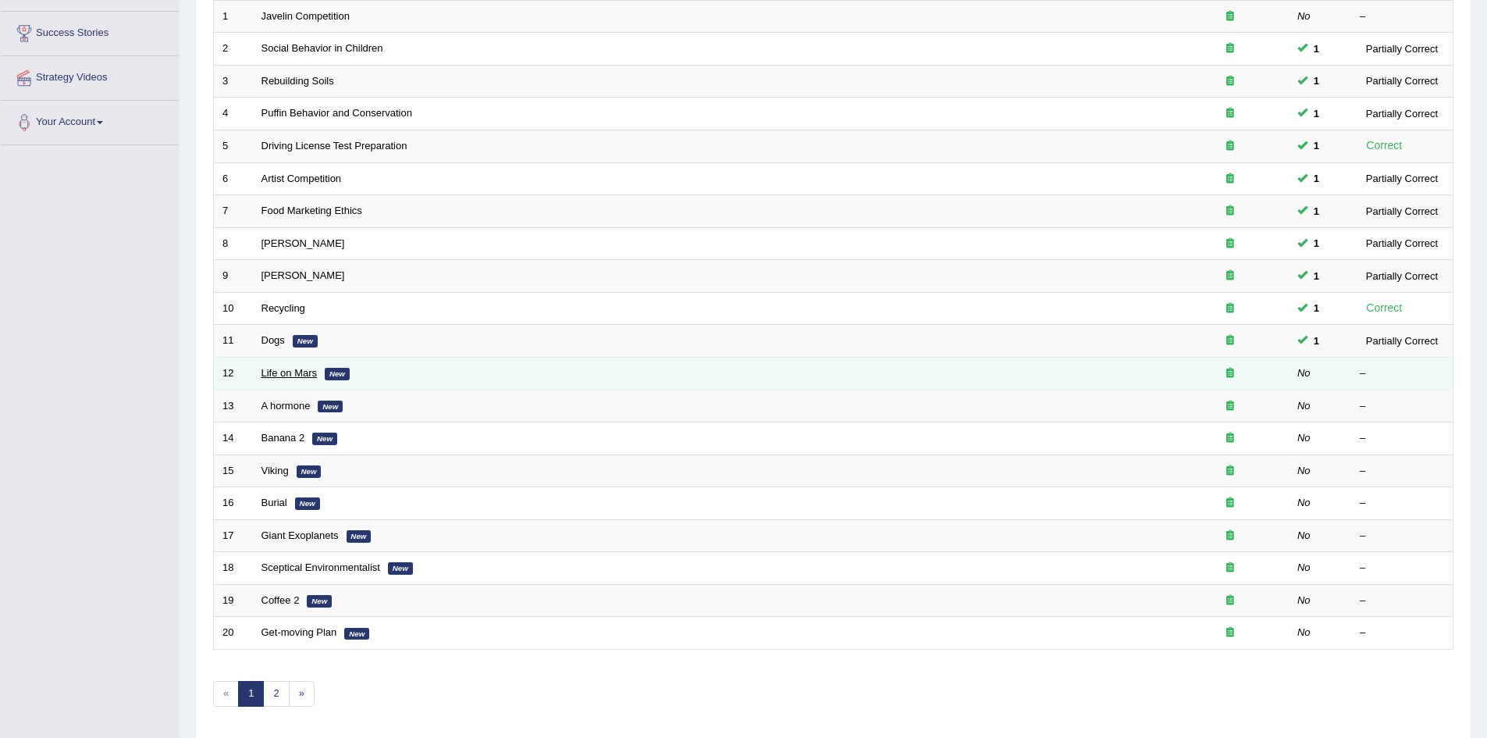
click at [297, 375] on link "Life on Mars" at bounding box center [290, 373] width 56 height 12
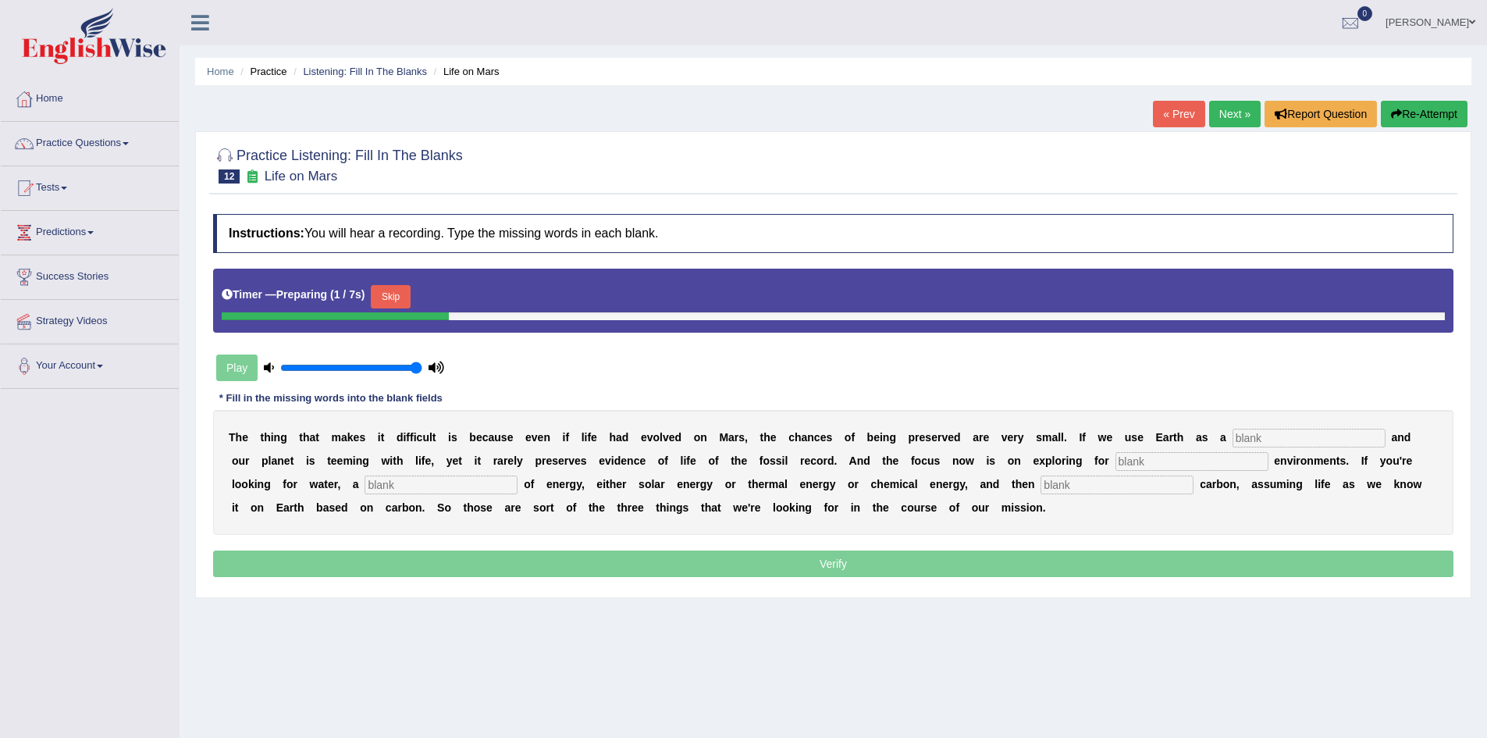
click at [393, 288] on button "Skip" at bounding box center [390, 296] width 39 height 23
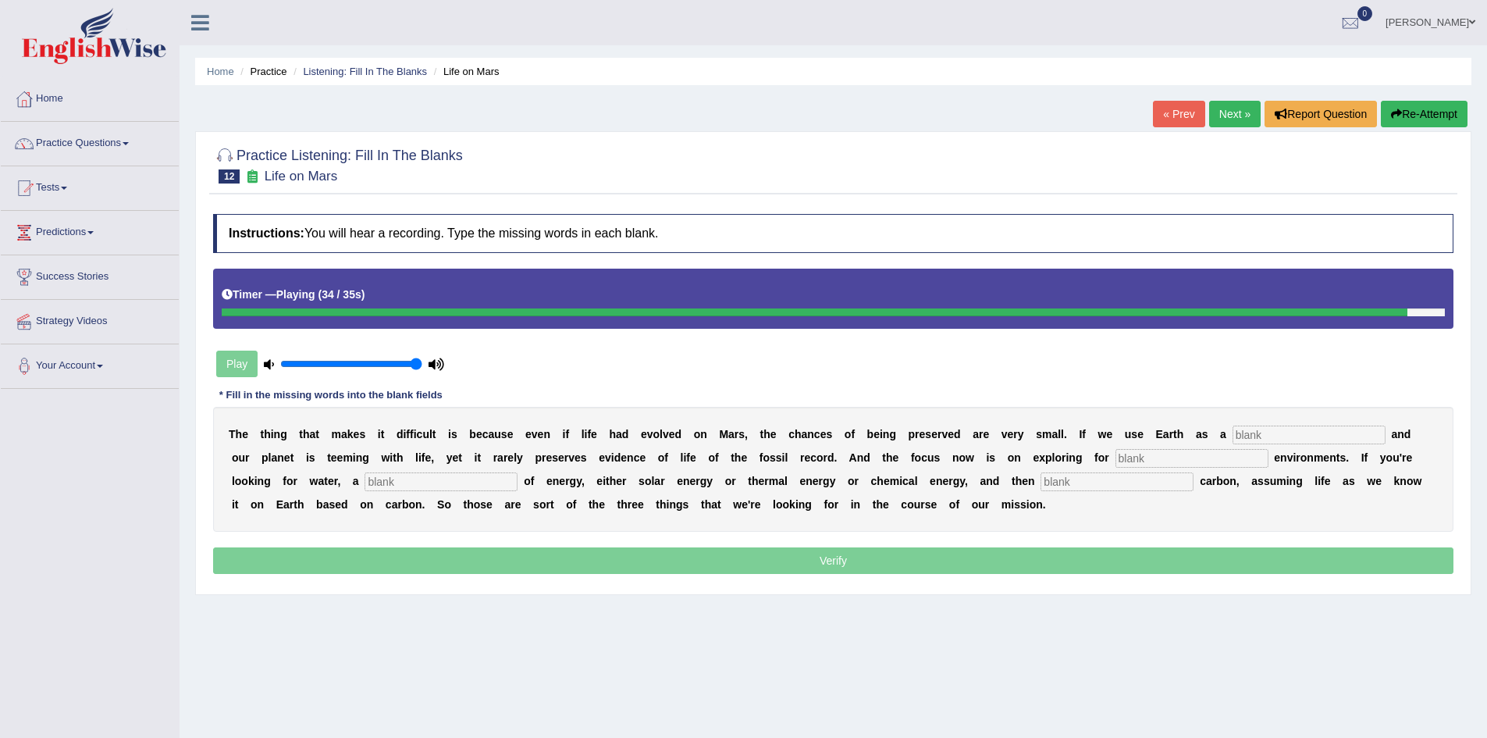
click at [1256, 436] on input "text" at bounding box center [1309, 435] width 153 height 19
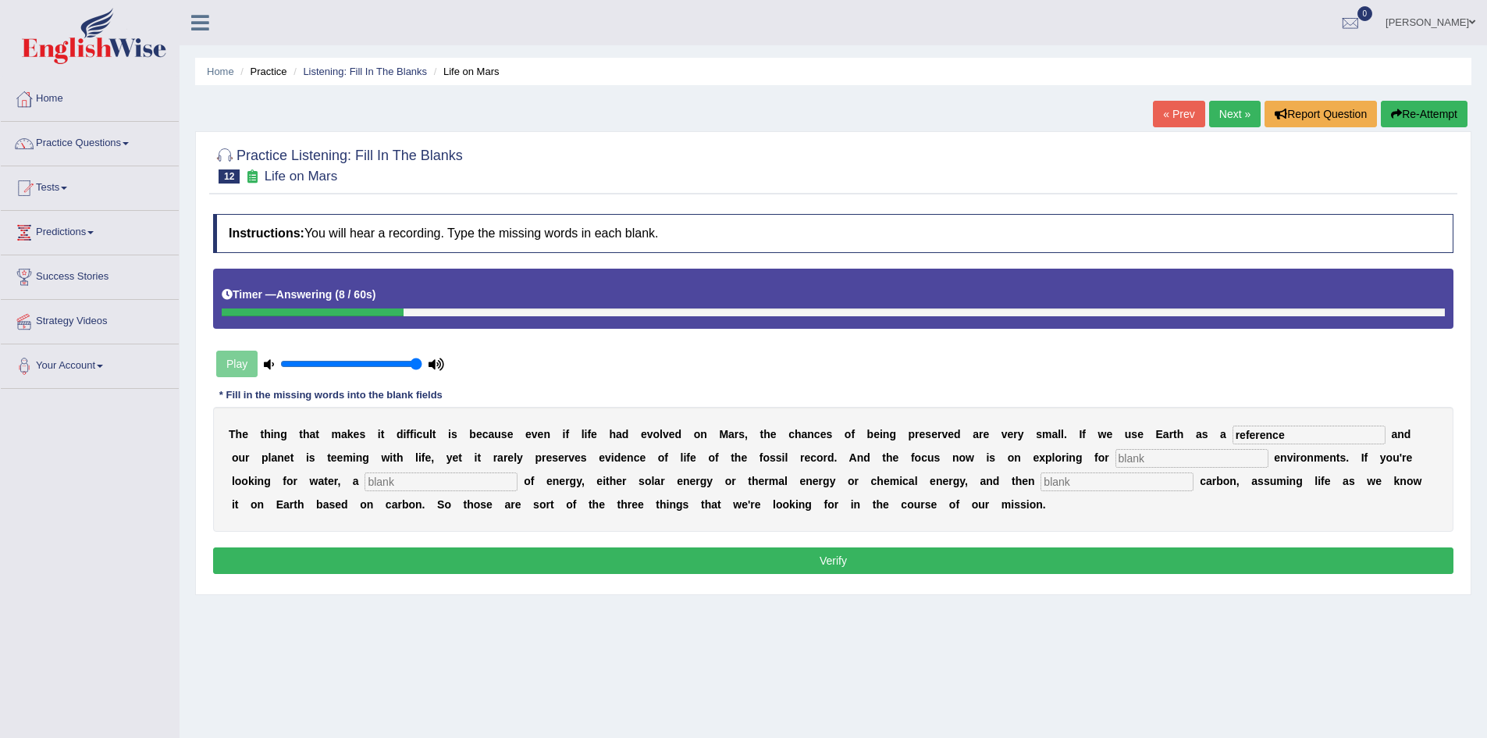
type input "reference"
click at [1177, 450] on input "text" at bounding box center [1192, 458] width 153 height 19
type input "happen"
click at [443, 486] on input "text" at bounding box center [441, 481] width 153 height 19
type input "source"
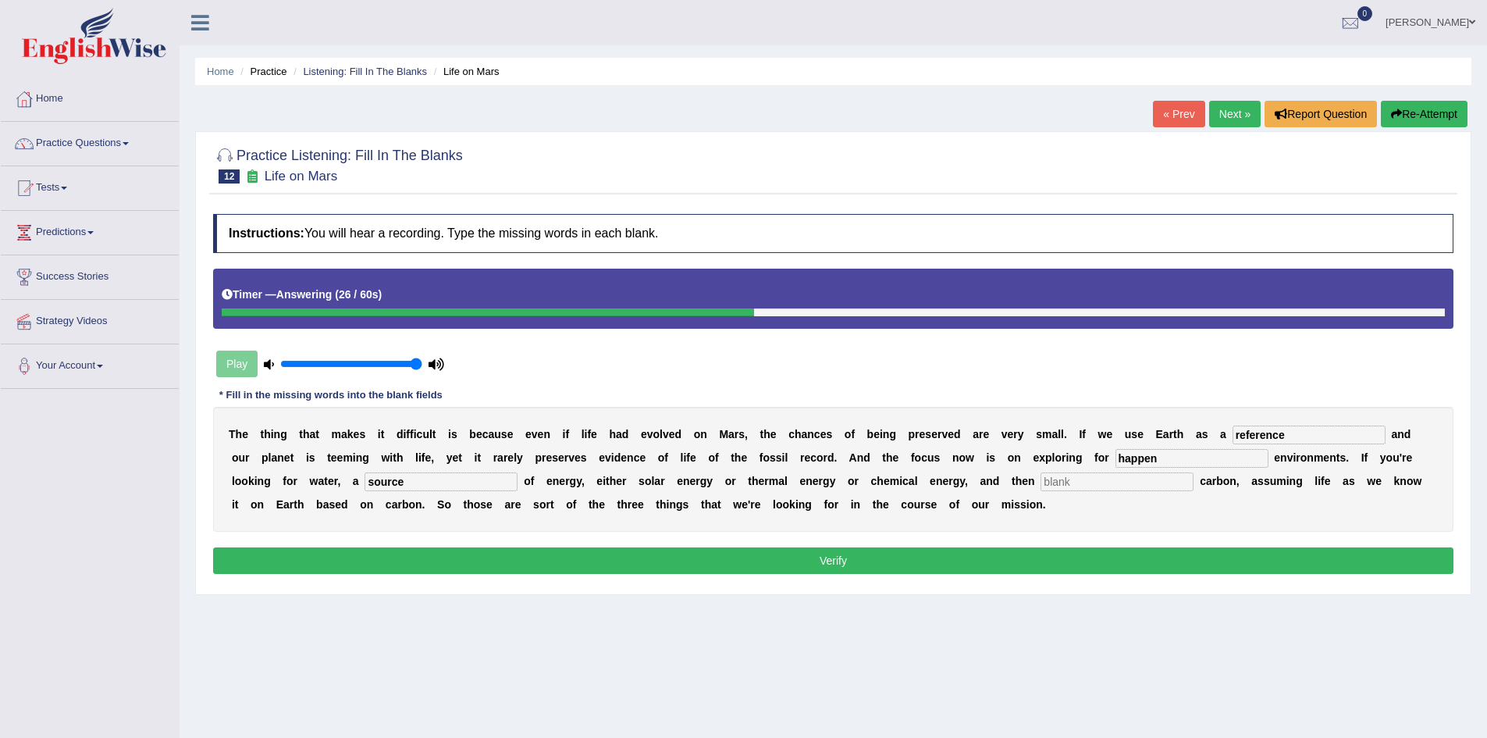
click at [1102, 472] on input "text" at bounding box center [1117, 481] width 153 height 19
type input "organic"
click at [834, 564] on button "Verify" at bounding box center [833, 560] width 1241 height 27
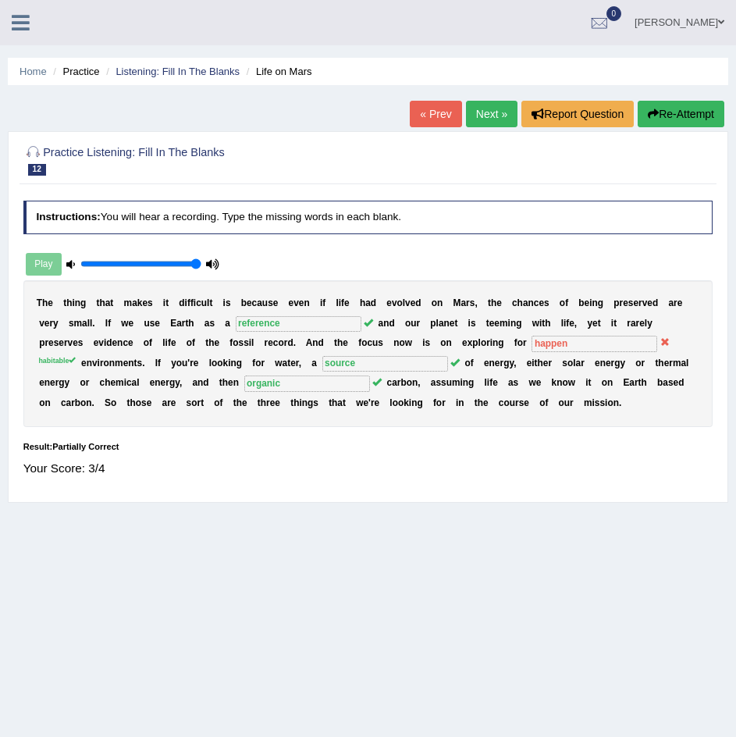
click at [17, 30] on icon at bounding box center [21, 22] width 18 height 20
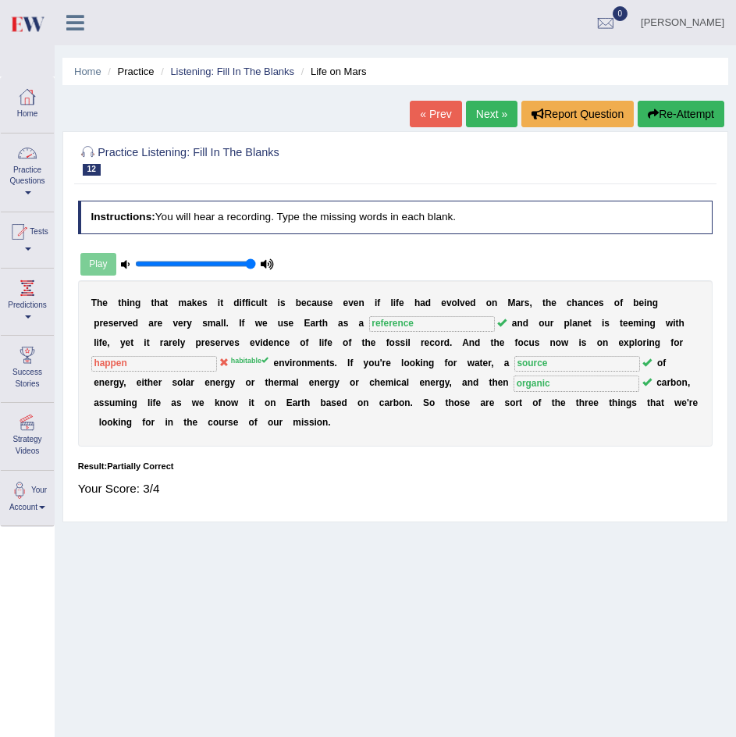
click at [38, 101] on div at bounding box center [27, 96] width 23 height 23
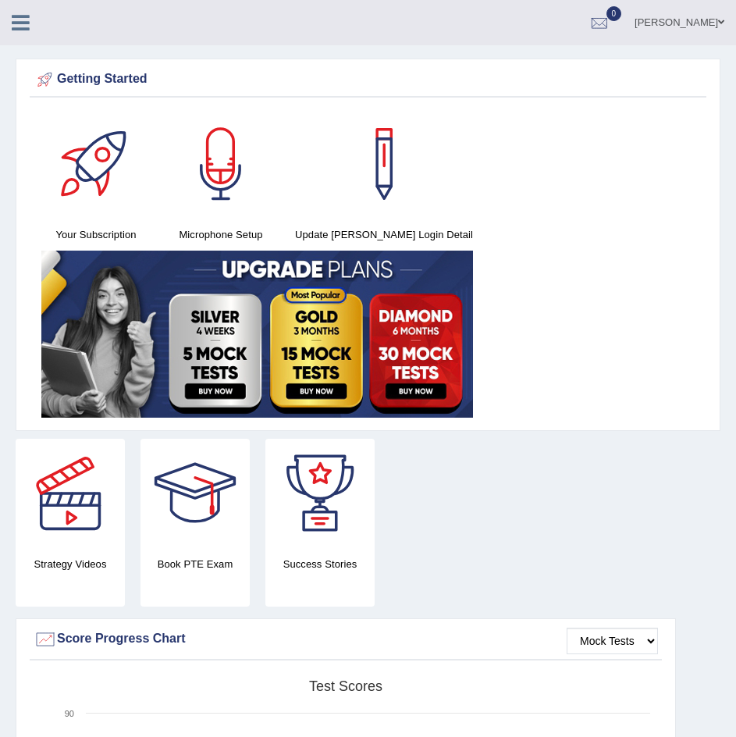
click at [20, 17] on icon at bounding box center [21, 22] width 18 height 20
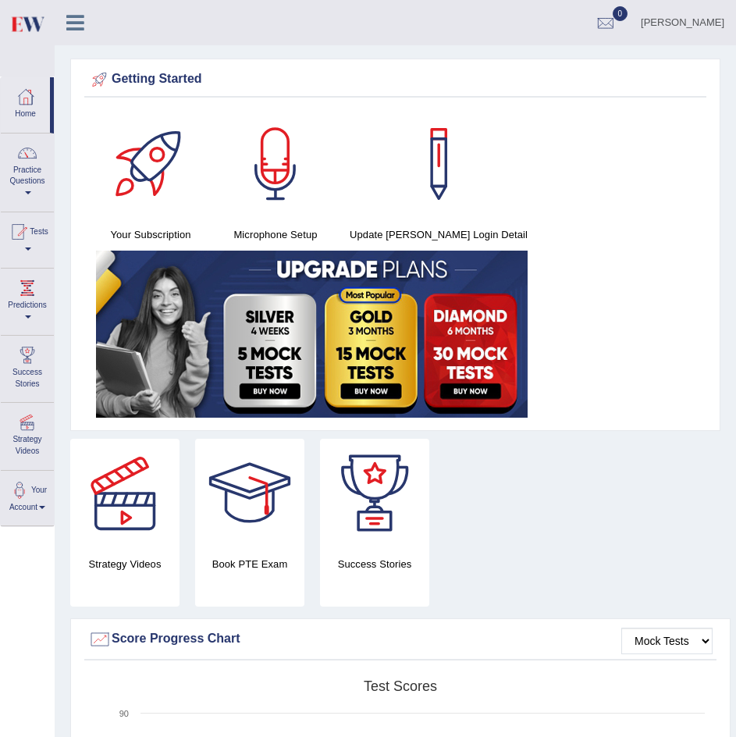
click at [72, 16] on icon at bounding box center [75, 22] width 18 height 20
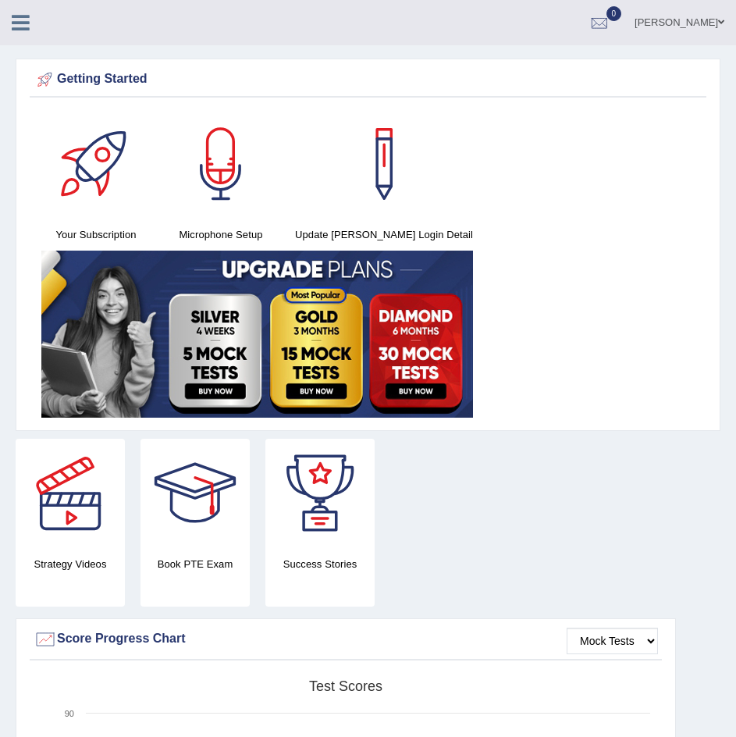
click at [21, 16] on icon at bounding box center [21, 22] width 18 height 20
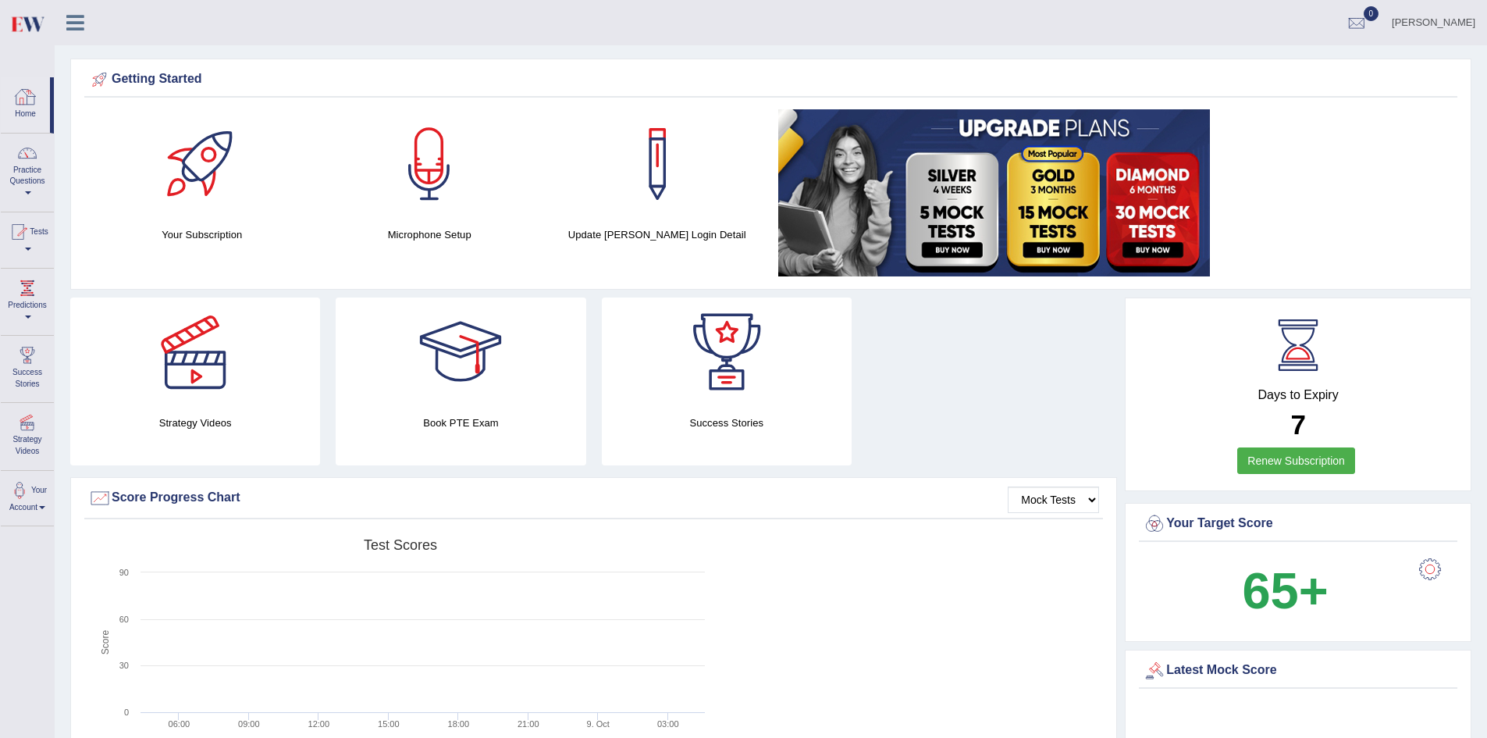
click at [21, 164] on div at bounding box center [27, 152] width 23 height 23
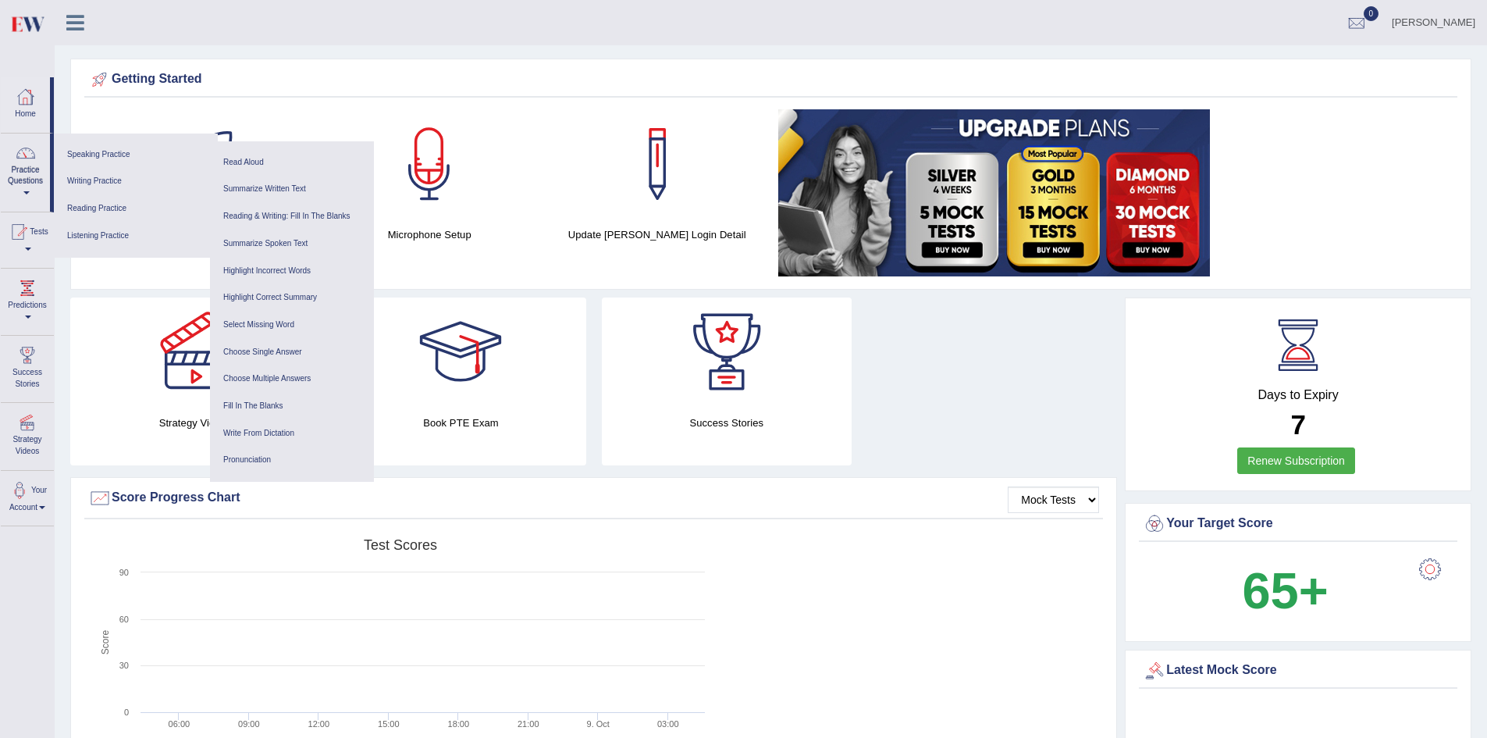
click at [69, 18] on icon at bounding box center [75, 22] width 18 height 20
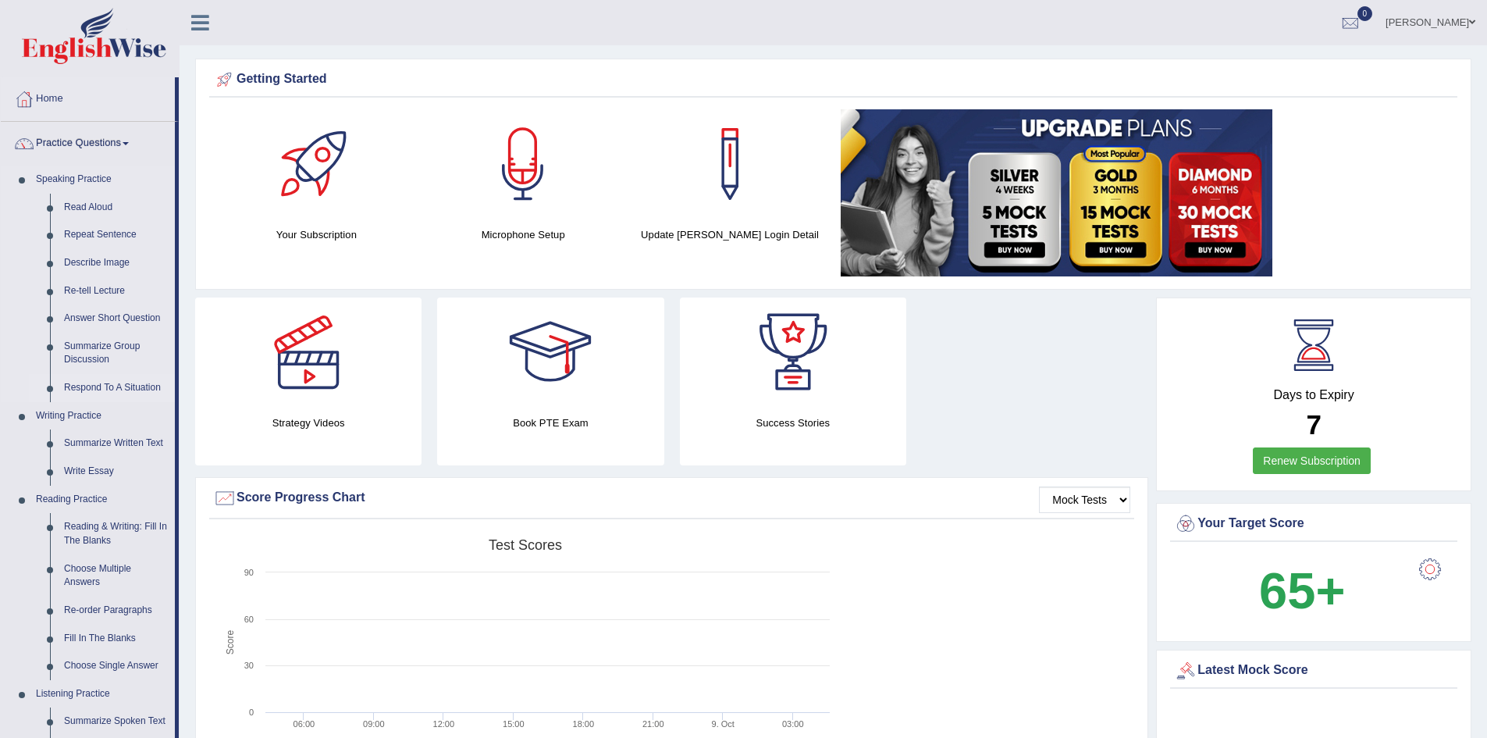
click at [93, 384] on link "Respond To A Situation" at bounding box center [116, 388] width 118 height 28
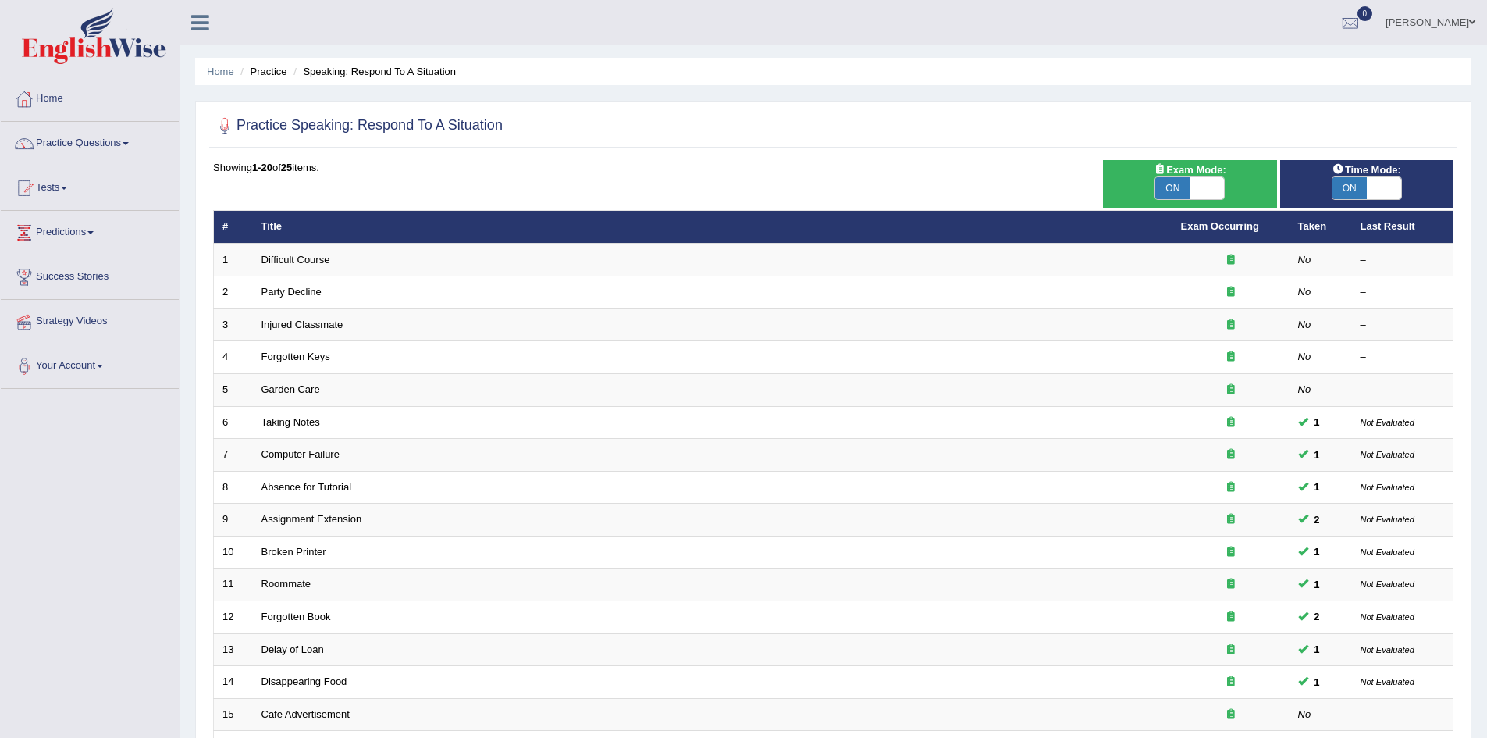
click at [1170, 186] on span "ON" at bounding box center [1173, 188] width 34 height 22
checkbox input "false"
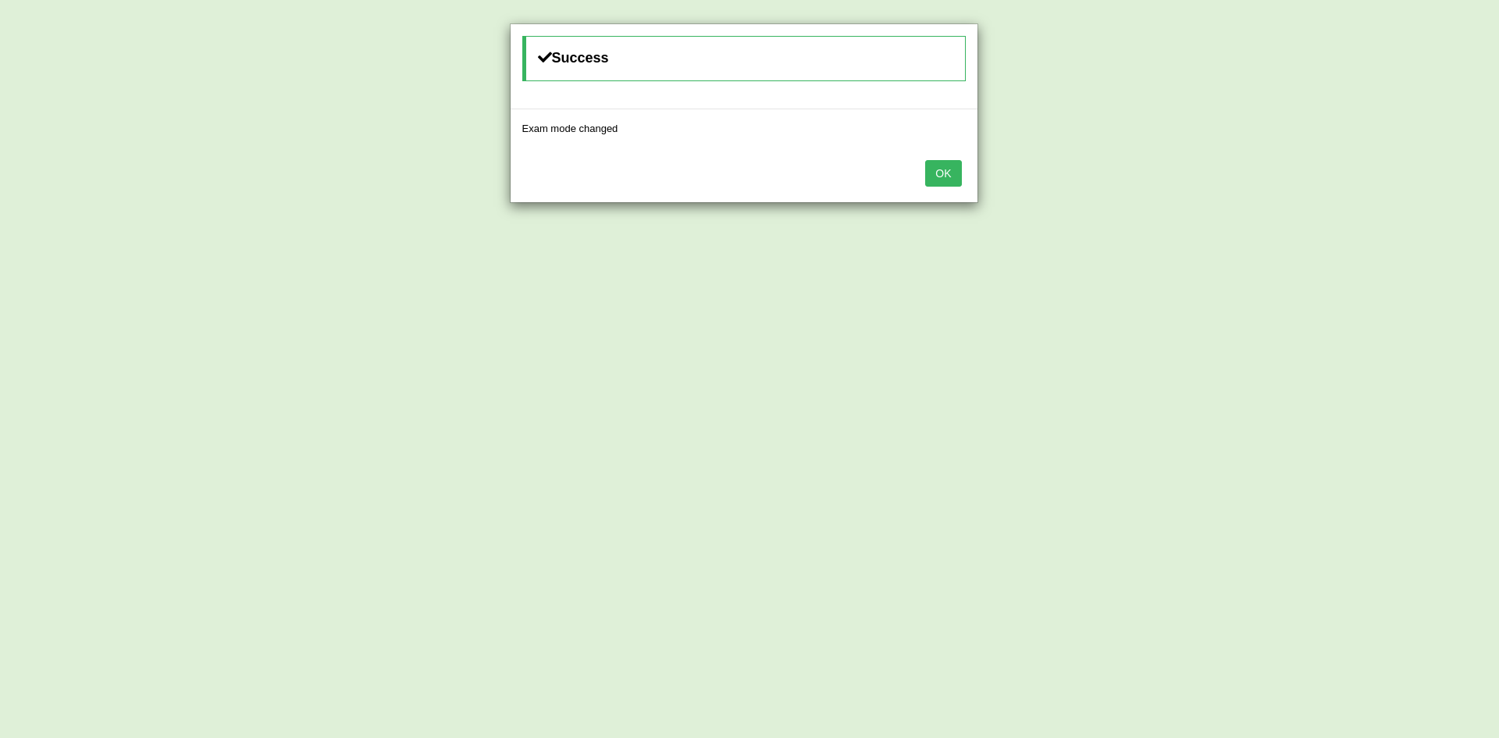
click at [942, 169] on button "OK" at bounding box center [943, 173] width 36 height 27
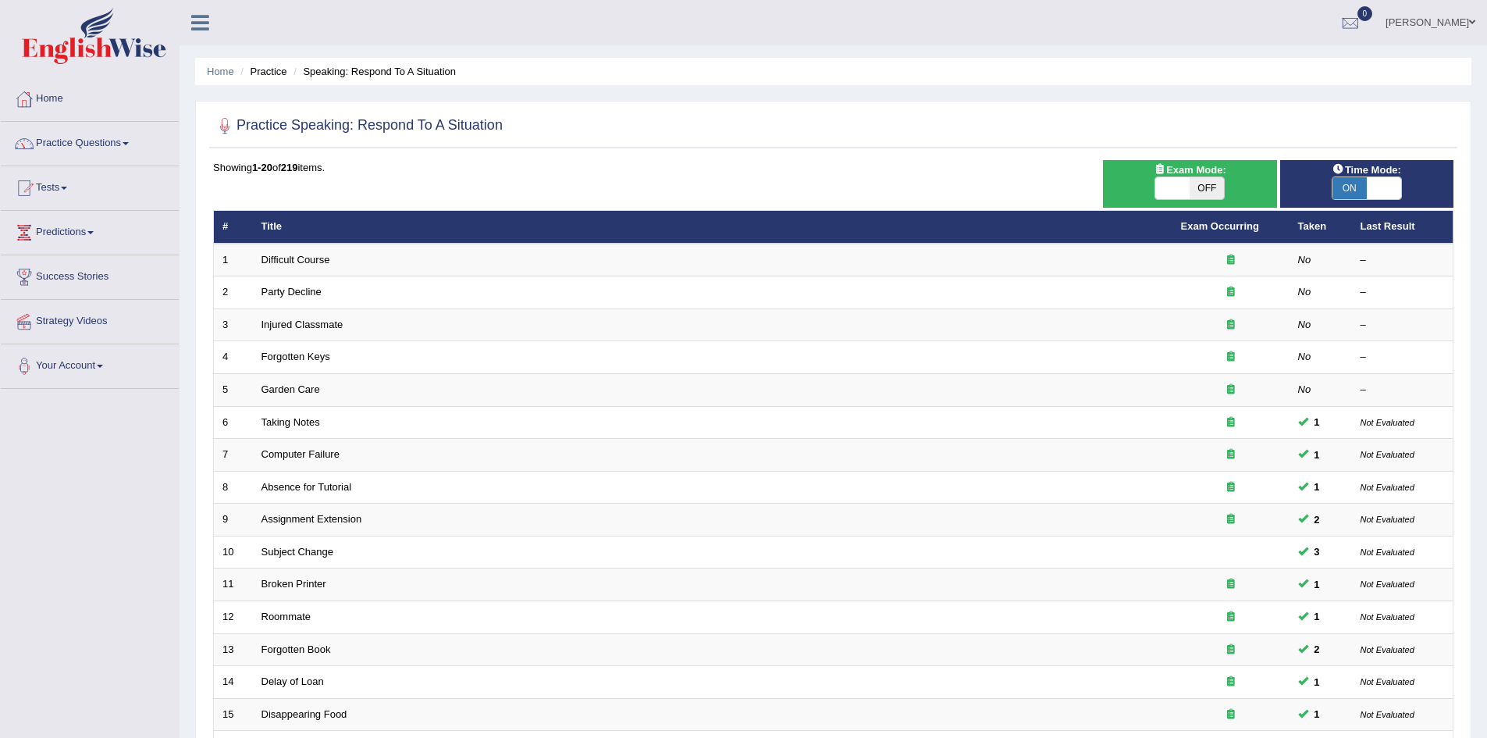
click at [1354, 181] on span "ON" at bounding box center [1350, 188] width 34 height 22
checkbox input "false"
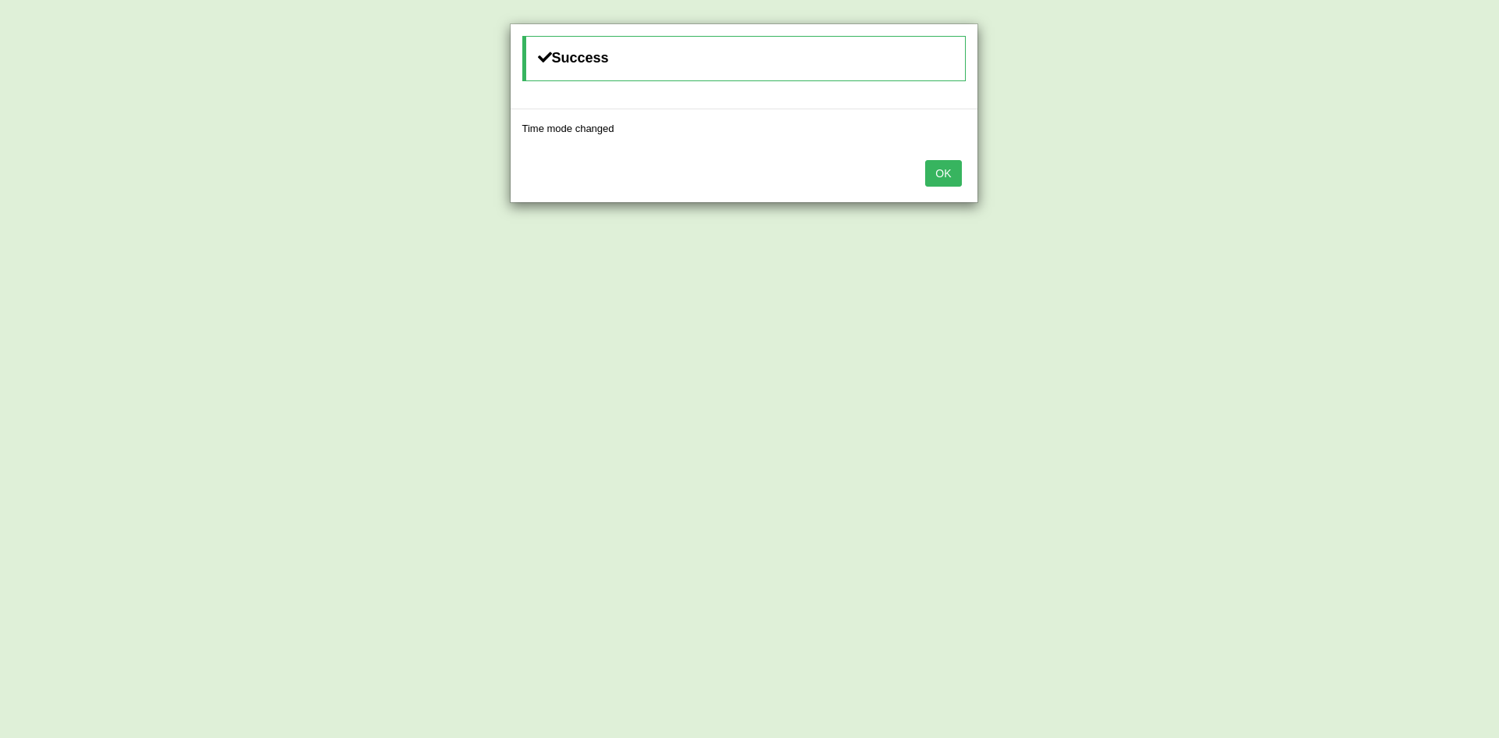
click at [944, 165] on button "OK" at bounding box center [943, 173] width 36 height 27
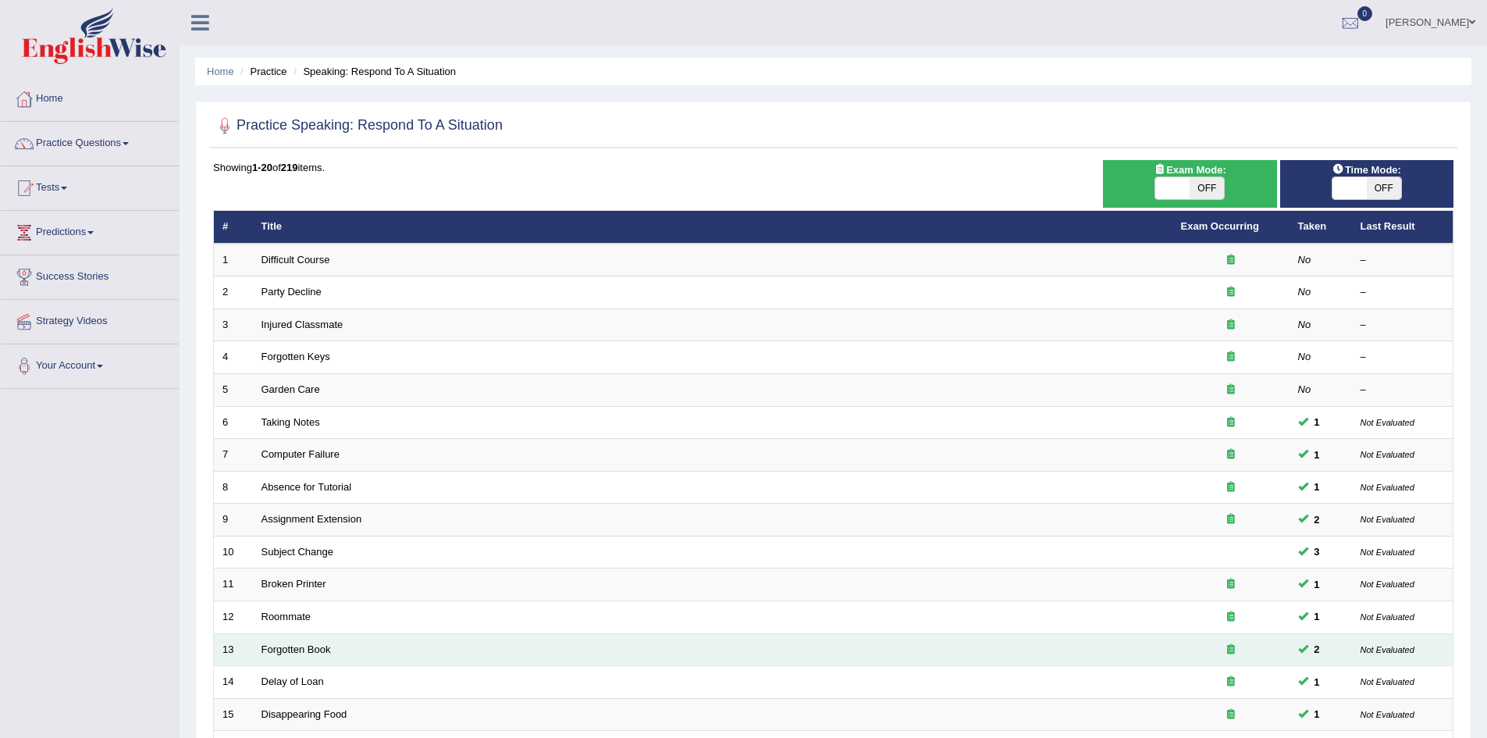
scroll to position [296, 0]
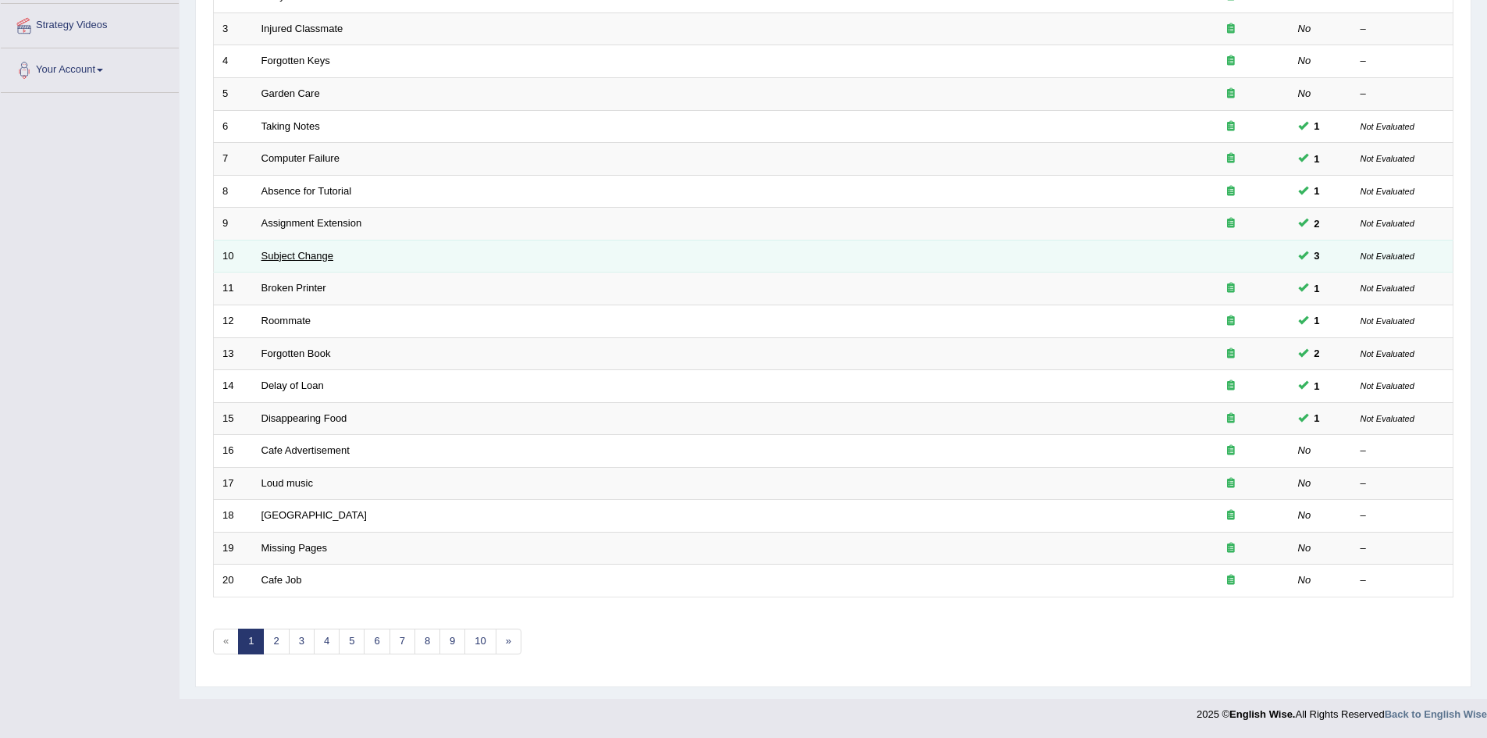
click at [322, 252] on link "Subject Change" at bounding box center [298, 256] width 73 height 12
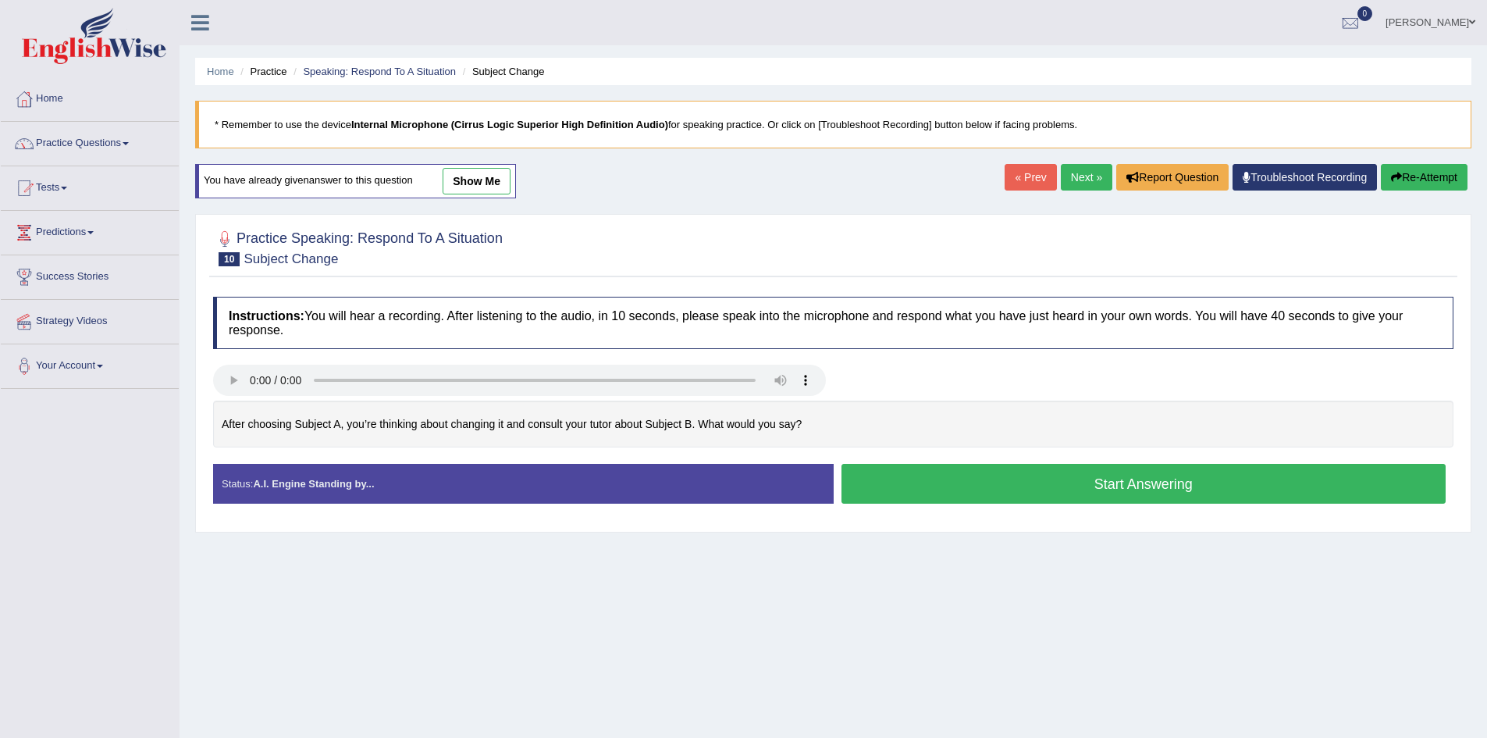
click at [476, 176] on link "show me" at bounding box center [477, 181] width 68 height 27
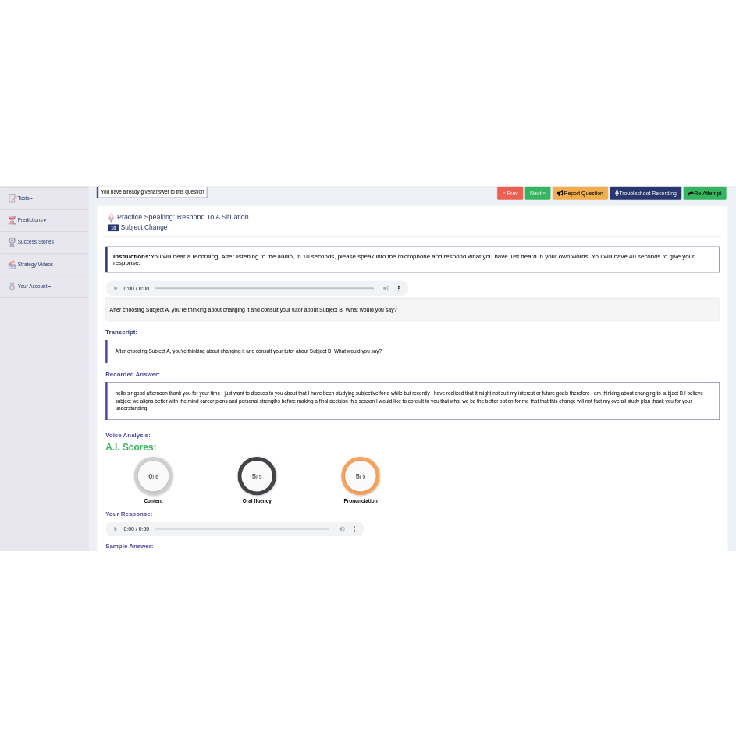
scroll to position [164, 0]
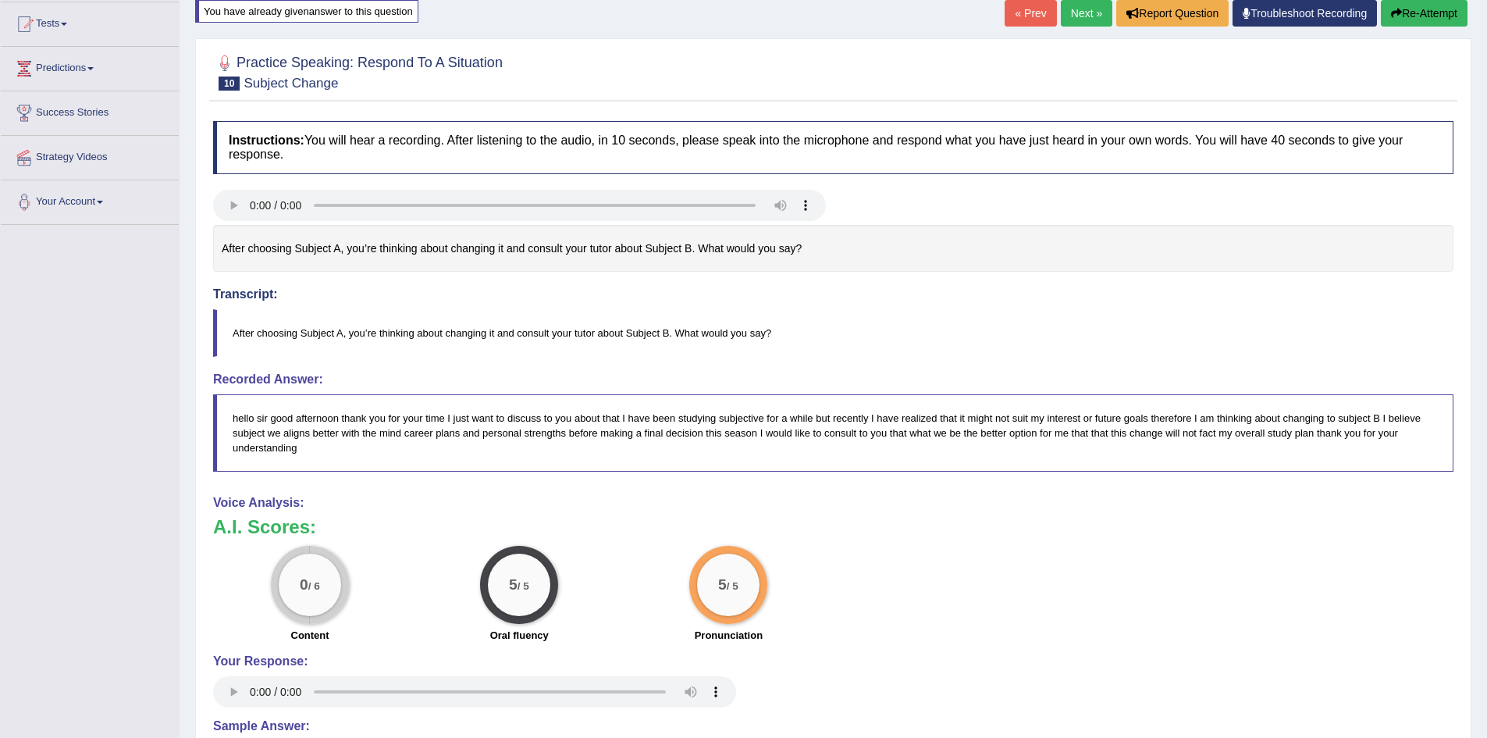
click at [1015, 299] on h4 "Transcript:" at bounding box center [833, 267] width 1241 height 69
click at [629, 361] on div "Instructions: You will hear a recording. After listening to the audio, in 10 se…" at bounding box center [833, 488] width 1248 height 750
click at [835, 34] on div "Home Practice Speaking: Respond To A Situation Subject Change * Remember to use…" at bounding box center [834, 360] width 1308 height 1049
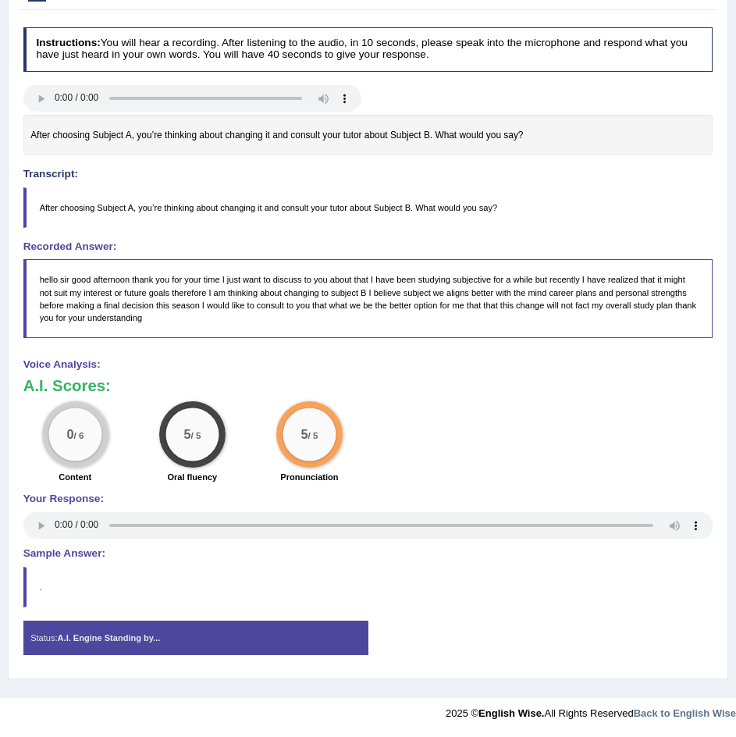
scroll to position [0, 0]
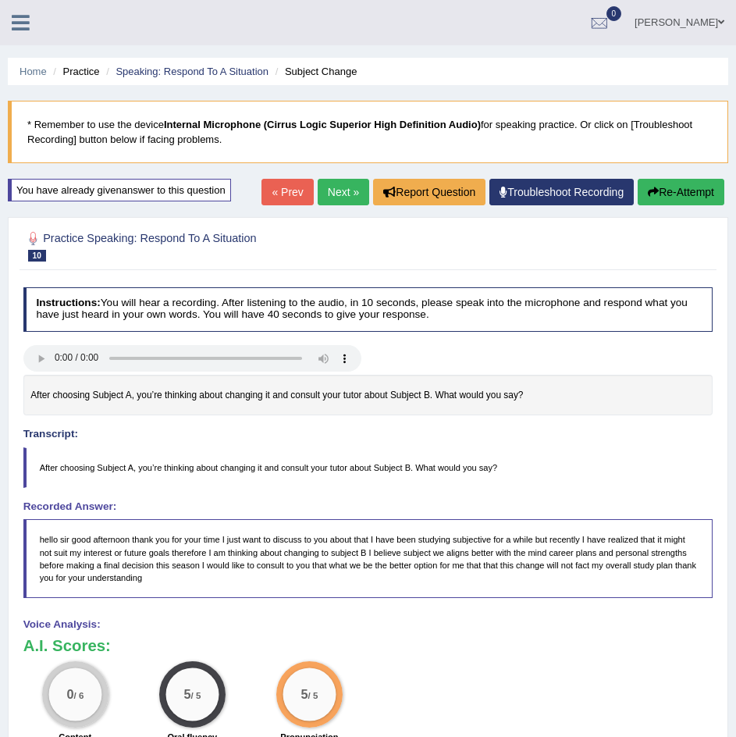
click at [693, 191] on button "Re-Attempt" at bounding box center [681, 192] width 87 height 27
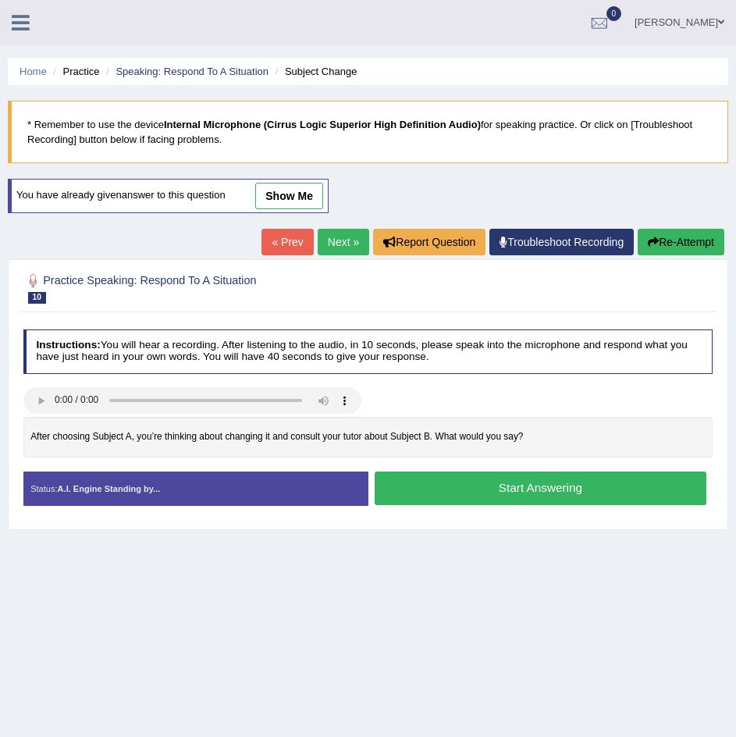
click at [464, 493] on button "Start Answering" at bounding box center [541, 489] width 332 height 34
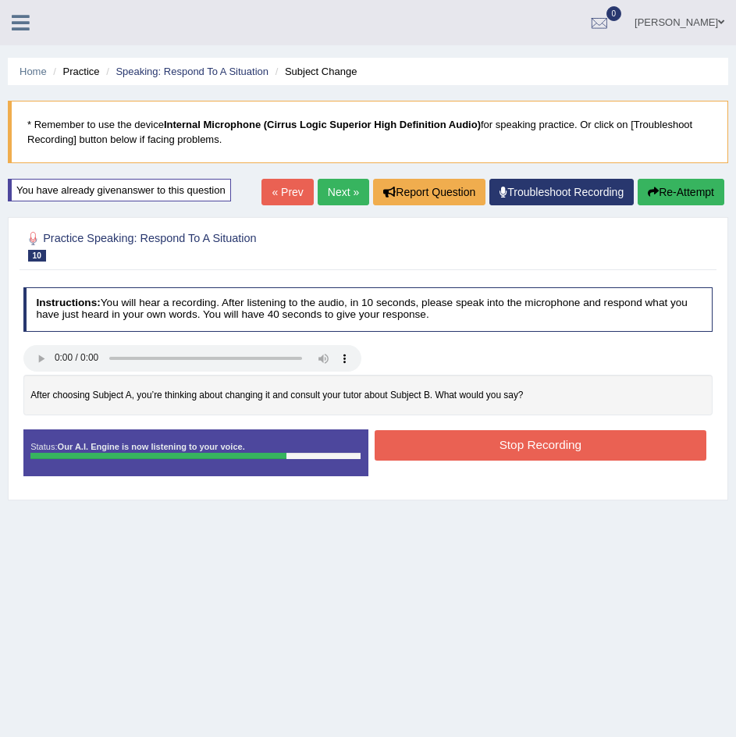
click at [512, 433] on button "Stop Recording" at bounding box center [541, 445] width 332 height 30
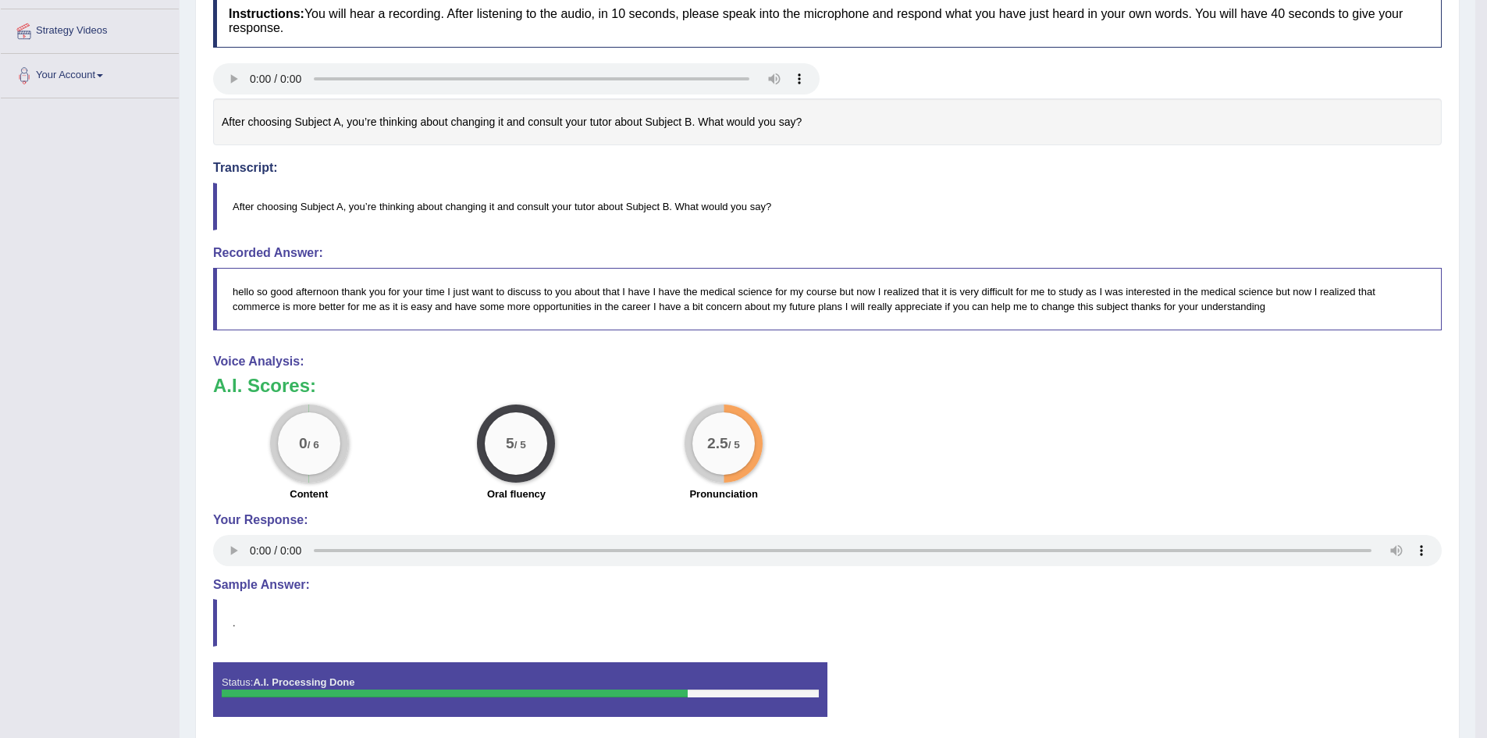
scroll to position [260, 0]
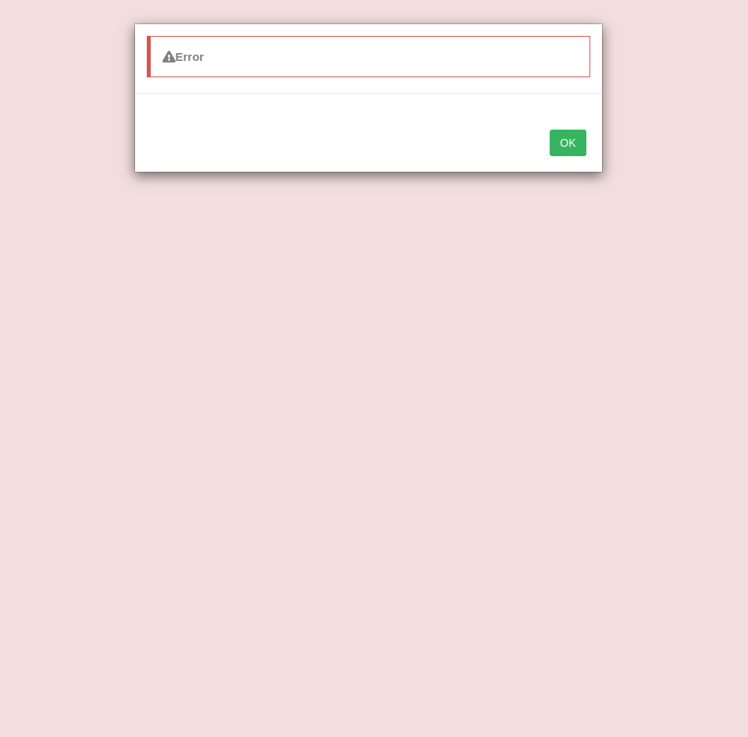
click at [565, 144] on button "OK" at bounding box center [568, 143] width 36 height 27
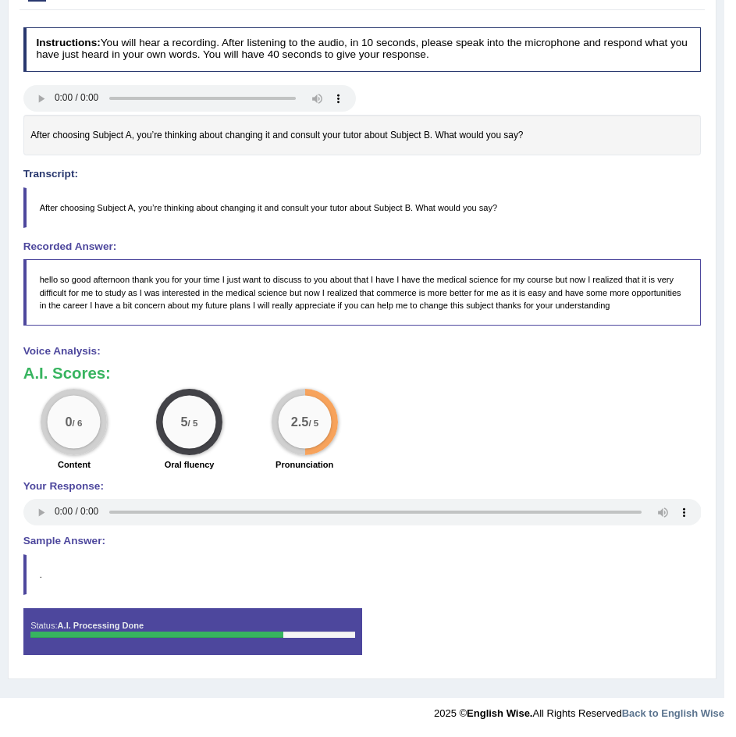
drag, startPoint x: 301, startPoint y: 13, endPoint x: 207, endPoint y: 73, distance: 110.9
click at [207, 73] on div "Practice Speaking: Respond To A Situation 10 Subject Change Instructions: You w…" at bounding box center [362, 318] width 709 height 722
click at [627, 226] on blockquote "After choosing Subject A, you’re thinking about changing it and consult your tu…" at bounding box center [362, 207] width 678 height 41
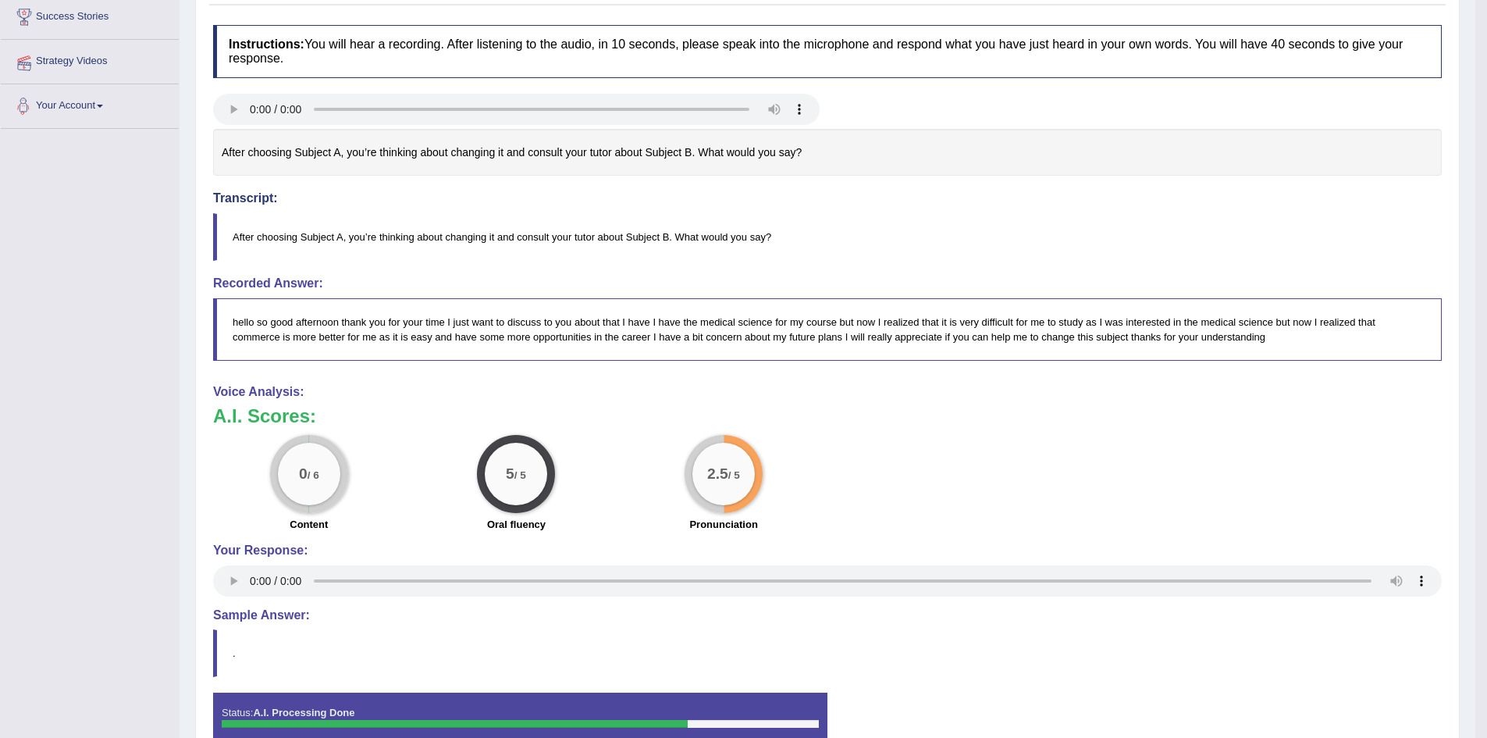
scroll to position [0, 0]
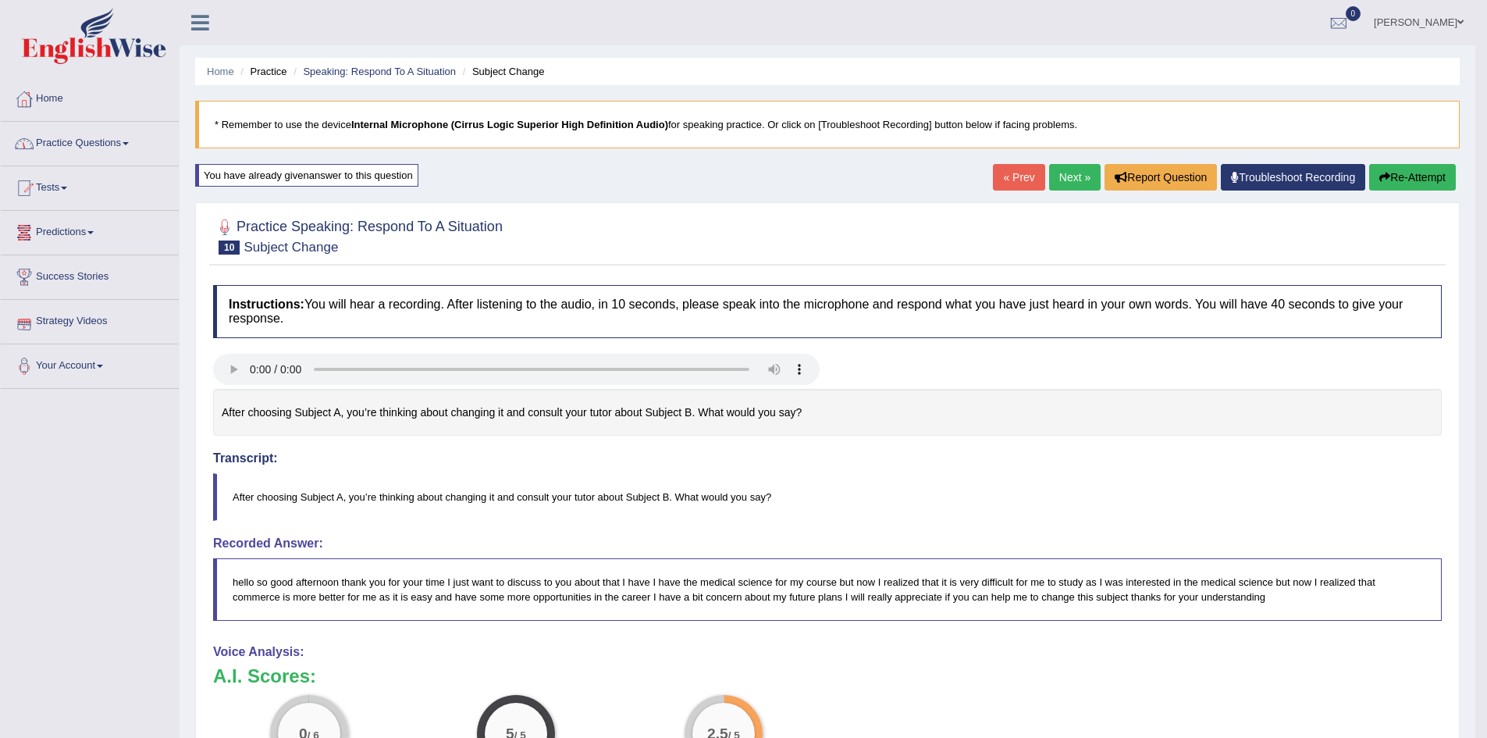
click at [110, 139] on link "Practice Questions" at bounding box center [90, 141] width 178 height 39
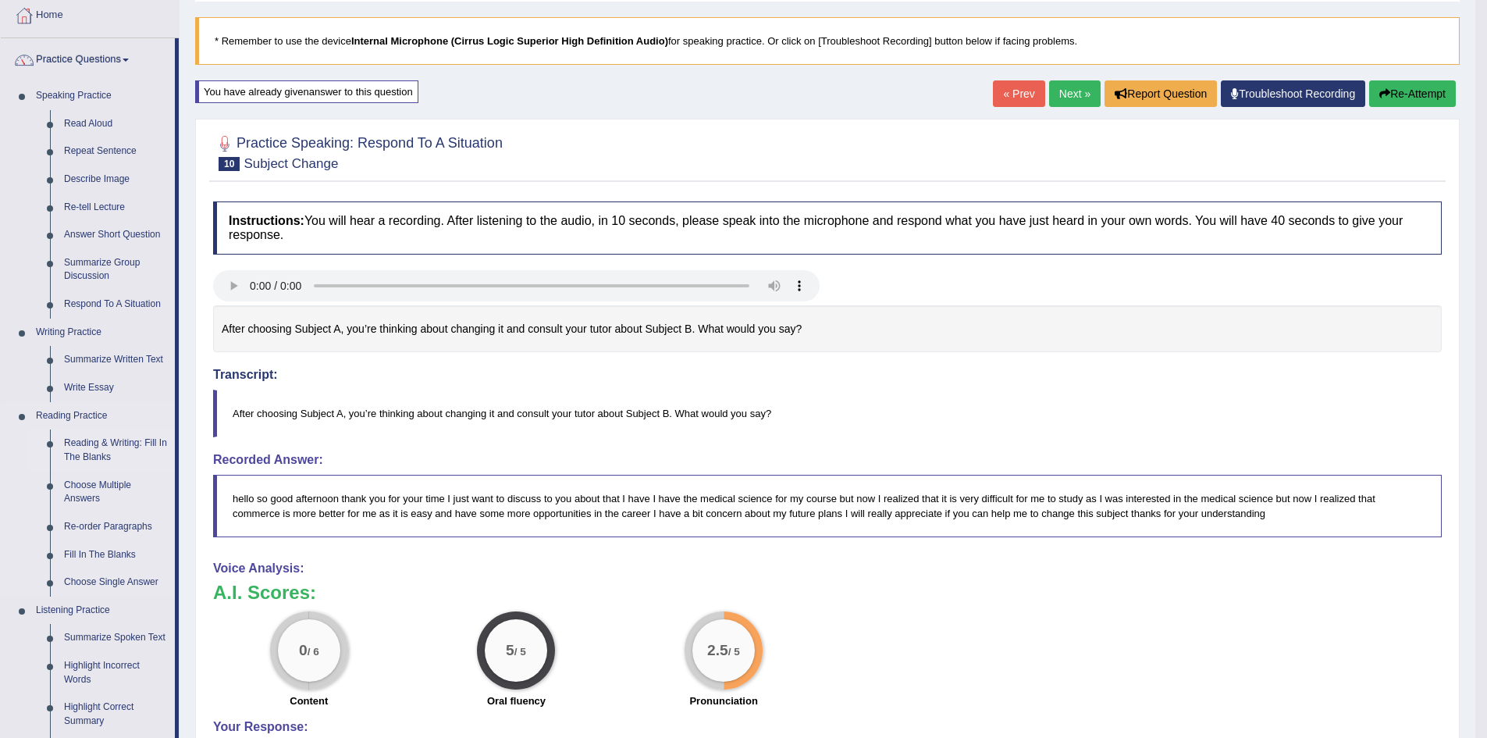
scroll to position [163, 0]
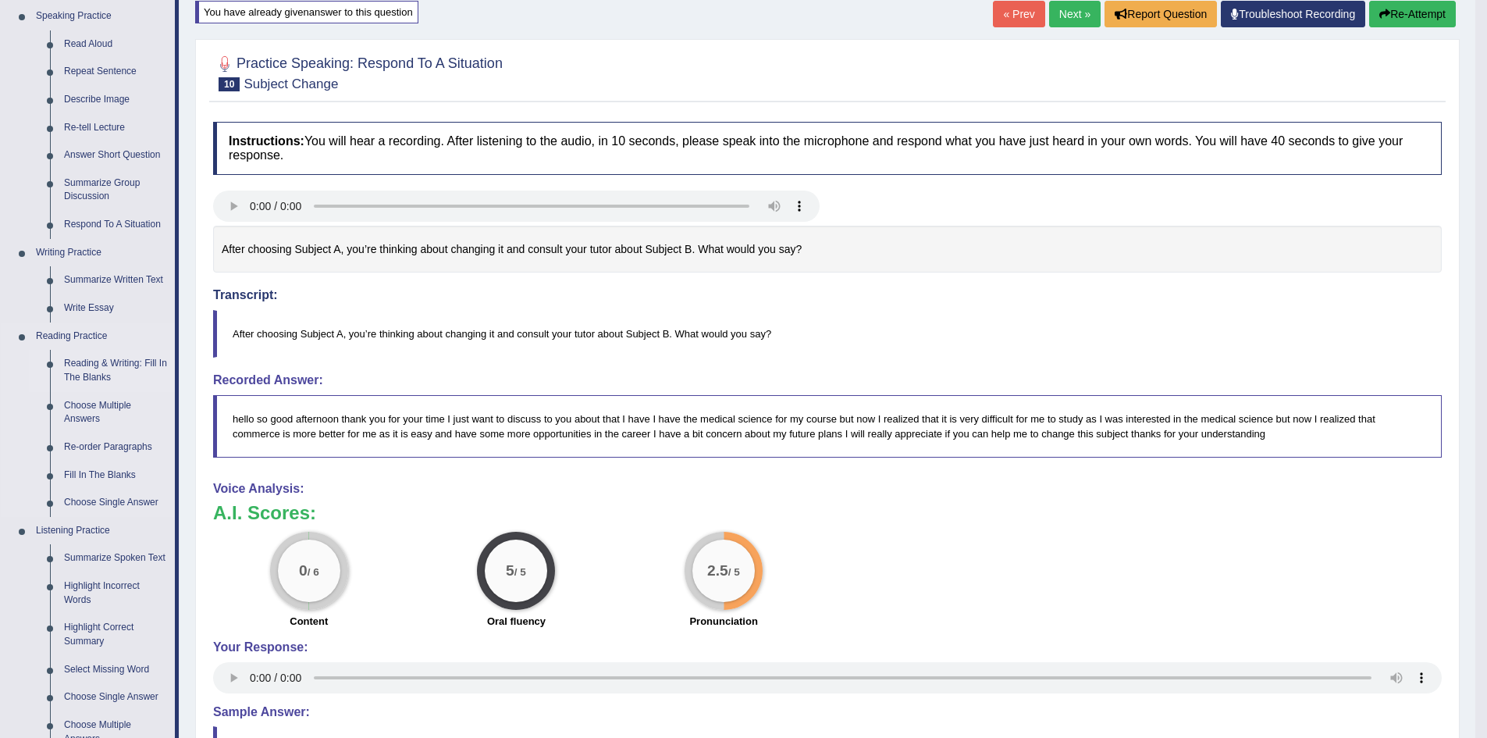
click at [118, 365] on link "Reading & Writing: Fill In The Blanks" at bounding box center [116, 370] width 118 height 41
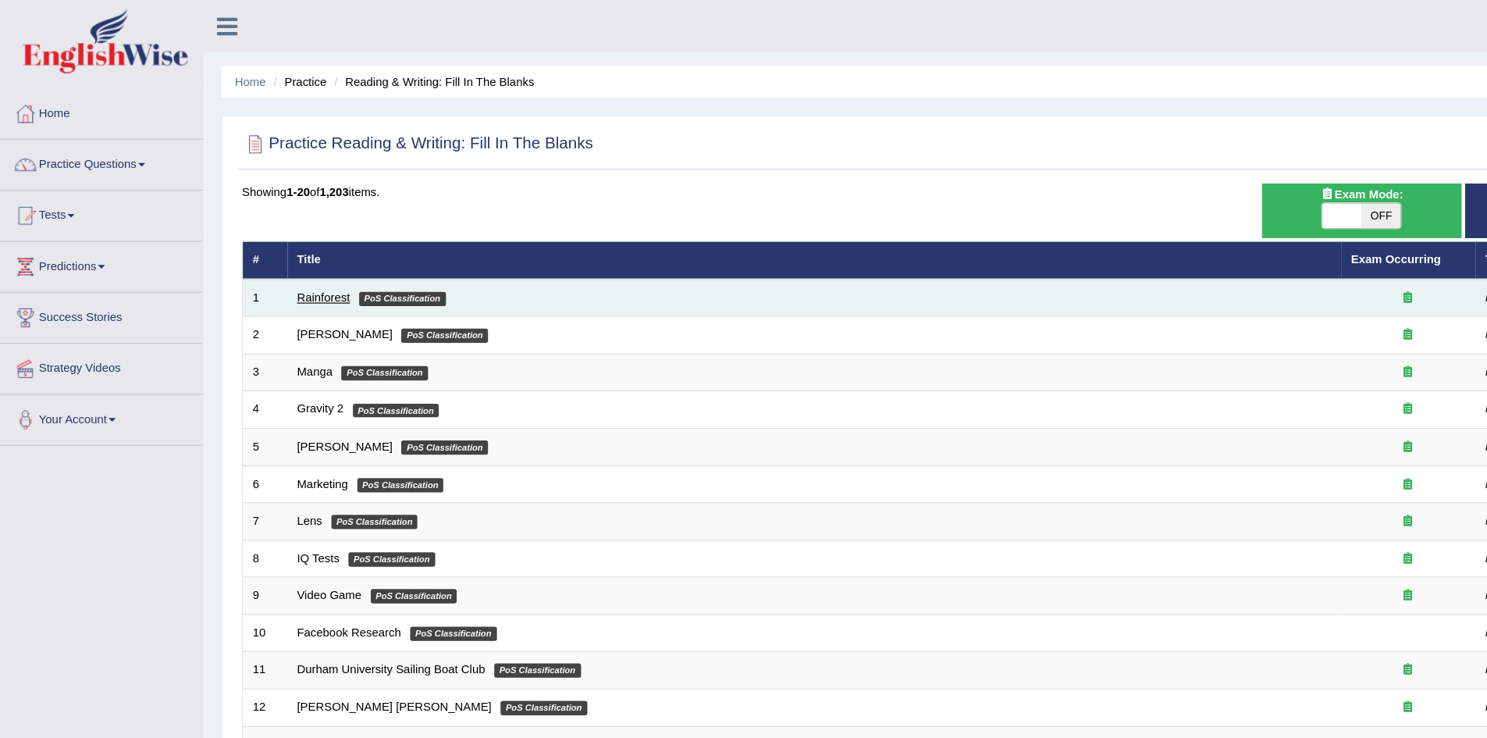
click at [283, 258] on link "Rainforest" at bounding box center [285, 260] width 46 height 12
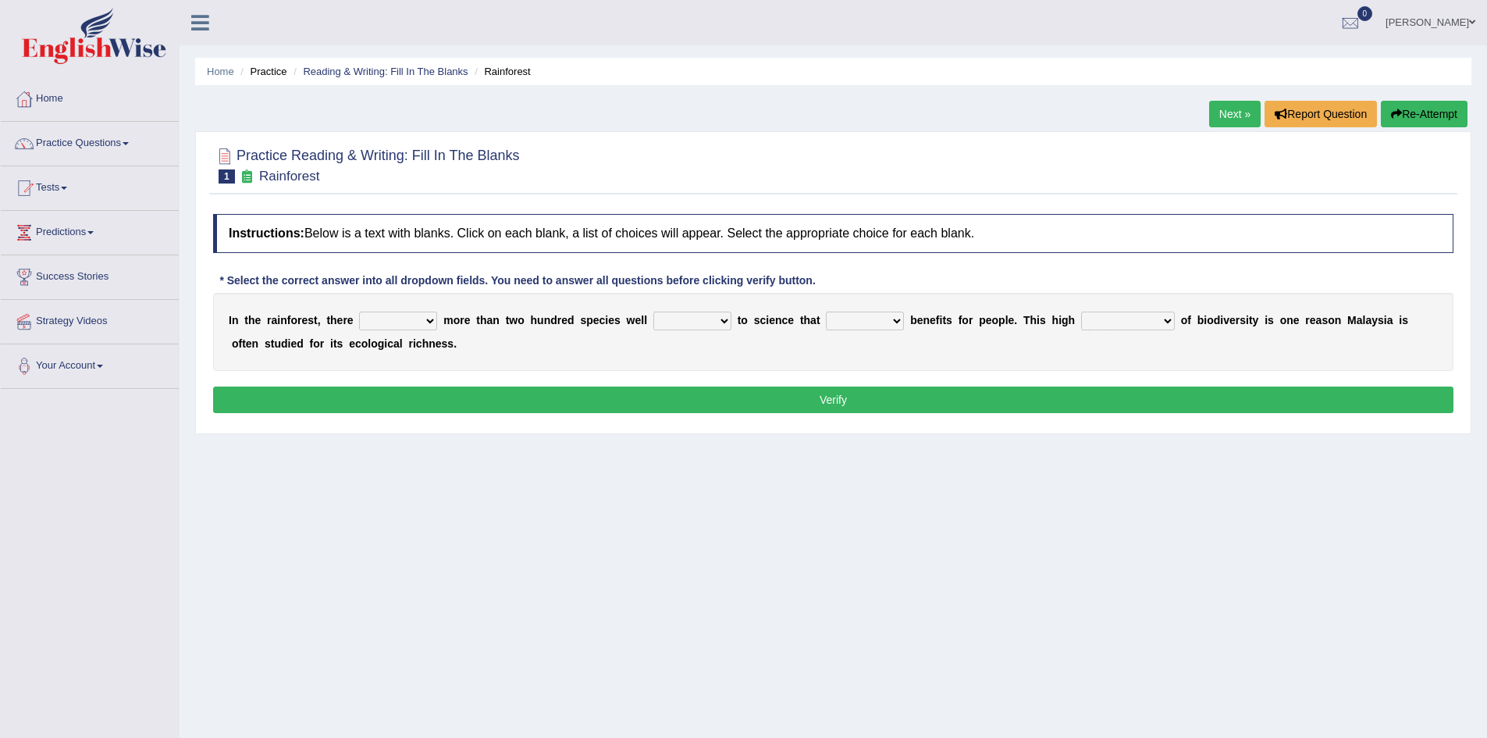
click at [428, 320] on select "have can be has is" at bounding box center [398, 321] width 78 height 19
select select "is"
click at [359, 312] on select "have can be has is" at bounding box center [398, 321] width 78 height 19
click at [729, 320] on select "knowing known knew know" at bounding box center [692, 321] width 78 height 19
select select "known"
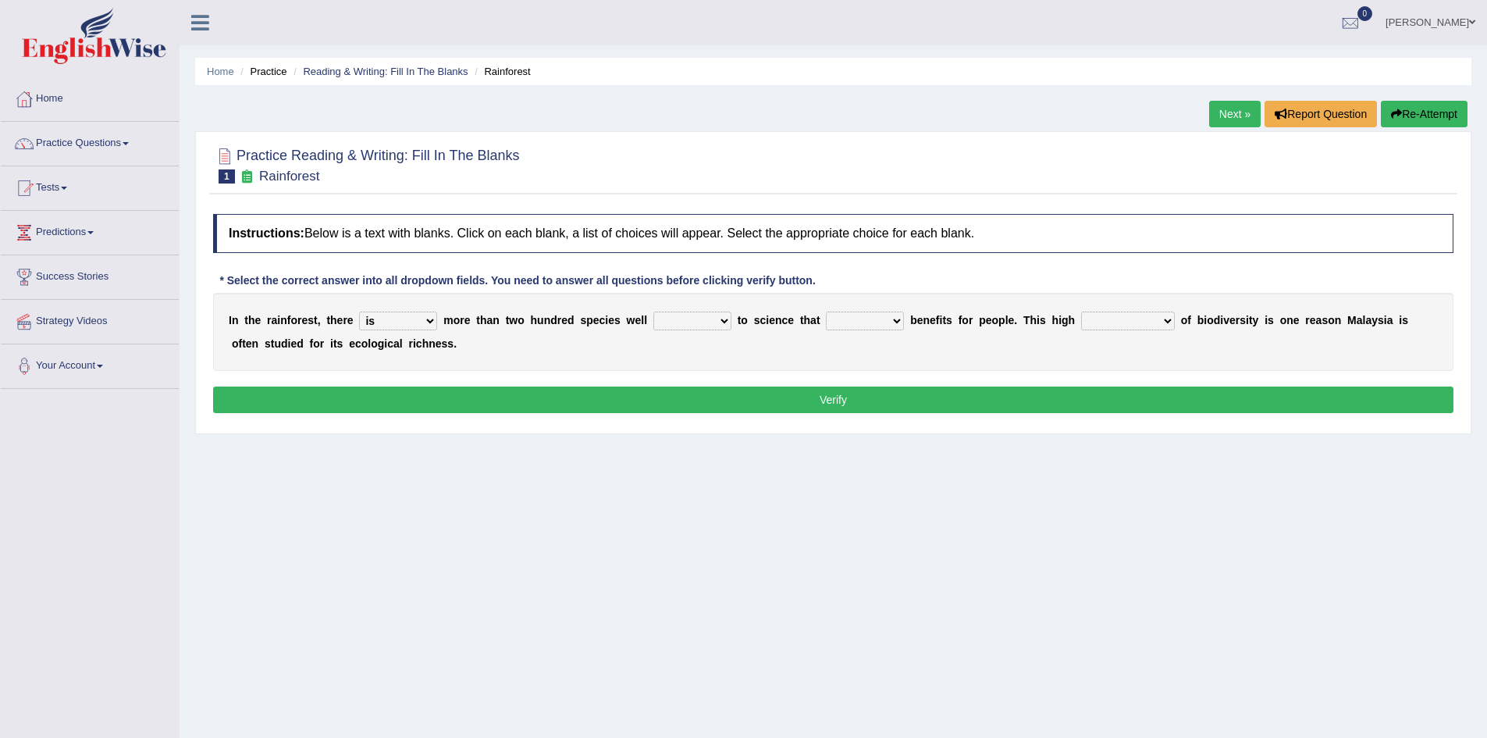
click at [653, 312] on select "knowing known knew know" at bounding box center [692, 321] width 78 height 19
click at [897, 324] on select "contain contained containing contains" at bounding box center [865, 321] width 78 height 19
select select "contain"
click at [826, 312] on select "contain contained containing contains" at bounding box center [865, 321] width 78 height 19
click at [1162, 324] on select "condensation conjunction continuity complexity" at bounding box center [1128, 321] width 94 height 19
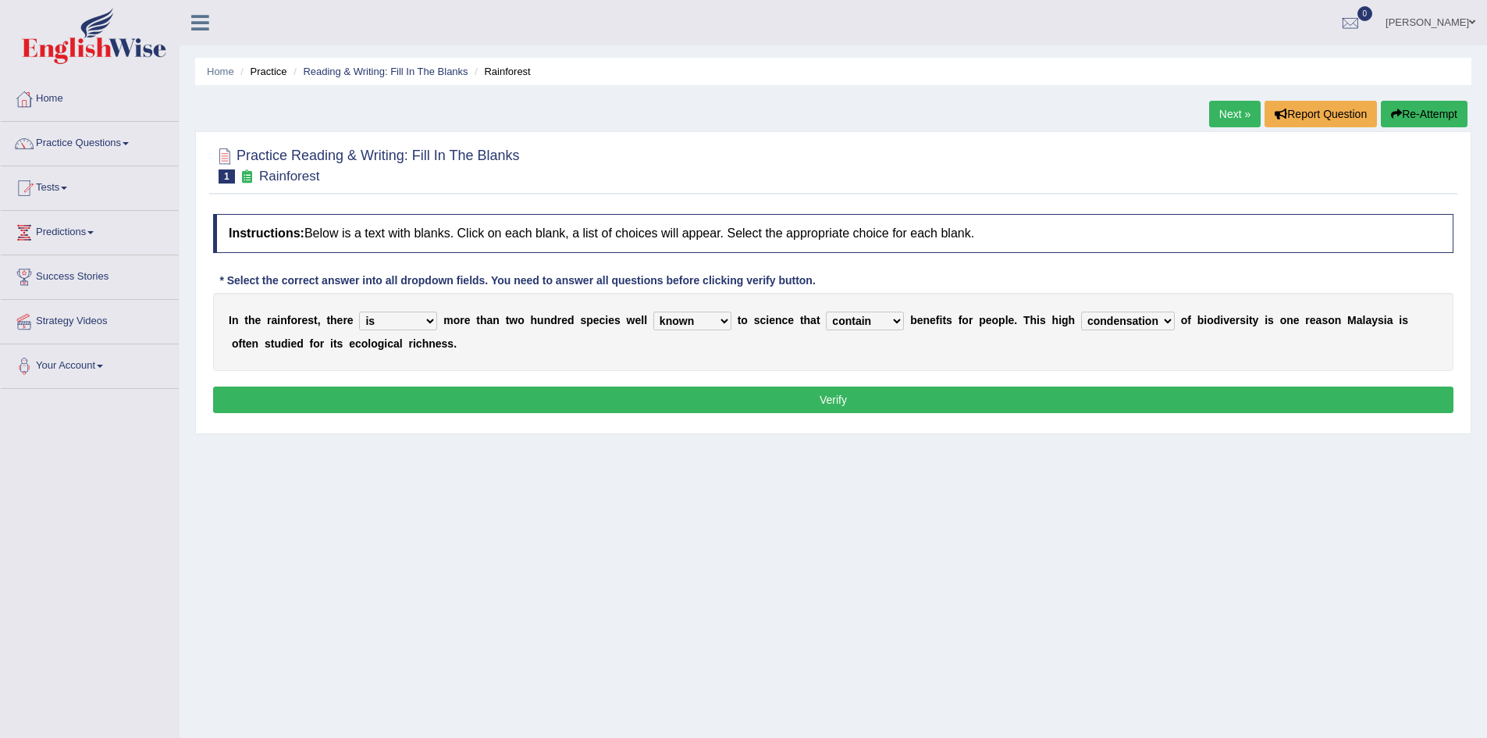
click at [1081, 312] on select "condensation conjunction continuity complexity" at bounding box center [1128, 321] width 94 height 19
click at [1171, 322] on select "condensation conjunction continuity complexity" at bounding box center [1128, 321] width 94 height 19
select select "complexity"
click at [1081, 312] on select "condensation conjunction continuity complexity" at bounding box center [1128, 321] width 94 height 19
click at [434, 320] on select "have can be has is" at bounding box center [398, 321] width 78 height 19
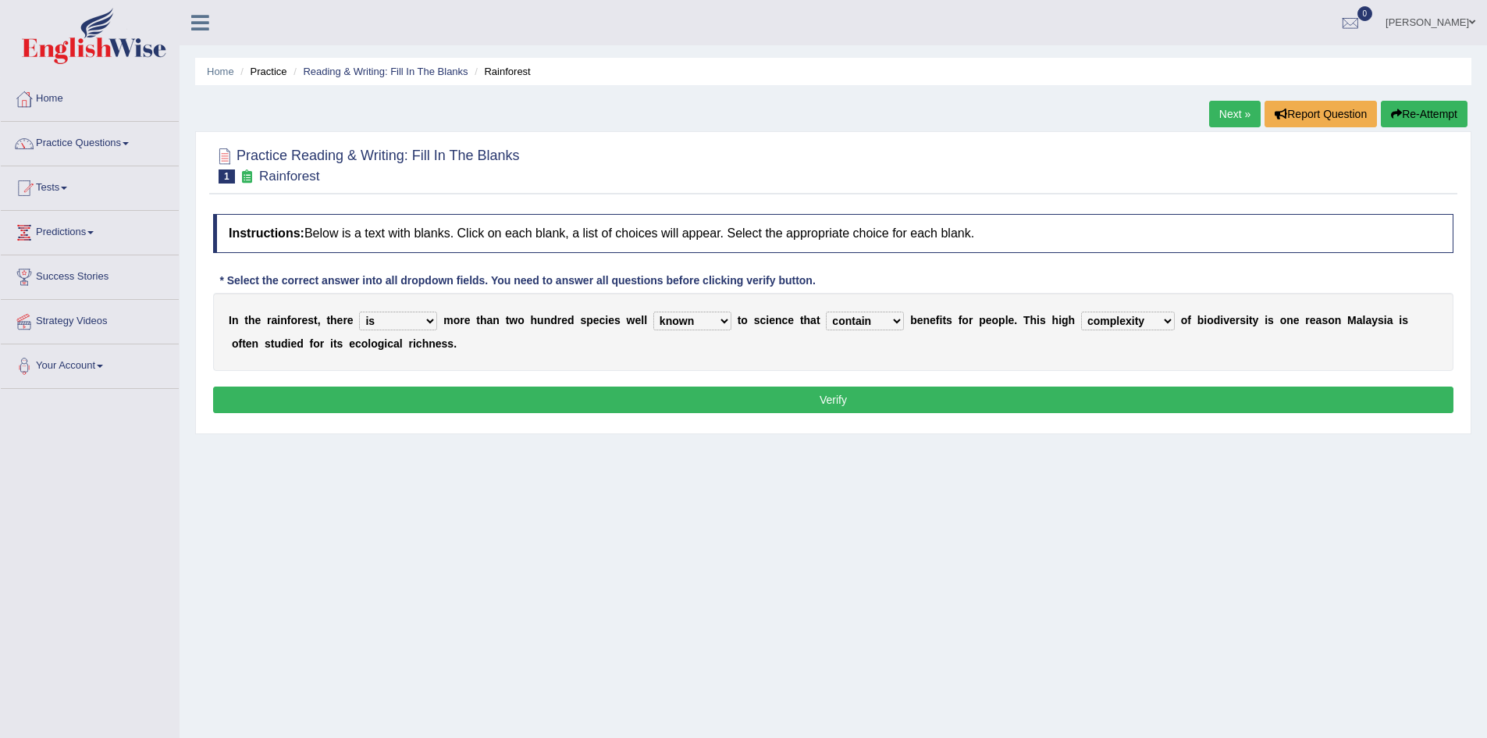
click at [724, 325] on select "knowing known knew know" at bounding box center [692, 321] width 78 height 19
click at [892, 326] on select "contain contained containing contains" at bounding box center [865, 321] width 78 height 19
click at [973, 353] on div "I n t h e r a i n f o r e s t , t h e r e have can be has is m o r e t h a n t …" at bounding box center [833, 332] width 1241 height 78
click at [985, 401] on button "Verify" at bounding box center [833, 399] width 1241 height 27
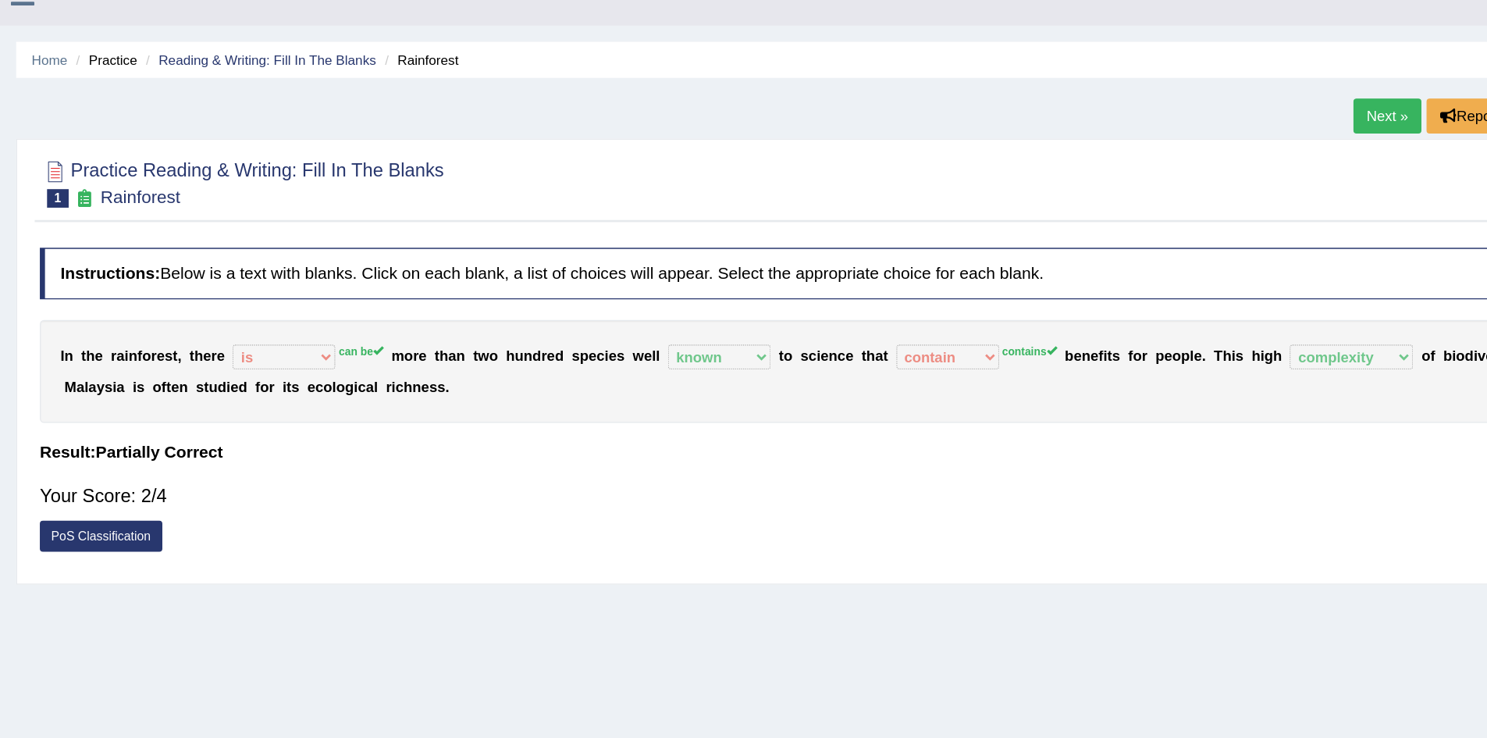
click at [551, 269] on div "I n t h e r a i n f o r e s t , t h e r e have can be has is can be m o r e t h…" at bounding box center [833, 308] width 1241 height 78
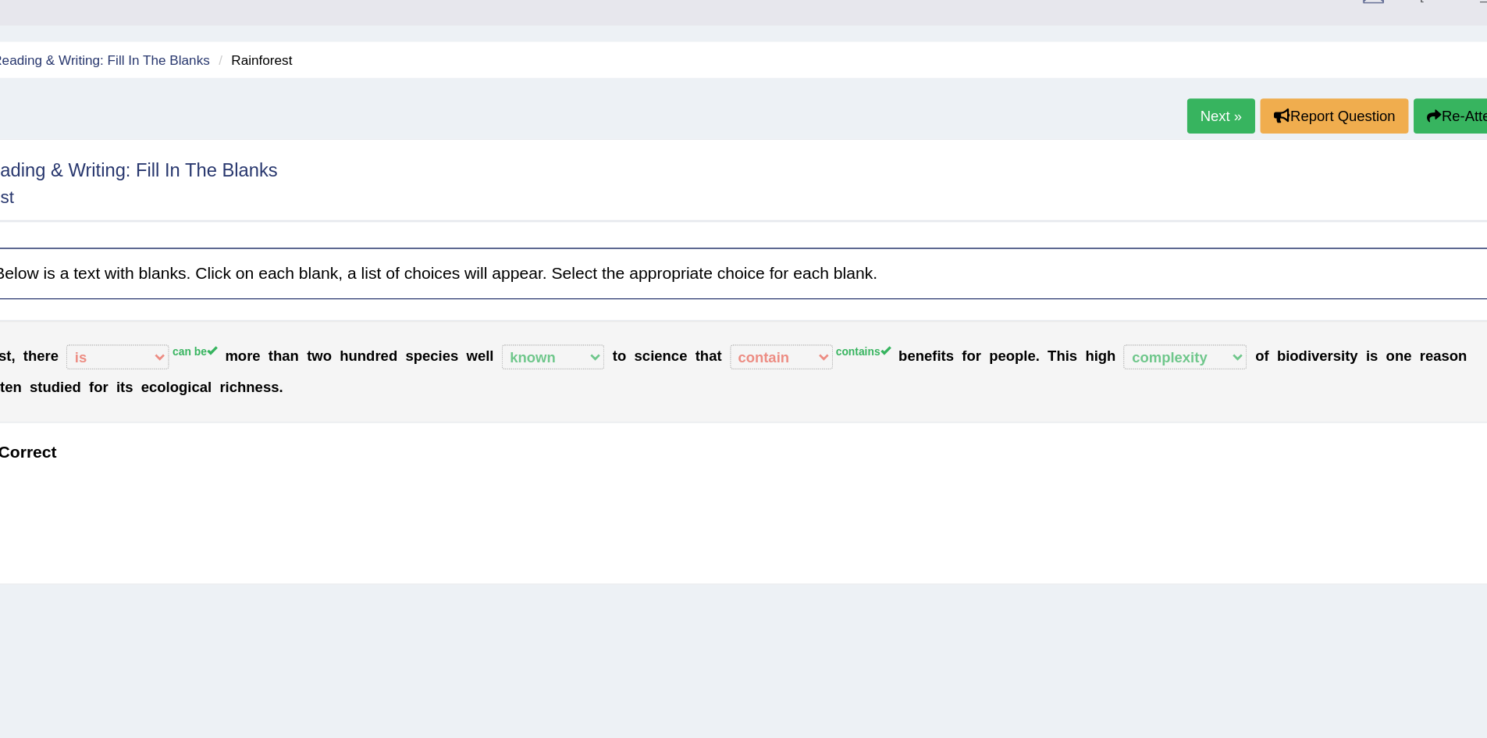
click at [1231, 108] on link "Next »" at bounding box center [1235, 114] width 52 height 27
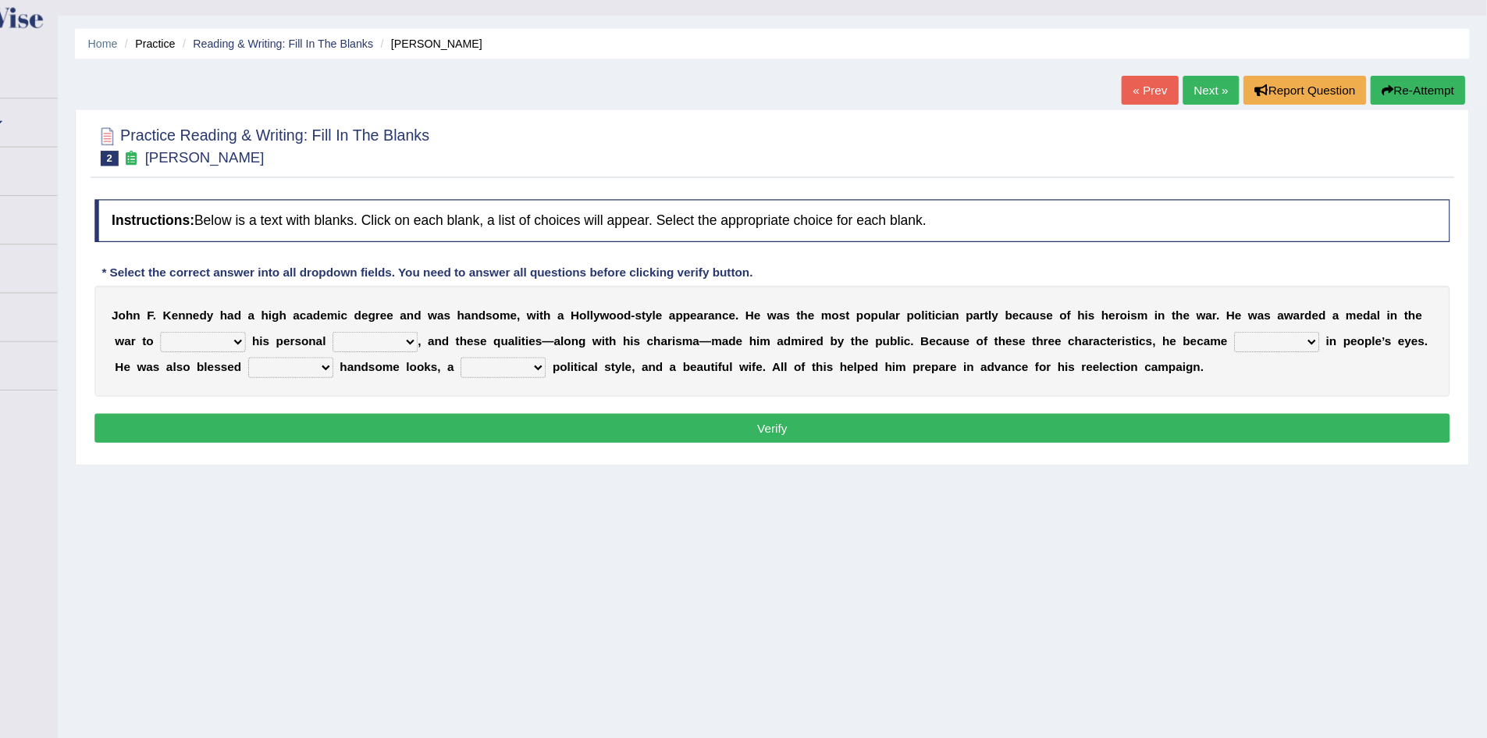
click at [340, 341] on select "prove show evidence upthrow" at bounding box center [312, 344] width 78 height 19
click at [504, 344] on select "passion courage charm liking" at bounding box center [470, 344] width 78 height 19
click at [345, 342] on select "prove show evidence upthrow" at bounding box center [312, 344] width 78 height 19
select select "show"
click at [273, 335] on select "prove show evidence upthrow" at bounding box center [312, 344] width 78 height 19
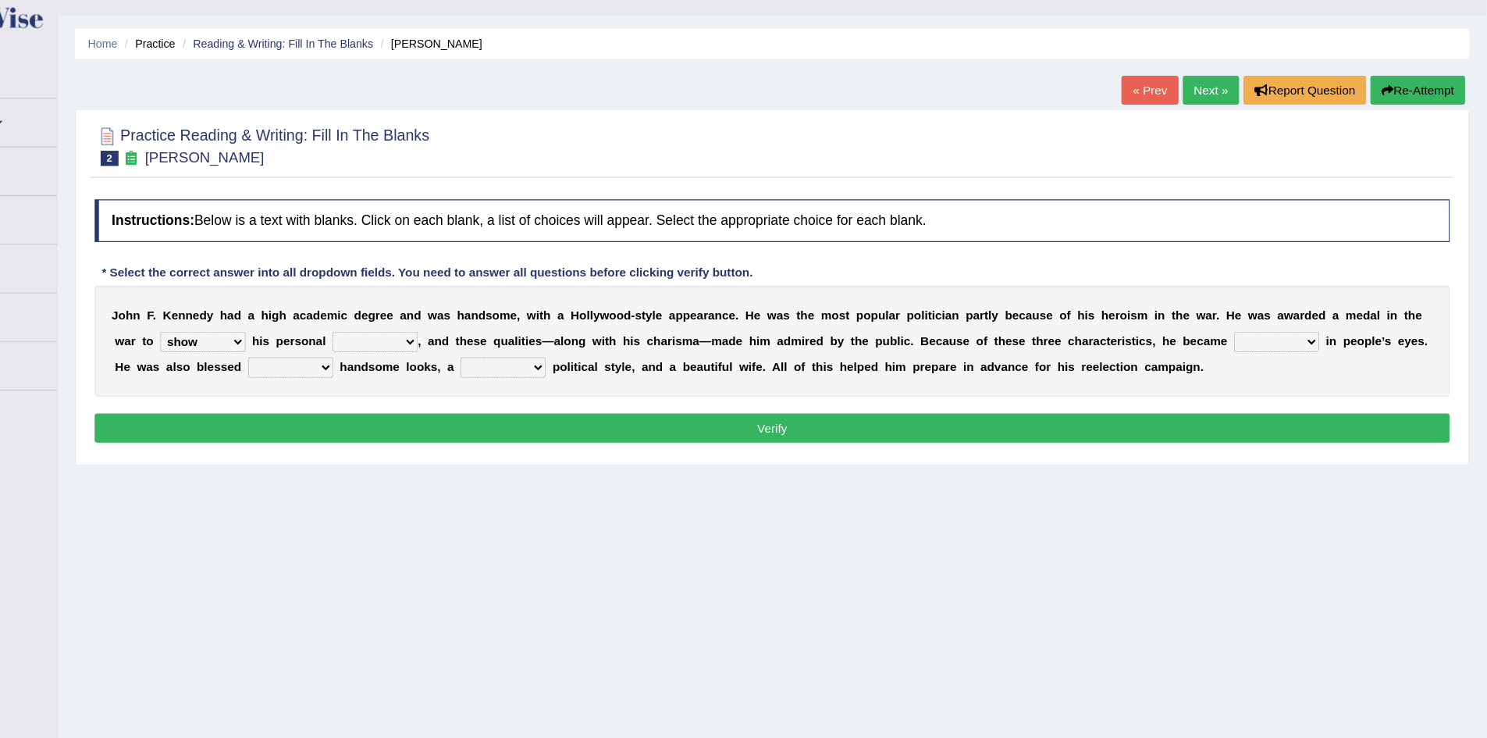
click at [341, 344] on select "prove show evidence upthrow" at bounding box center [312, 344] width 78 height 19
click at [500, 343] on select "passion courage charm liking" at bounding box center [470, 344] width 78 height 19
select select "charm"
click at [431, 335] on select "passion courage charm liking" at bounding box center [470, 344] width 78 height 19
click at [1324, 345] on select "iconic ironic identical impotent" at bounding box center [1295, 344] width 78 height 19
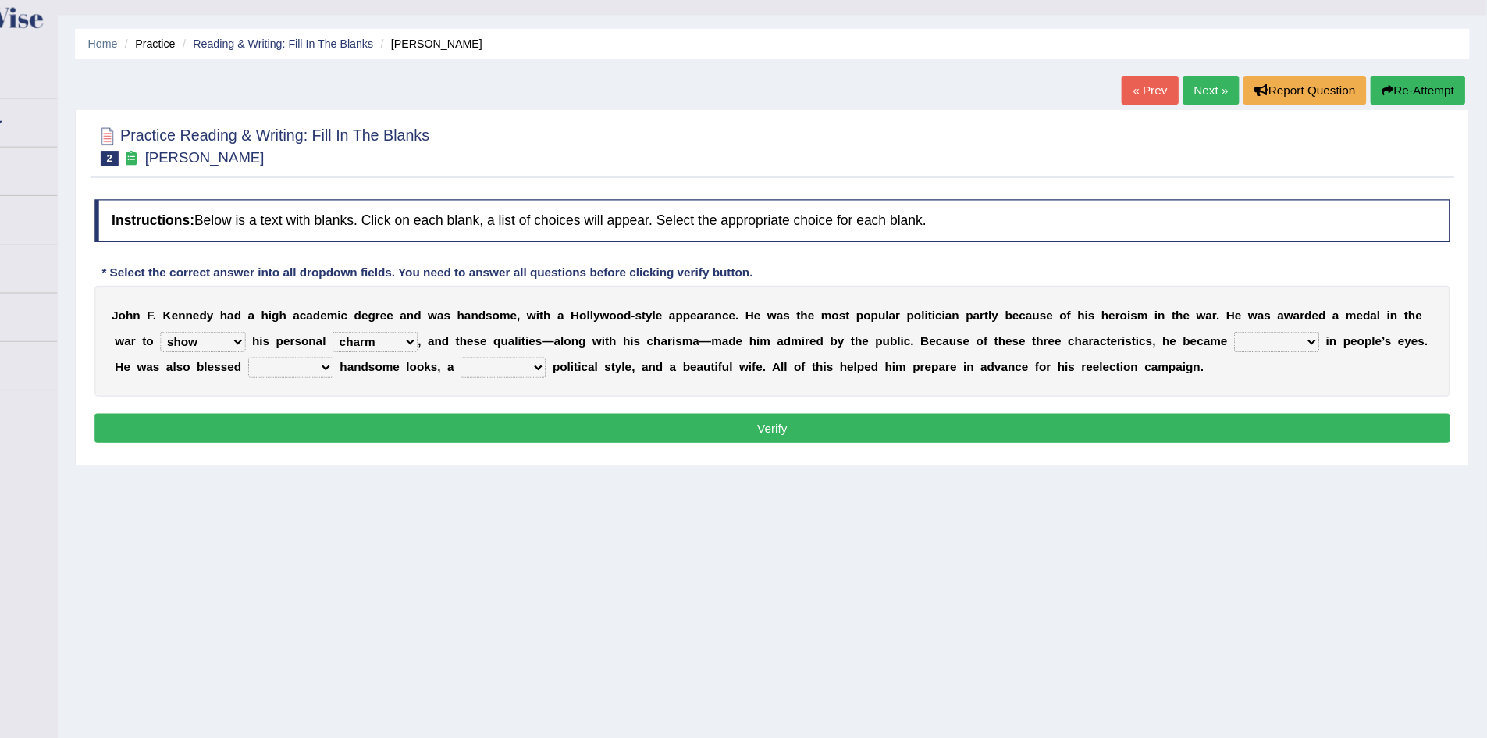
click at [1391, 357] on div "J o h n F . K e n n e d y h a d a h i g h a c a d e m i c d e g r e e a n d w a…" at bounding box center [833, 343] width 1241 height 101
click at [1327, 338] on select "iconic ironic identical impotent" at bounding box center [1295, 344] width 78 height 19
select select "iconic"
click at [1256, 335] on select "iconic ironic identical impotent" at bounding box center [1295, 344] width 78 height 19
click at [429, 361] on select "with in upon to" at bounding box center [393, 367] width 78 height 19
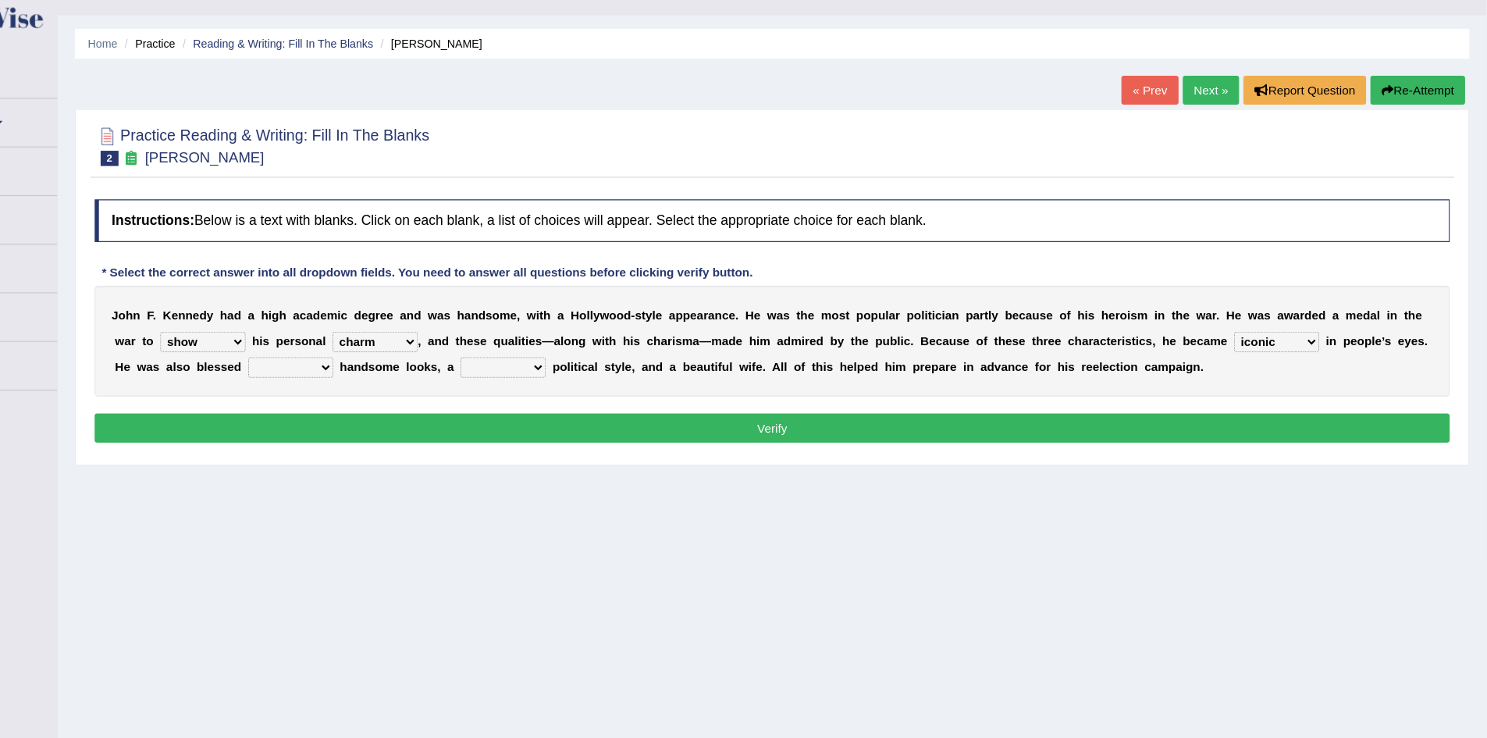
select select "with"
click at [354, 358] on select "with in upon to" at bounding box center [393, 367] width 78 height 19
click at [616, 365] on select "mending mends mended mend" at bounding box center [587, 367] width 78 height 19
select select "mended"
click at [548, 358] on select "mending mends mended mend" at bounding box center [587, 367] width 78 height 19
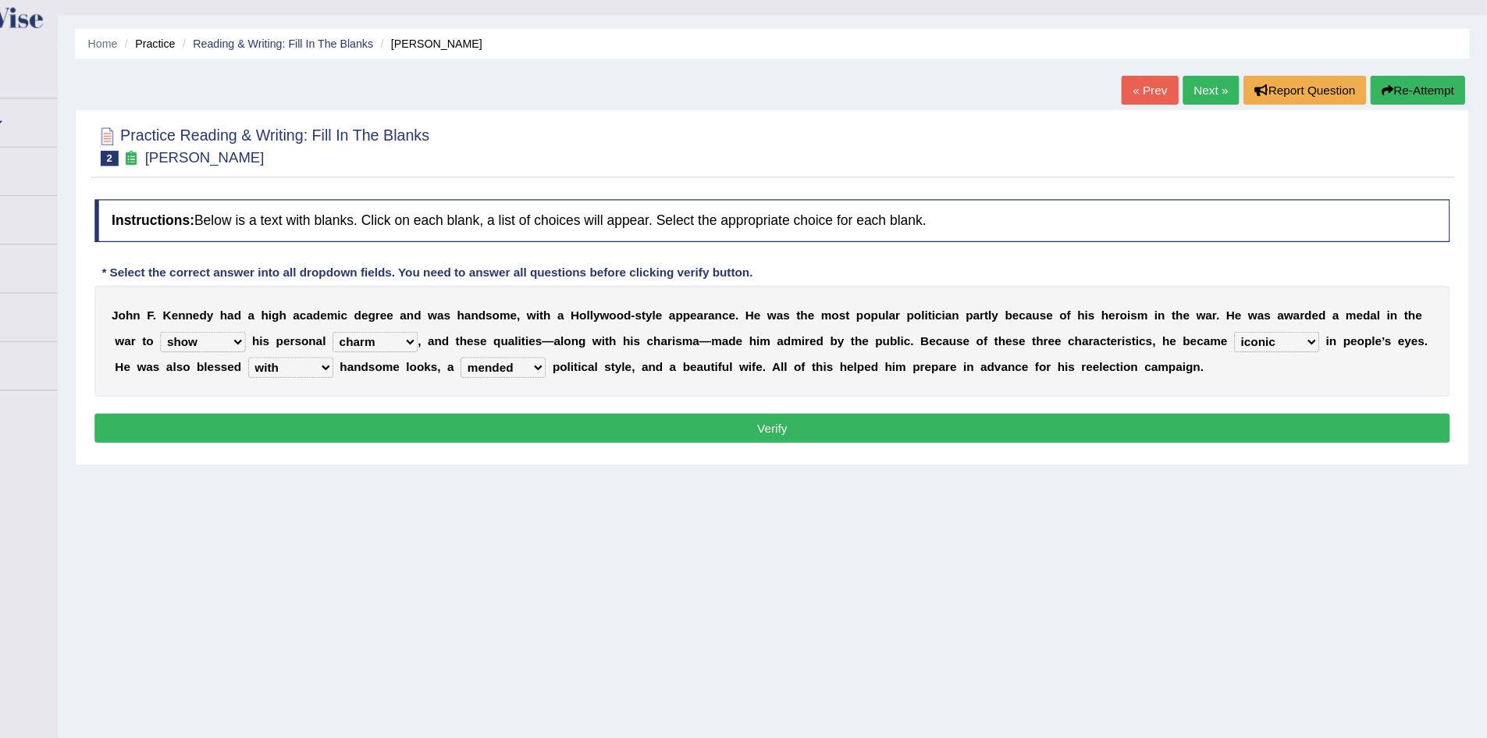
click at [346, 345] on select "prove show evidence upthrow" at bounding box center [312, 344] width 78 height 19
click at [455, 508] on div "Home Practice Reading & Writing: Fill In The Blanks Kennedy « Prev Next » Repor…" at bounding box center [834, 390] width 1308 height 781
click at [343, 340] on select "prove show evidence upthrow" at bounding box center [312, 344] width 78 height 19
click at [273, 335] on select "prove show evidence upthrow" at bounding box center [312, 344] width 78 height 19
click at [343, 340] on select "prove show evidence upthrow" at bounding box center [312, 344] width 78 height 19
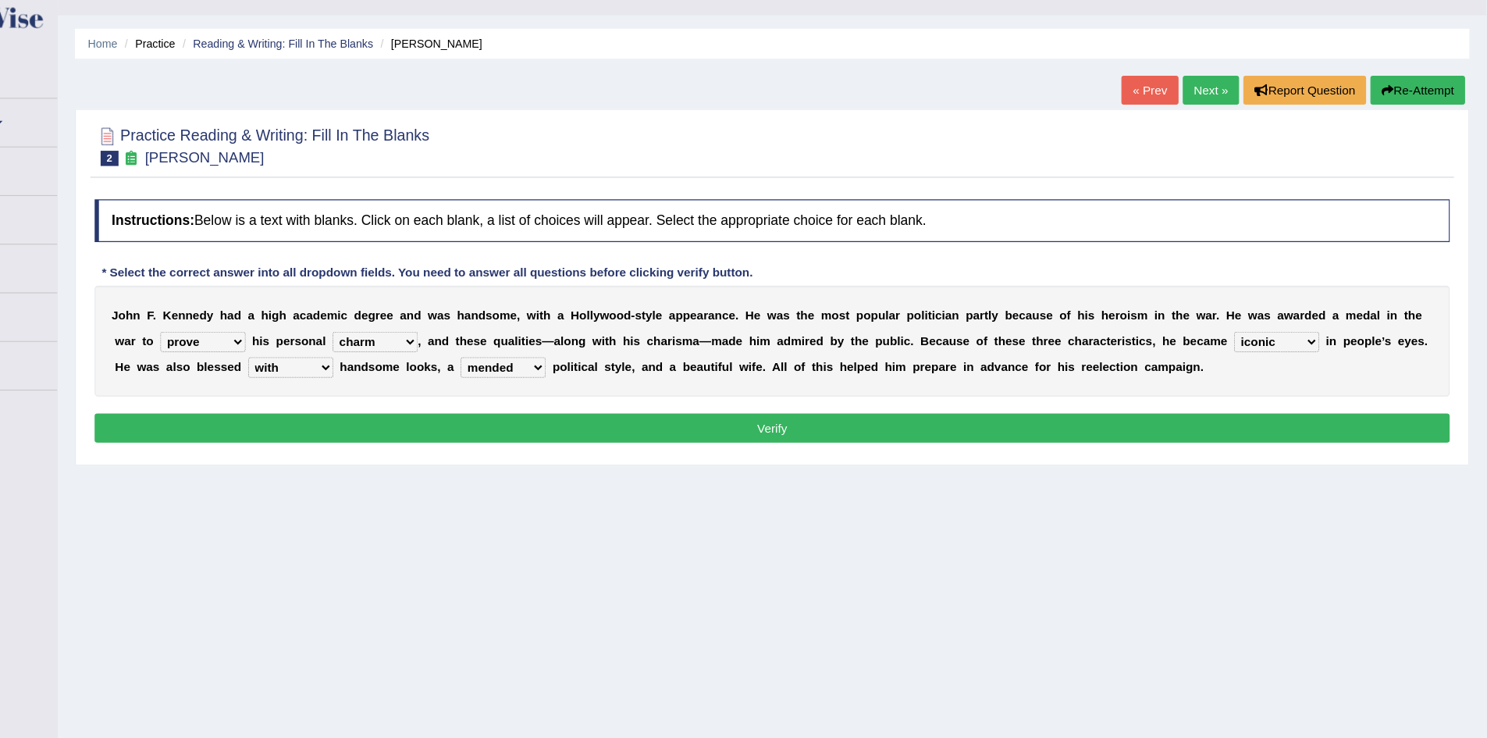
select select "show"
click at [273, 335] on select "prove show evidence upthrow" at bounding box center [312, 344] width 78 height 19
click at [343, 344] on select "prove show evidence upthrow" at bounding box center [312, 344] width 78 height 19
click at [504, 340] on select "passion courage charm liking" at bounding box center [470, 344] width 78 height 19
select select "courage"
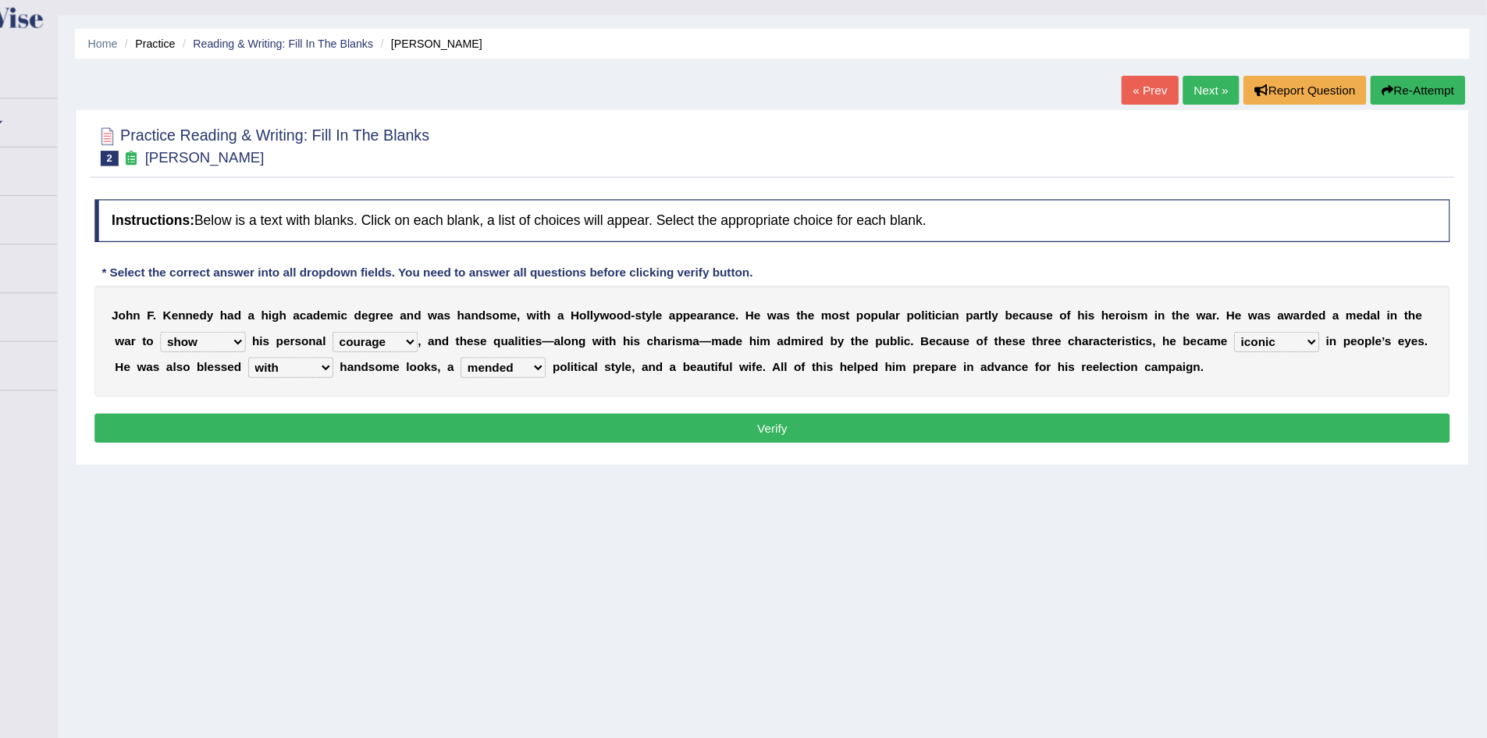
click at [431, 335] on select "passion courage charm liking" at bounding box center [470, 344] width 78 height 19
click at [341, 343] on select "prove show evidence upthrow" at bounding box center [312, 344] width 78 height 19
click at [515, 326] on div "J o h n F . K e n n e d y h a d a h i g h a c a d e m i c d e g r e e a n d w a…" at bounding box center [833, 343] width 1241 height 101
click at [1325, 348] on select "iconic ironic identical impotent" at bounding box center [1295, 344] width 78 height 19
click at [1180, 563] on div "Home Practice Reading & Writing: Fill In The Blanks Kennedy « Prev Next » Repor…" at bounding box center [834, 390] width 1308 height 781
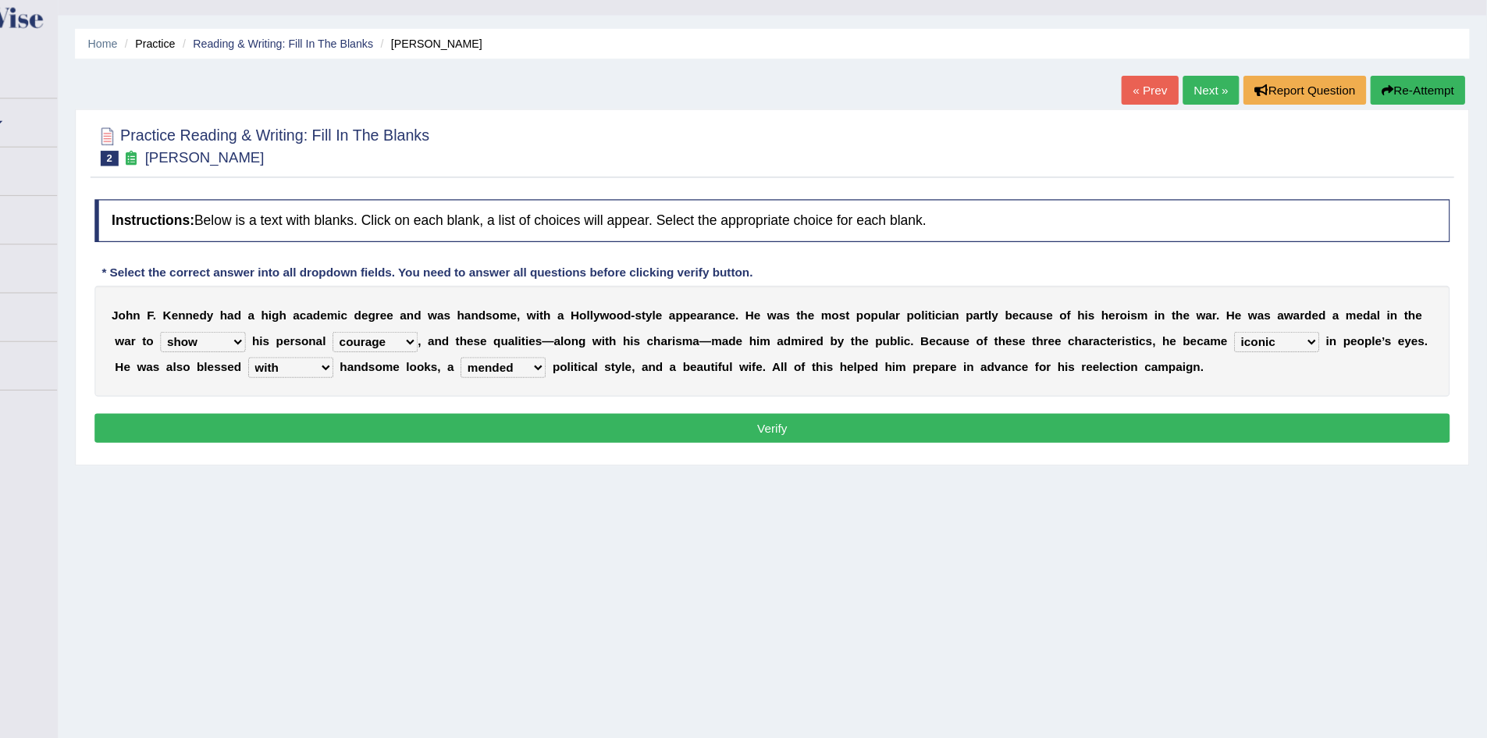
click at [423, 370] on select "with in upon to" at bounding box center [393, 367] width 78 height 19
click at [597, 512] on div "Home Practice Reading & Writing: Fill In The Blanks Kennedy « Prev Next » Repor…" at bounding box center [834, 390] width 1308 height 781
click at [503, 424] on button "Verify" at bounding box center [833, 423] width 1241 height 27
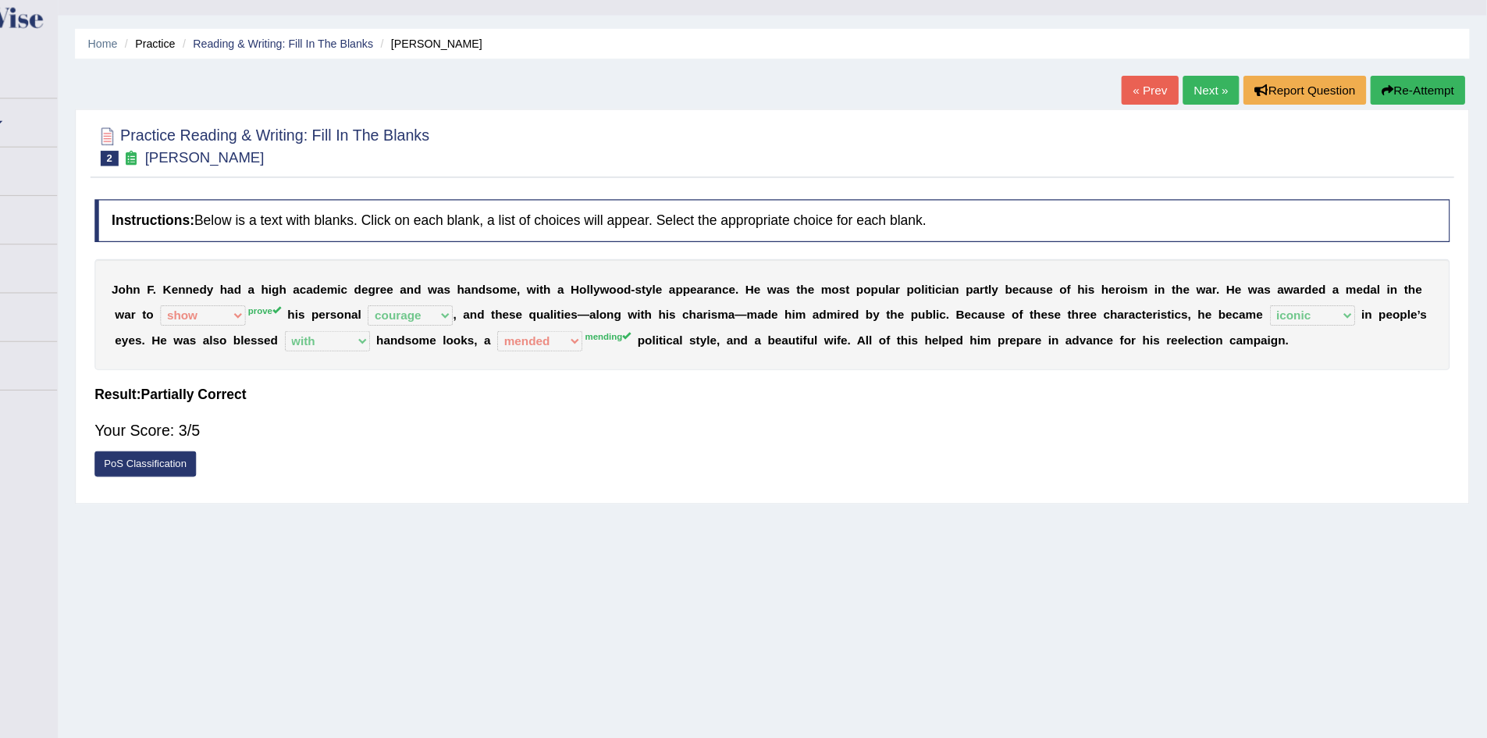
click at [1230, 111] on link "Next »" at bounding box center [1235, 114] width 52 height 27
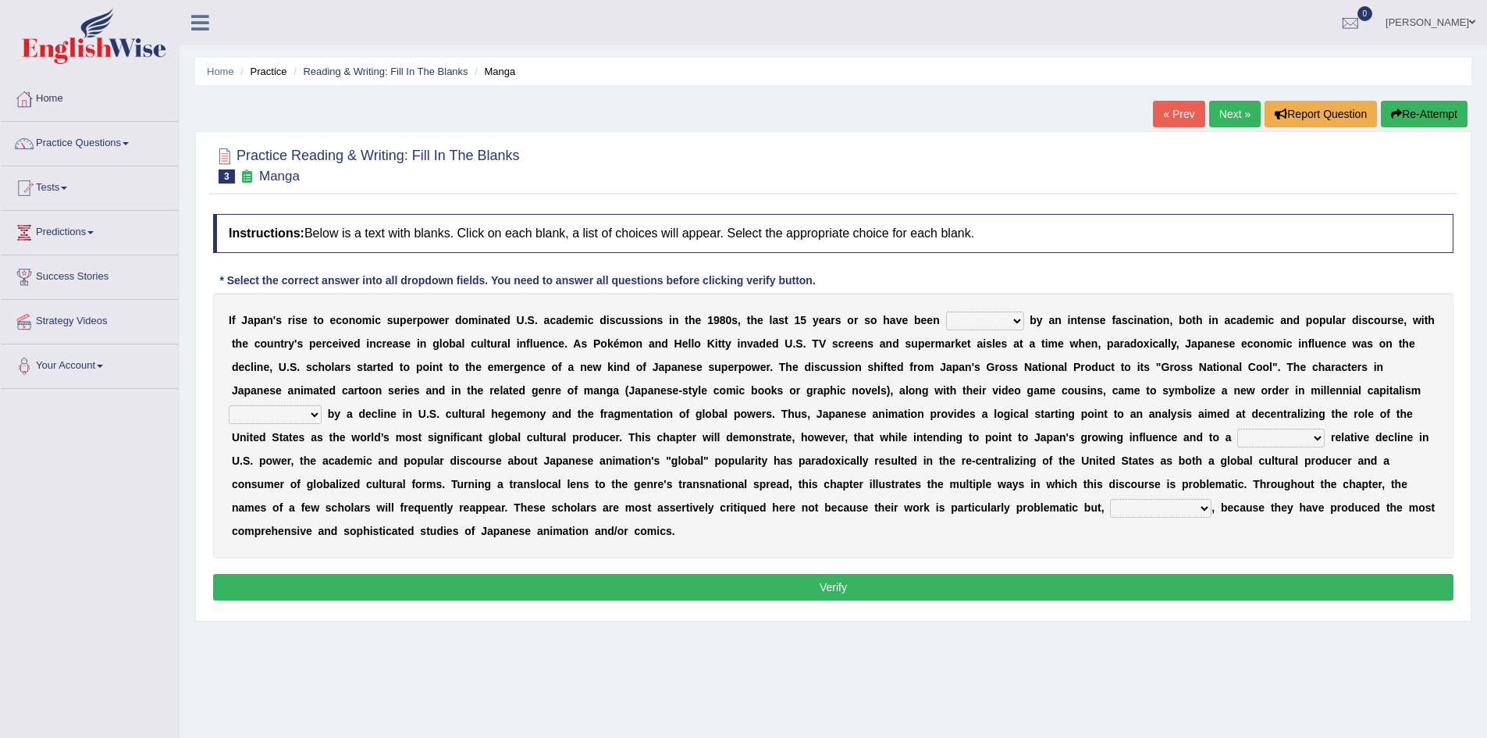
click at [1021, 322] on select "marked dedicated made inspired" at bounding box center [985, 321] width 78 height 19
select select "dedicated"
click at [946, 312] on select "marked dedicated made inspired" at bounding box center [985, 321] width 78 height 19
click at [316, 417] on select "pocessed characterized opposed tangled" at bounding box center [275, 414] width 93 height 19
select select "tangled"
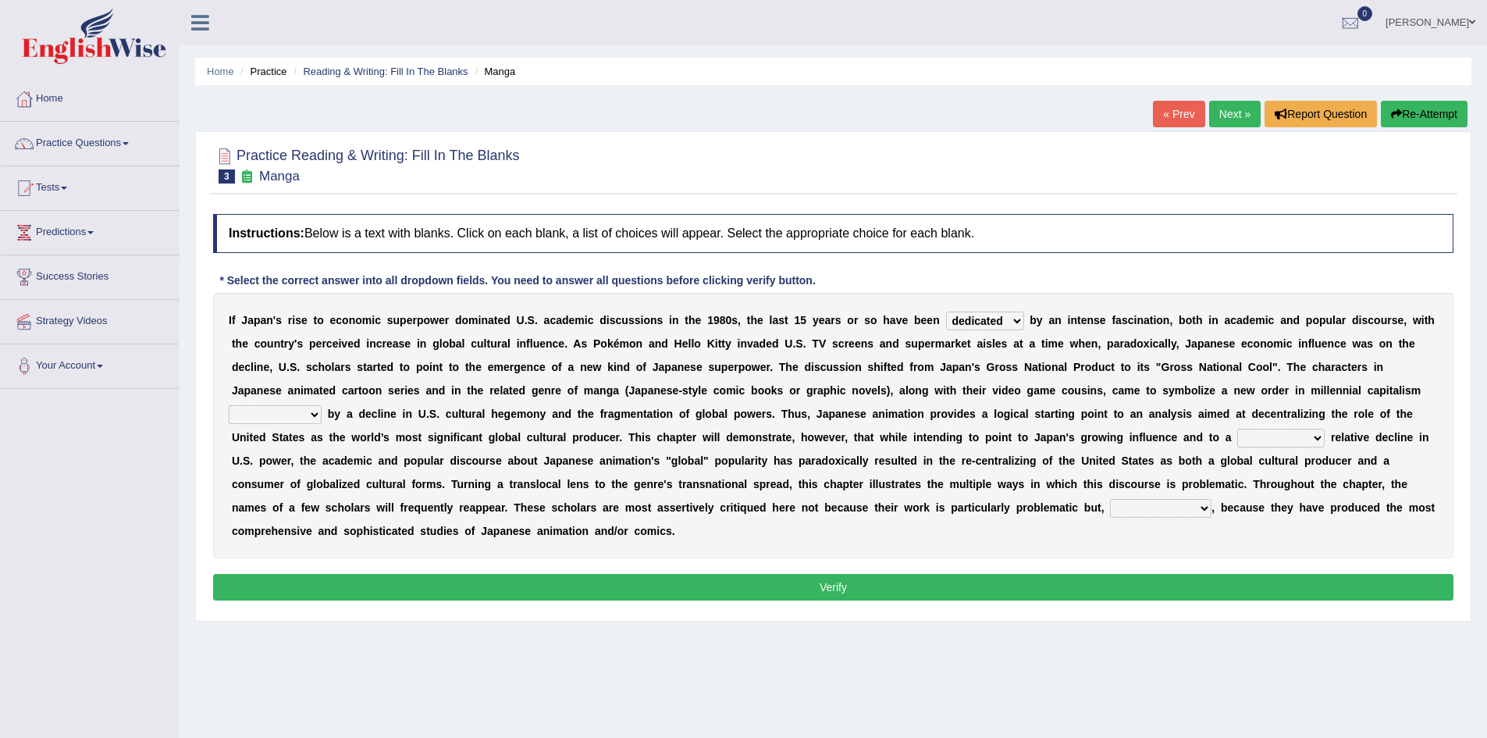
click at [229, 405] on select "pocessed characterized opposed tangled" at bounding box center [275, 414] width 93 height 19
click at [1031, 358] on div "I f J a p a n ' s r i s e t o e c o n o m i c s u p e r p o w e r d o m i n a t…" at bounding box center [833, 425] width 1241 height 265
click at [1319, 436] on select "concomitant discrete proportional legitimate" at bounding box center [1280, 438] width 87 height 19
click at [1151, 539] on div "I f J a p a n ' s r i s e t o e c o n o m i c s u p e r p o w e r d o m i n a t…" at bounding box center [833, 425] width 1241 height 265
click at [1316, 439] on select "concomitant discrete proportional legitimate" at bounding box center [1280, 438] width 87 height 19
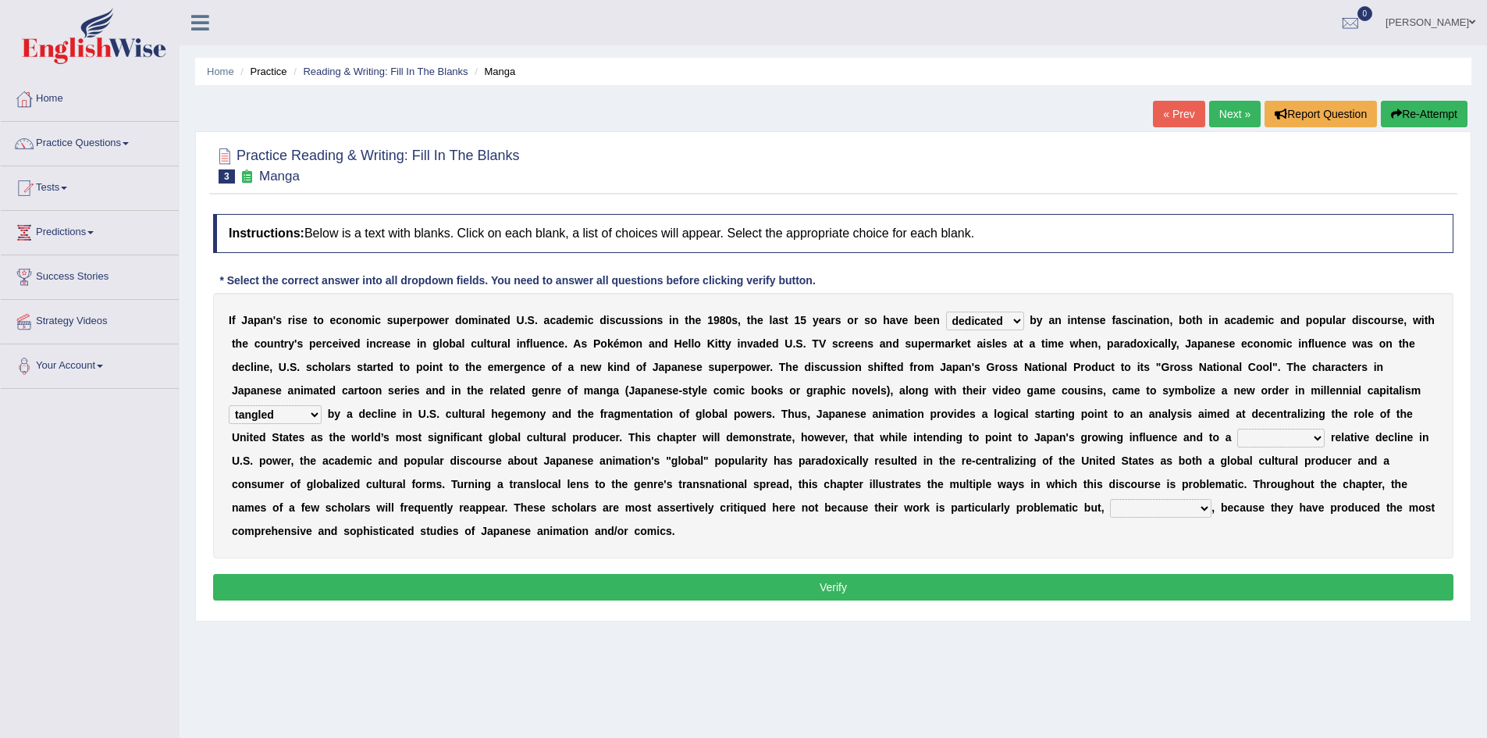
select select "proportional"
click at [1237, 429] on select "concomitant discrete proportional legitimate" at bounding box center [1280, 438] width 87 height 19
click at [1312, 443] on select "concomitant discrete proportional legitimate" at bounding box center [1280, 438] width 87 height 19
click at [1102, 464] on b "t" at bounding box center [1101, 460] width 4 height 12
click at [1202, 508] on select "however on the contrary in addition on the whole" at bounding box center [1160, 508] width 101 height 19
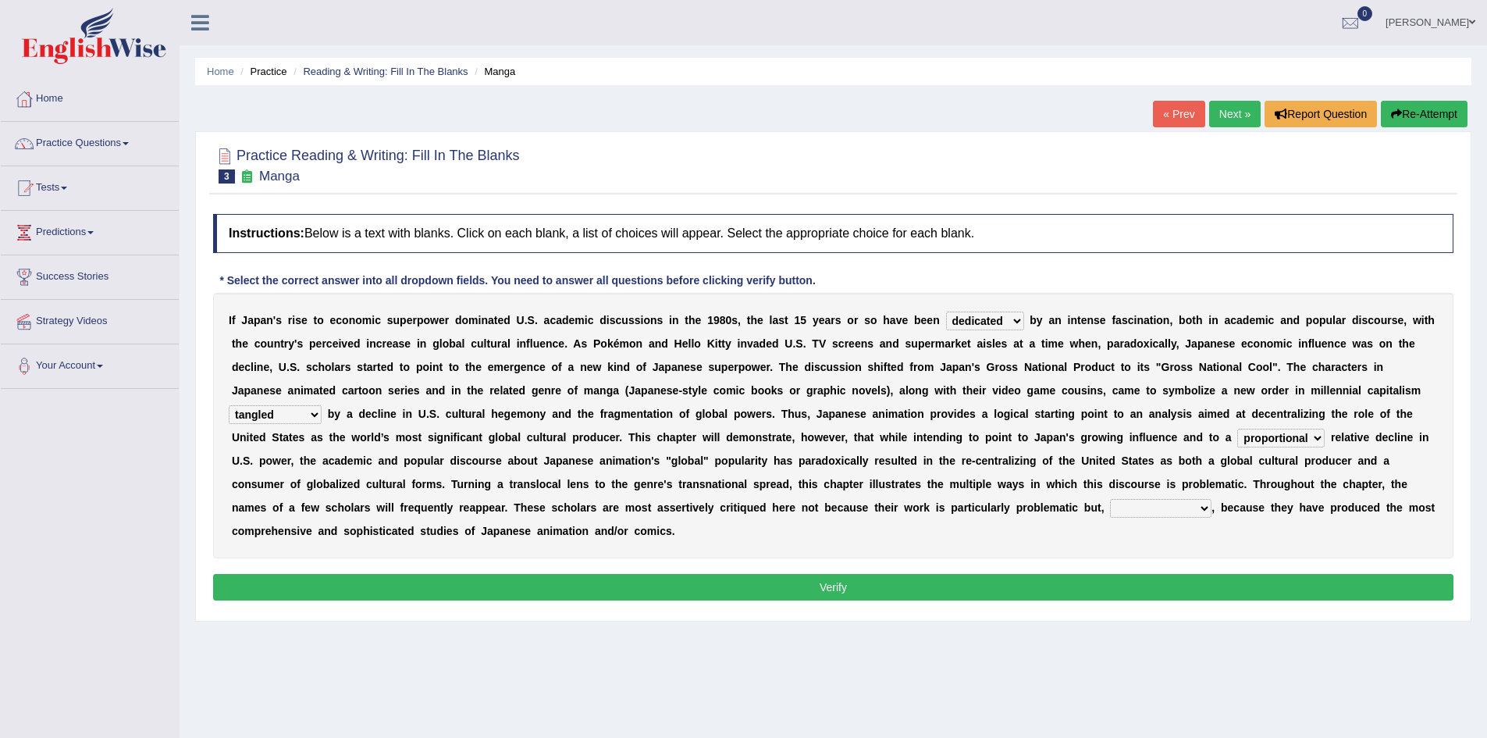
select select "however"
click at [1110, 499] on select "however on the contrary in addition on the whole" at bounding box center [1160, 508] width 101 height 19
click at [592, 586] on button "Verify" at bounding box center [833, 587] width 1241 height 27
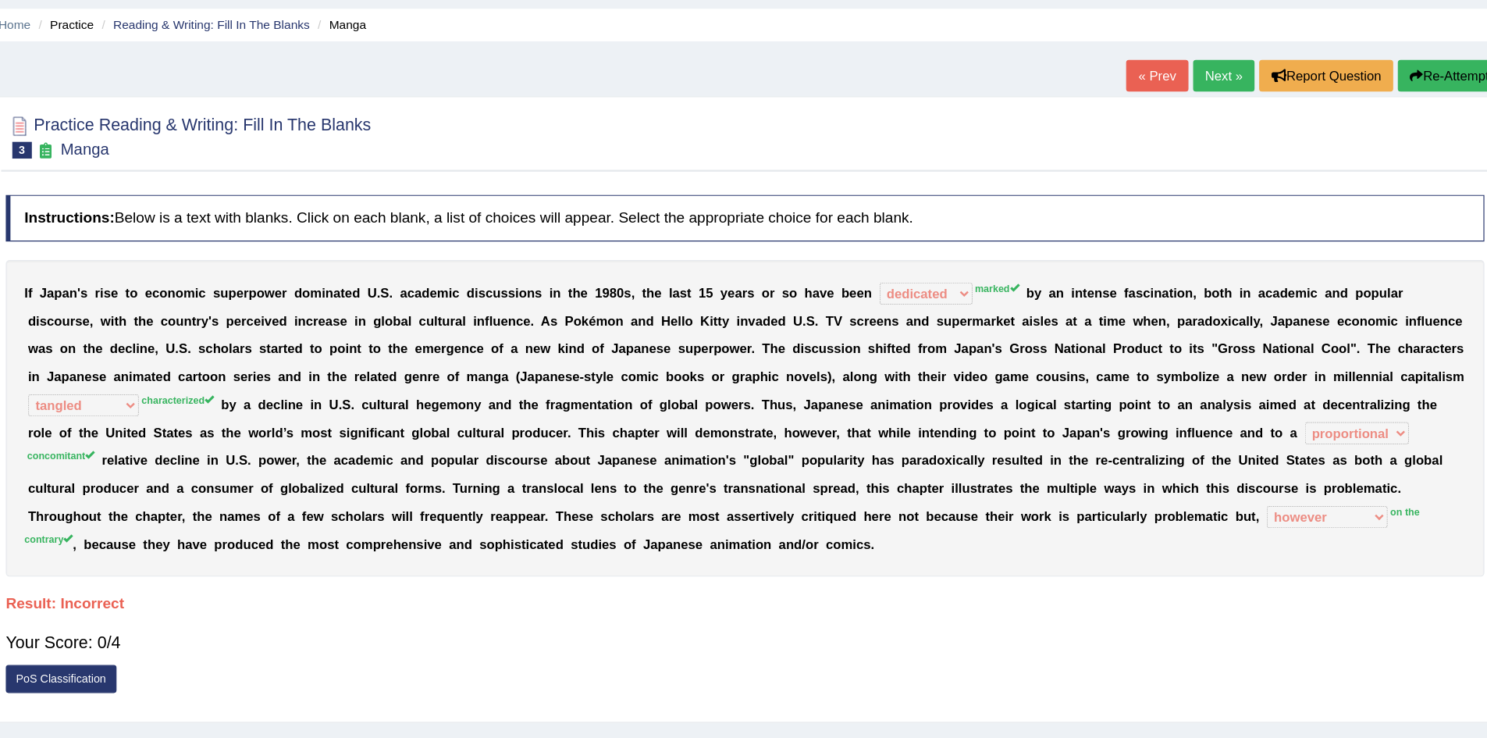
click at [814, 535] on div "Instructions: Below is a text with blanks. Click on each blank, a list of choic…" at bounding box center [833, 427] width 1248 height 442
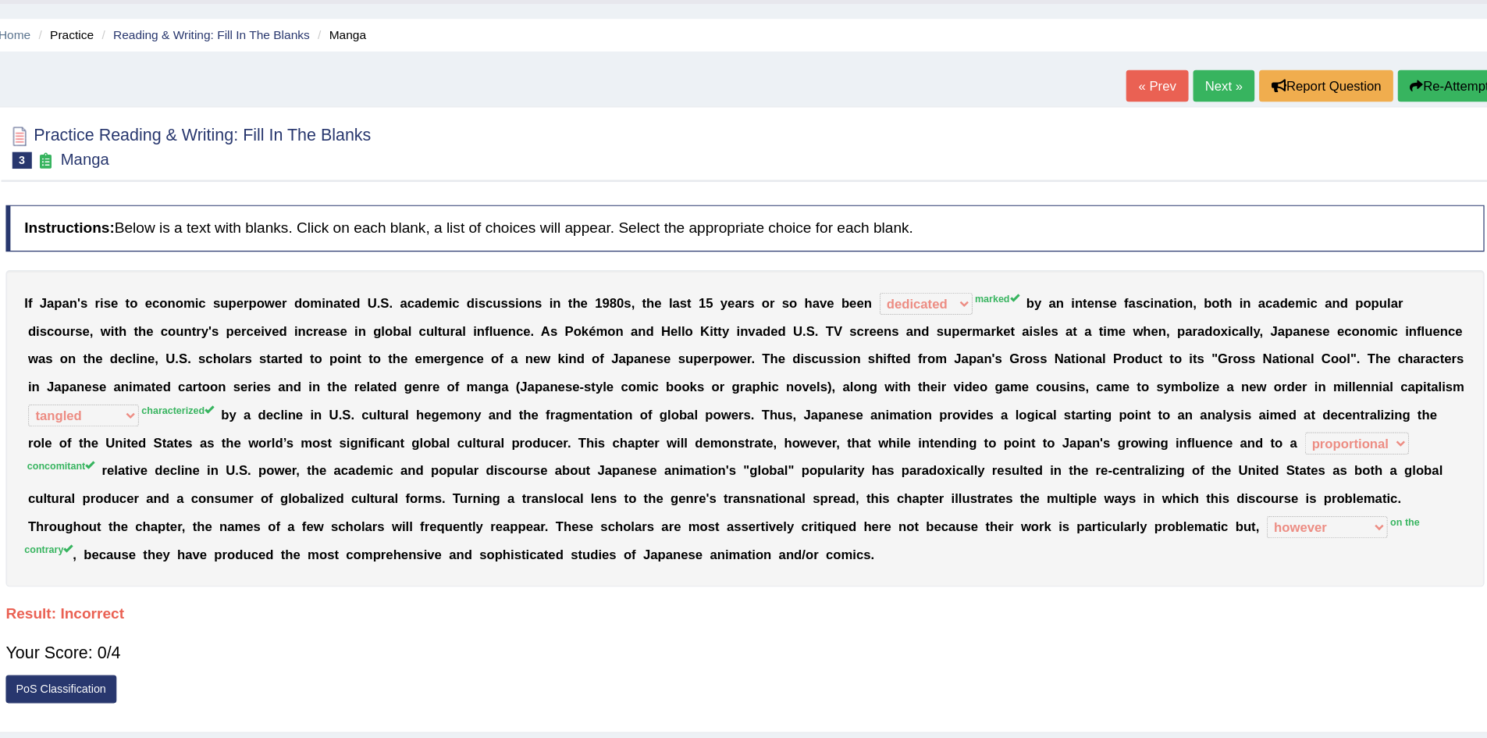
scroll to position [25, 0]
